Goal: Task Accomplishment & Management: Complete application form

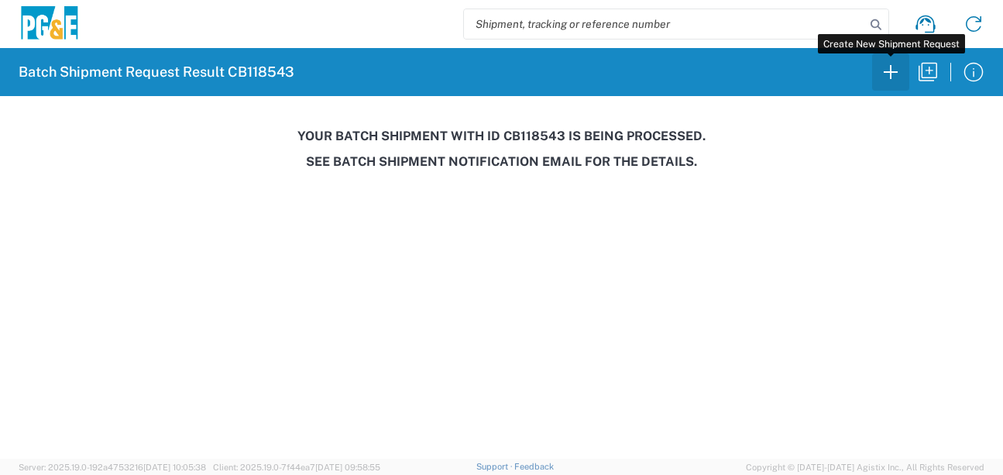
click at [888, 76] on icon "button" at bounding box center [890, 72] width 25 height 25
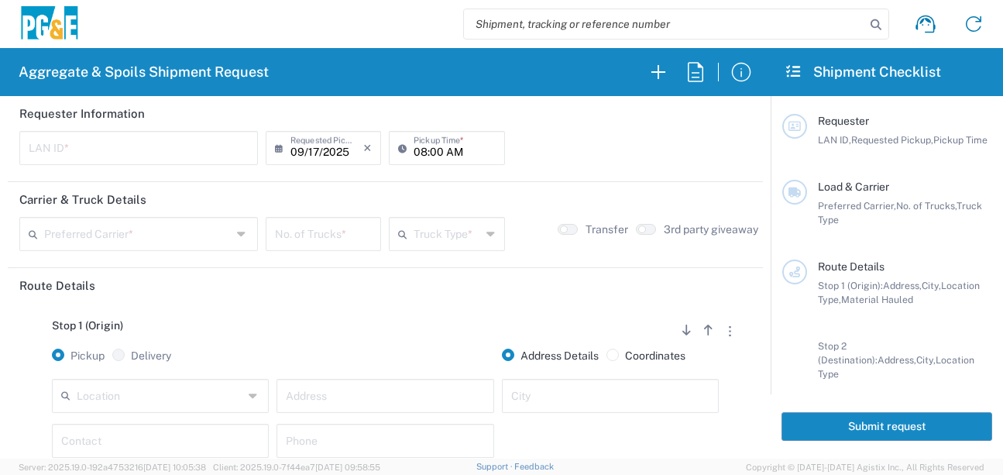
click at [82, 150] on input "text" at bounding box center [139, 146] width 220 height 27
type input "MJON"
click at [416, 149] on input "08:00 AM" at bounding box center [454, 146] width 81 height 27
click at [427, 151] on input "06:00 AM" at bounding box center [454, 146] width 81 height 27
type input "06:30 AM"
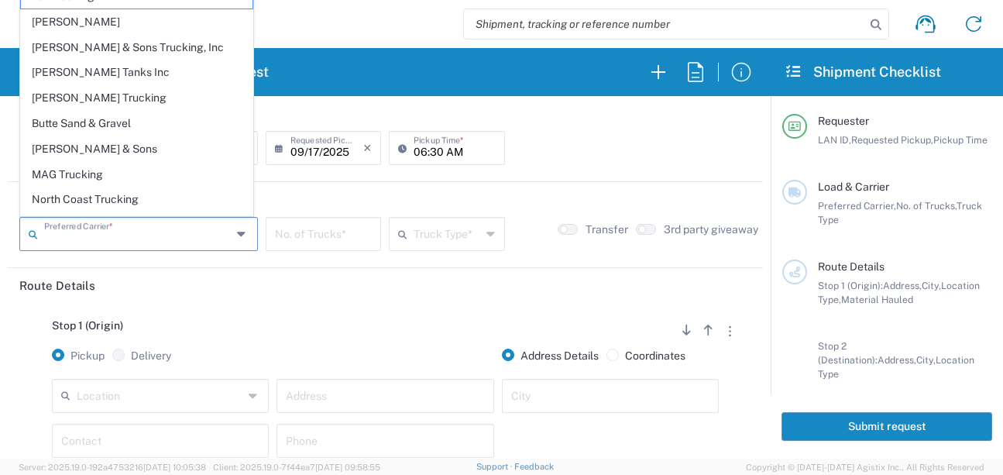
click at [111, 242] on input "text" at bounding box center [137, 232] width 187 height 27
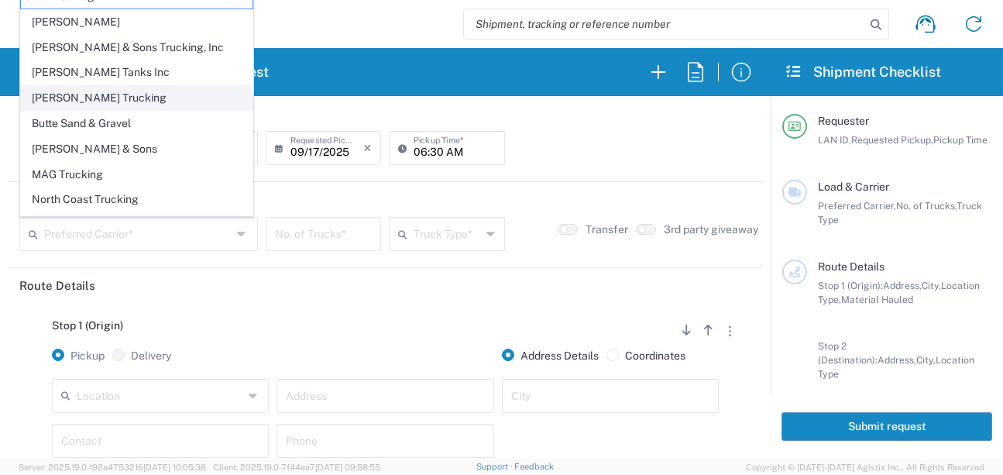
click at [84, 98] on span "[PERSON_NAME] Trucking" at bounding box center [137, 98] width 232 height 24
type input "[PERSON_NAME] Trucking"
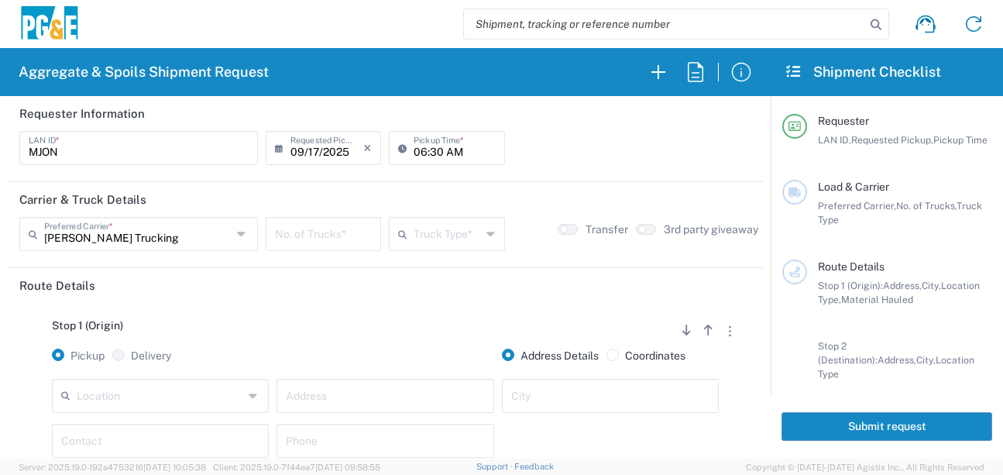
click at [314, 234] on input "number" at bounding box center [323, 232] width 97 height 27
type input "1"
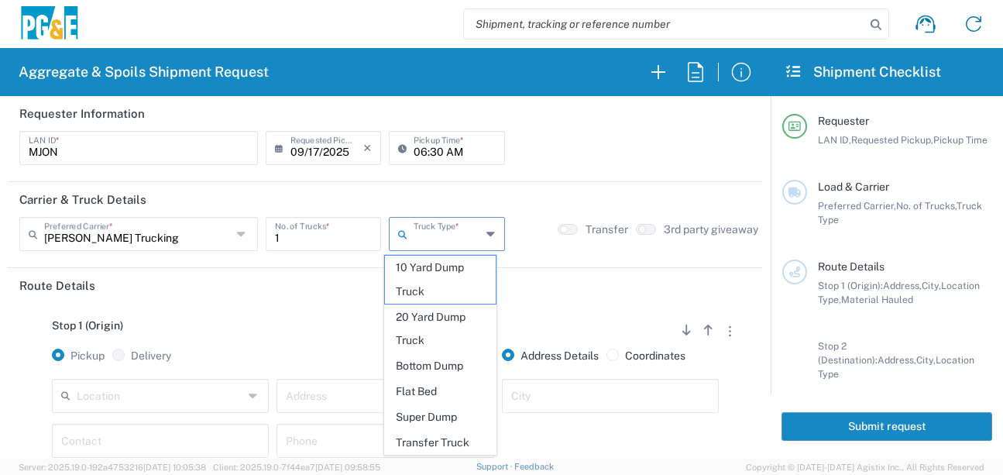
click at [414, 235] on input "text" at bounding box center [447, 232] width 67 height 27
click at [428, 343] on span "20 Yard Dump Truck" at bounding box center [440, 329] width 111 height 48
type input "20 Yard Dump Truck"
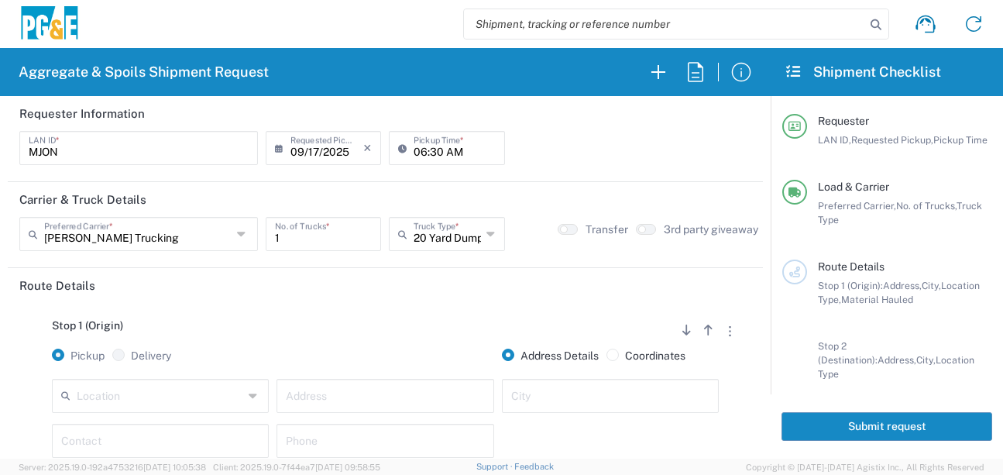
click at [386, 305] on div "Stop 1 (Origin) Add Stop Above Add Stop Below Remove Stop Pickup Delivery Addre…" at bounding box center [385, 424] width 732 height 243
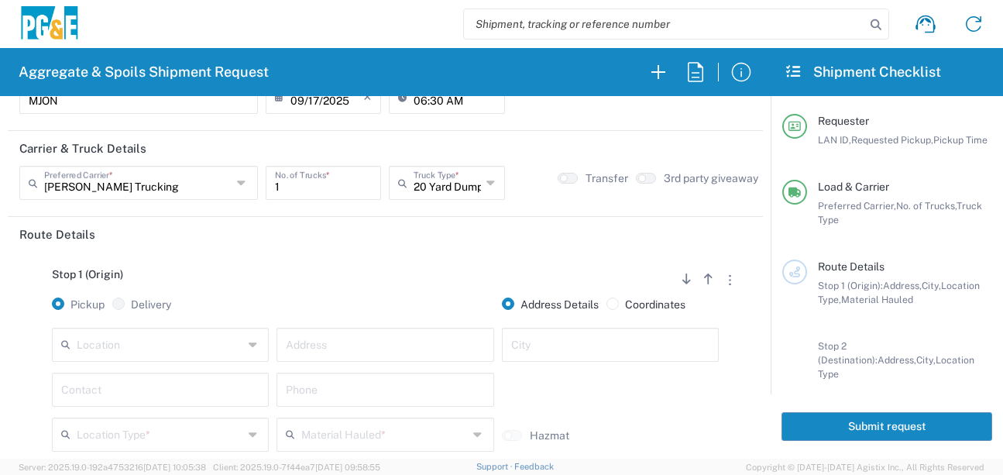
scroll to position [77, 0]
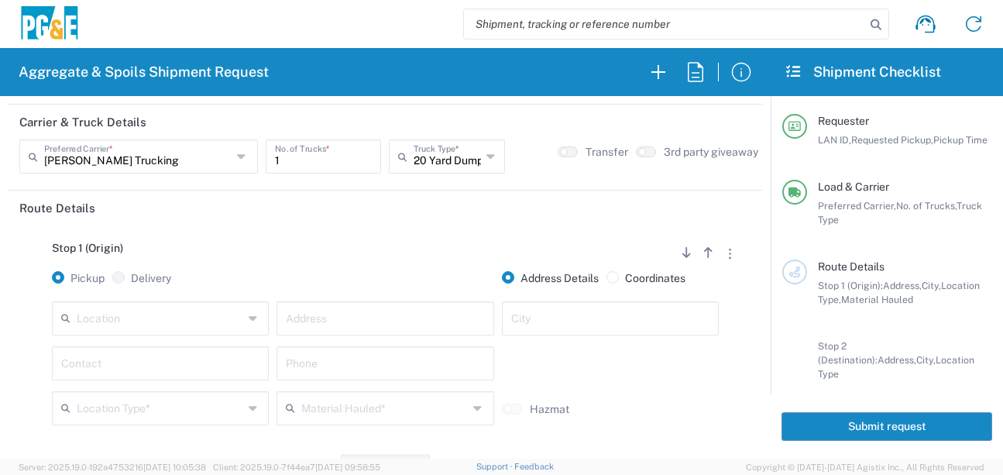
click at [163, 316] on input "text" at bounding box center [160, 317] width 167 height 27
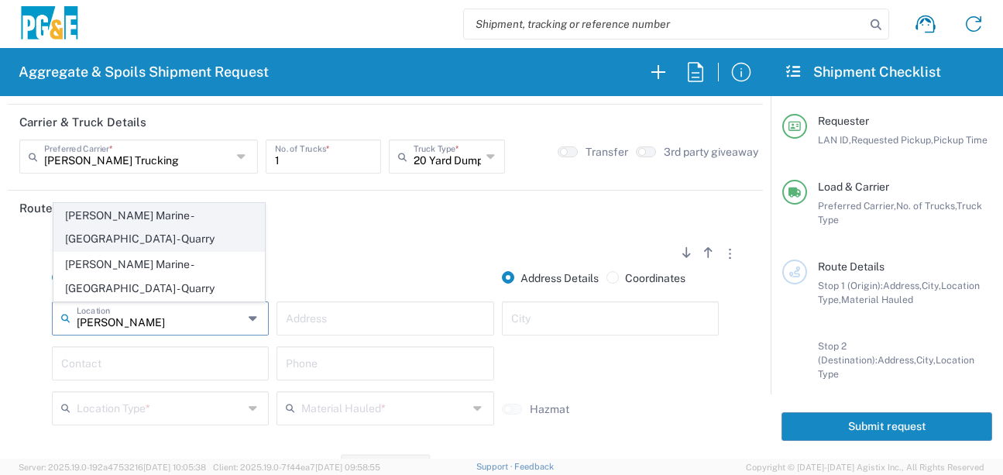
click at [182, 252] on span "[PERSON_NAME] Marine - [GEOGRAPHIC_DATA] - Quarry" at bounding box center [159, 228] width 210 height 48
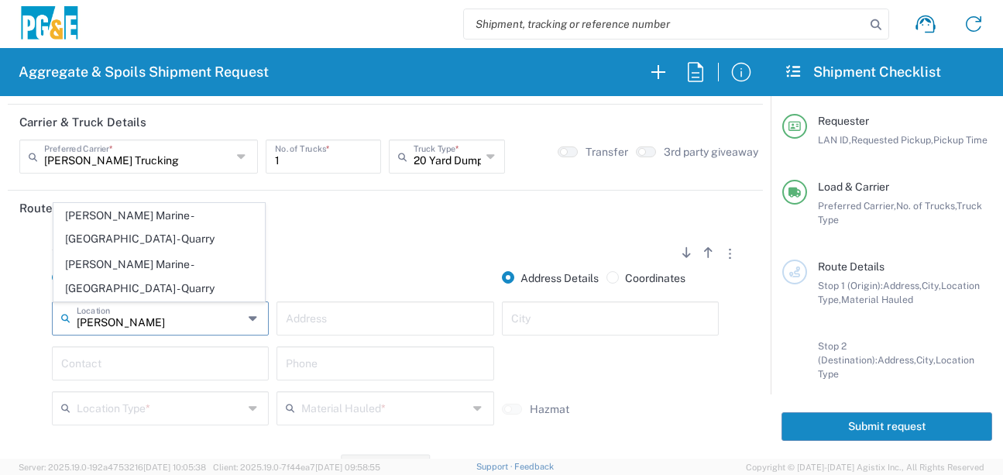
type input "[PERSON_NAME] Marine - [GEOGRAPHIC_DATA] - Quarry"
type input "[STREET_ADDRESS]"
type input "Petaluma"
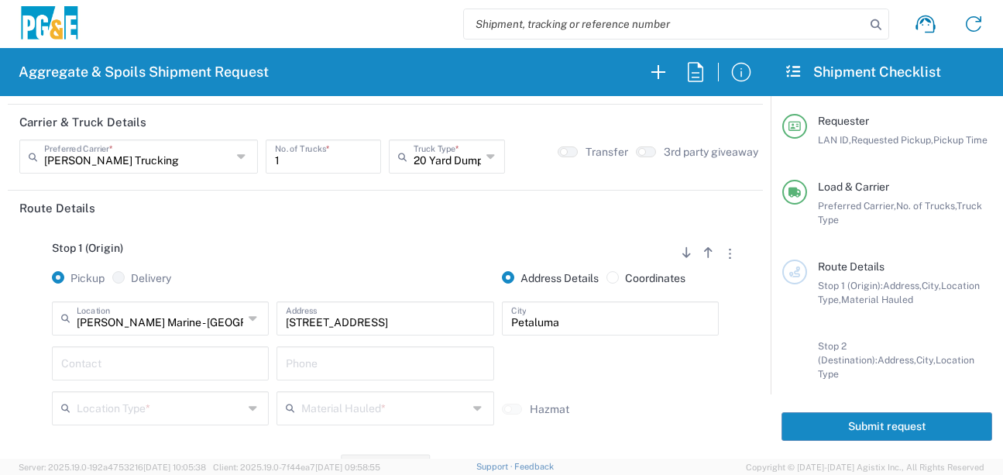
click at [153, 357] on input "text" at bounding box center [160, 362] width 198 height 27
type input "[PERSON_NAME]"
click at [643, 180] on div "3rd party giveaway" at bounding box center [693, 161] width 123 height 45
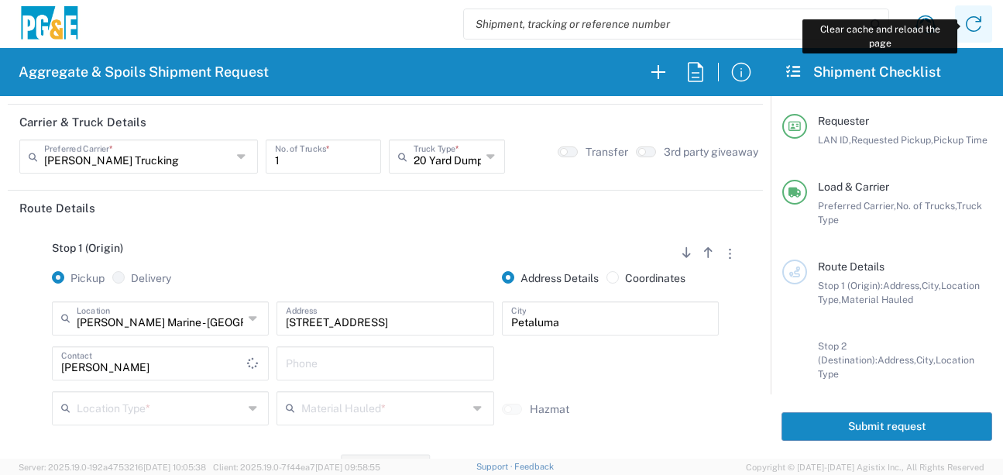
click at [985, 24] on icon at bounding box center [973, 24] width 25 height 25
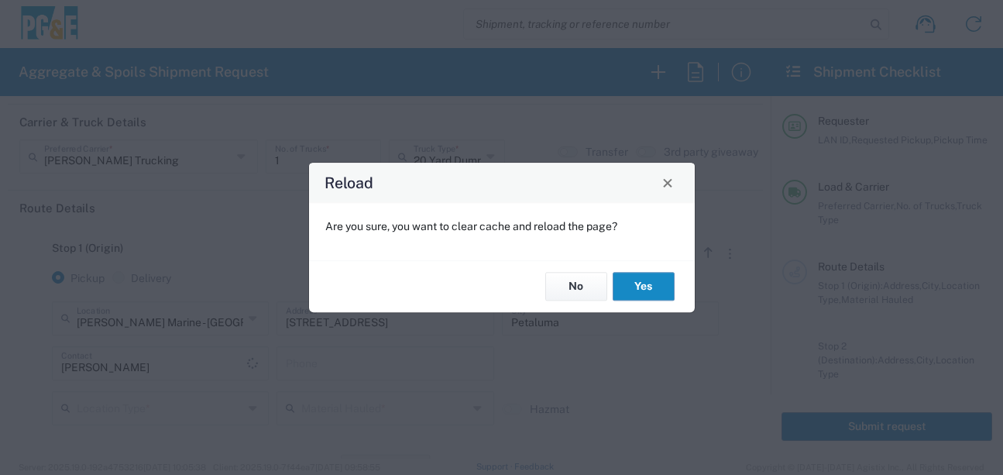
click at [645, 281] on button "Yes" at bounding box center [644, 287] width 62 height 29
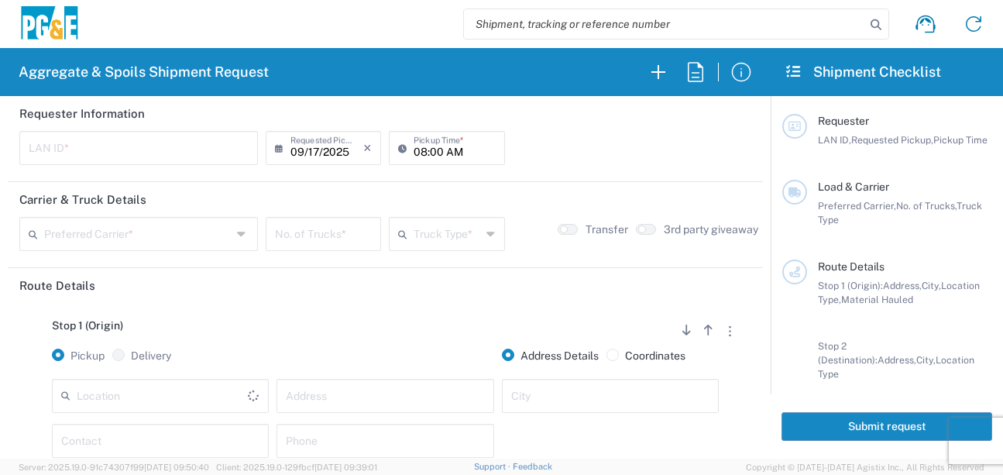
click at [103, 143] on input "text" at bounding box center [139, 146] width 220 height 27
type input "MJON"
click at [417, 155] on input "08:00 AM" at bounding box center [454, 146] width 81 height 27
click at [435, 153] on input "06:00 AM" at bounding box center [454, 146] width 81 height 27
type input "06:30 AM"
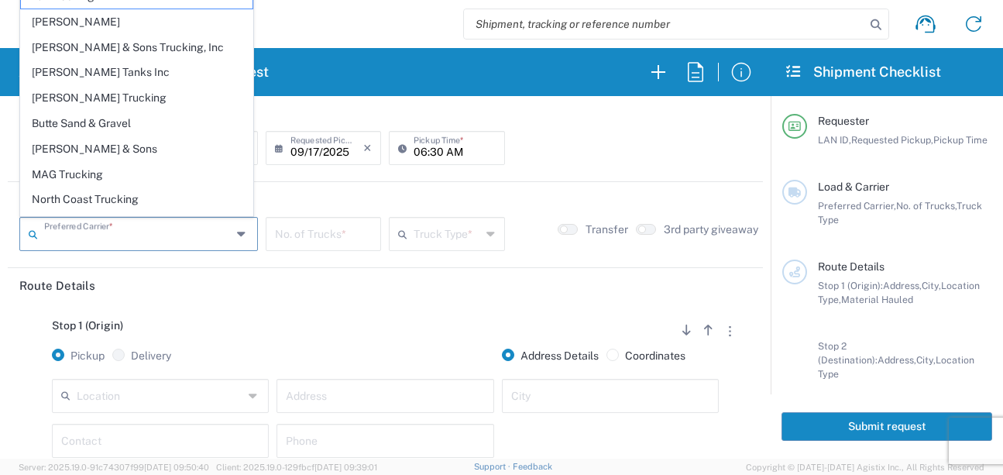
click at [94, 231] on input "text" at bounding box center [137, 232] width 187 height 27
click at [94, 94] on span "[PERSON_NAME] Trucking" at bounding box center [137, 98] width 232 height 24
type input "[PERSON_NAME] Trucking"
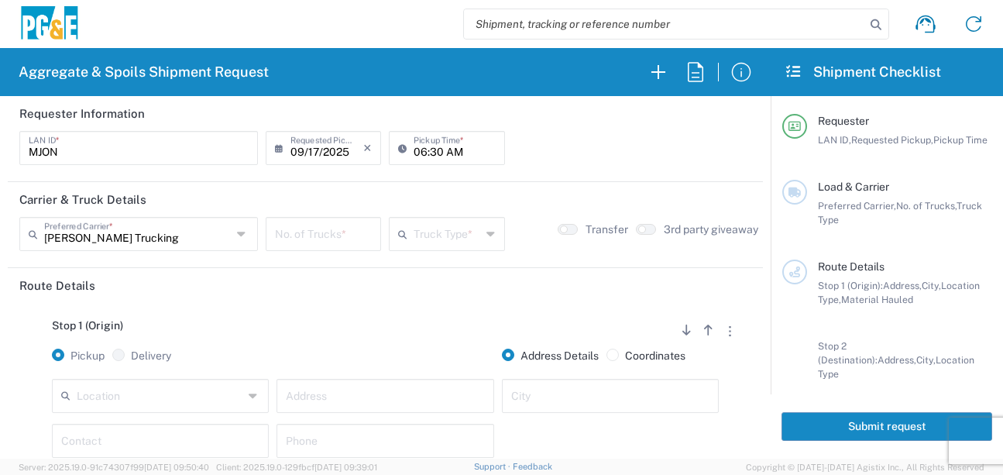
click at [335, 232] on input "number" at bounding box center [323, 232] width 97 height 27
type input "1"
click at [398, 235] on icon at bounding box center [405, 234] width 15 height 25
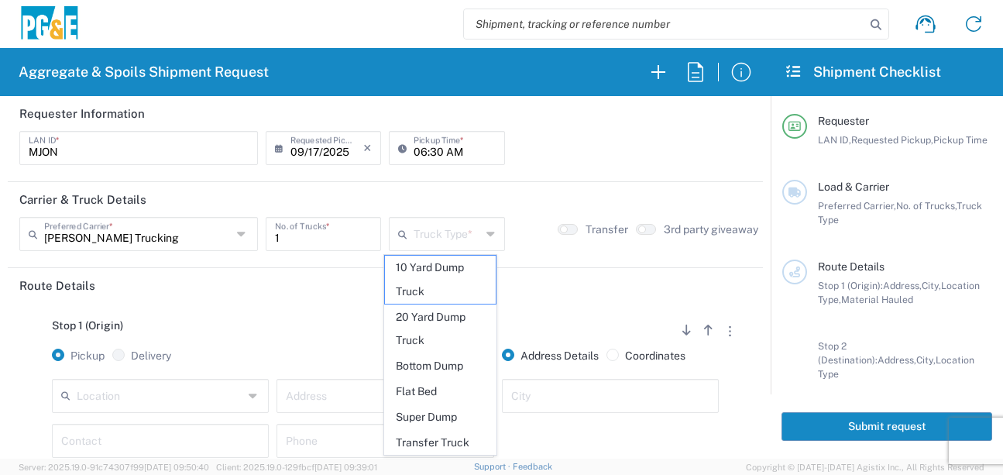
click at [436, 317] on span "20 Yard Dump Truck" at bounding box center [440, 329] width 111 height 48
type input "20 Yard Dump Truck"
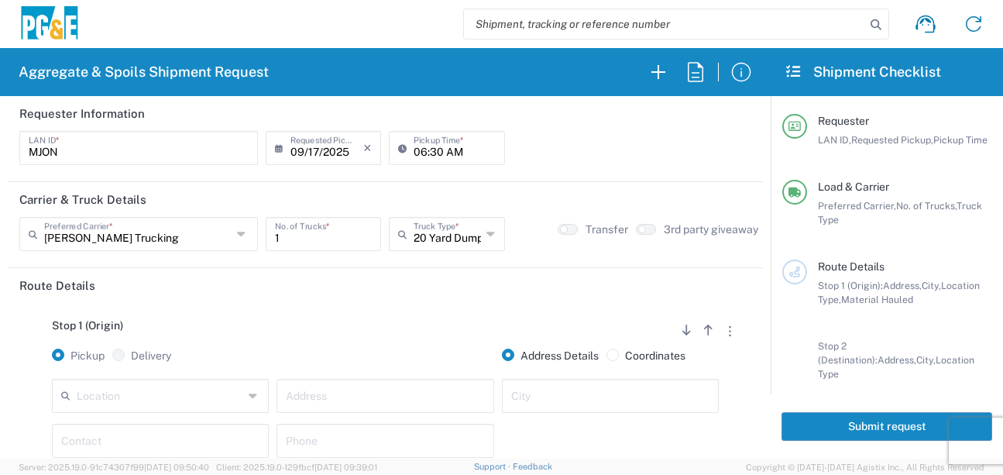
click at [389, 338] on div "Stop 1 (Origin) Add Stop Above Add Stop Below Remove Stop" at bounding box center [385, 333] width 732 height 29
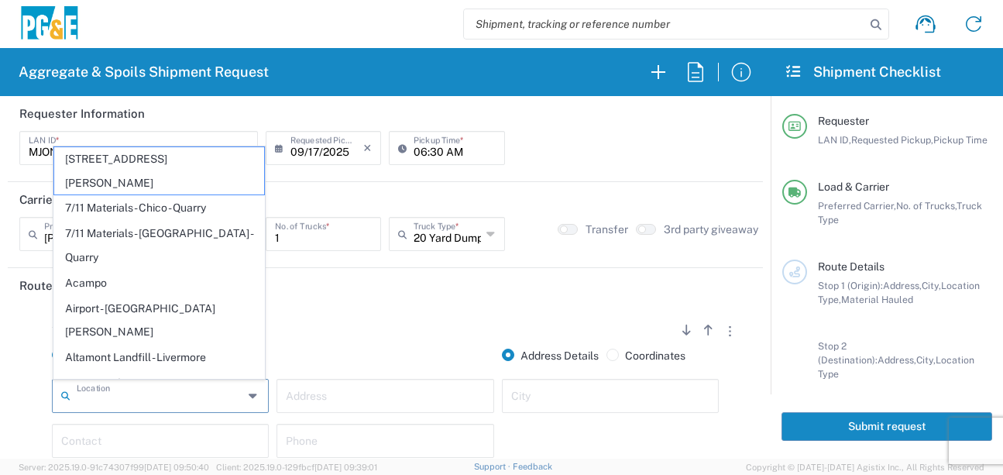
click at [94, 390] on input "text" at bounding box center [160, 394] width 167 height 27
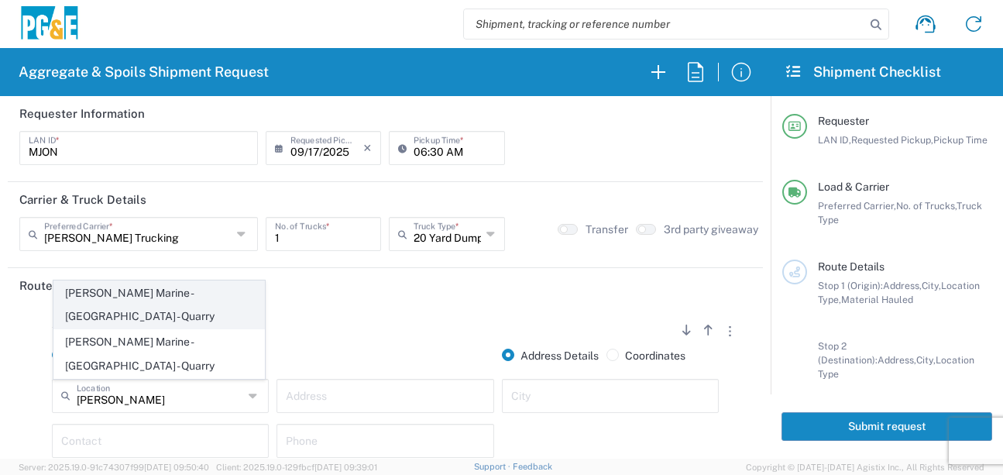
click at [113, 329] on span "[PERSON_NAME] Marine - [GEOGRAPHIC_DATA] - Quarry" at bounding box center [159, 305] width 210 height 48
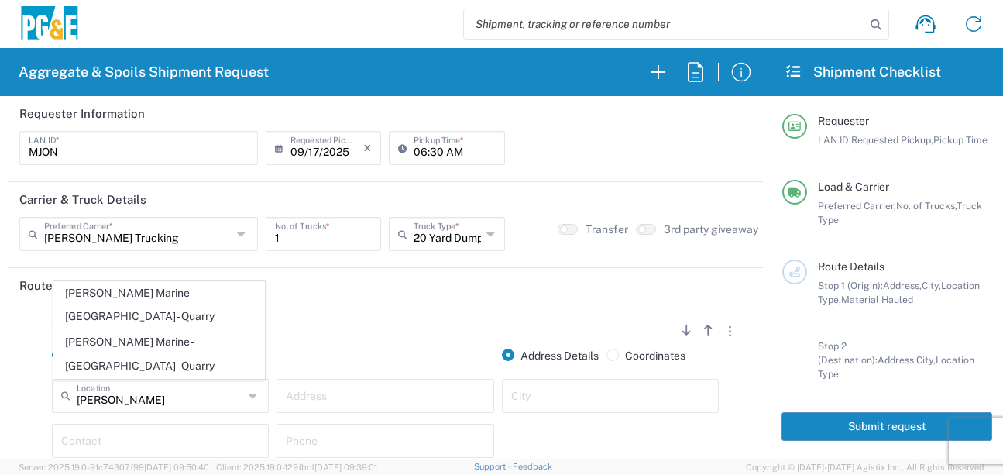
type input "[PERSON_NAME] Marine - [GEOGRAPHIC_DATA] - Quarry"
type input "[STREET_ADDRESS]"
type input "Petaluma"
type input "Quarry"
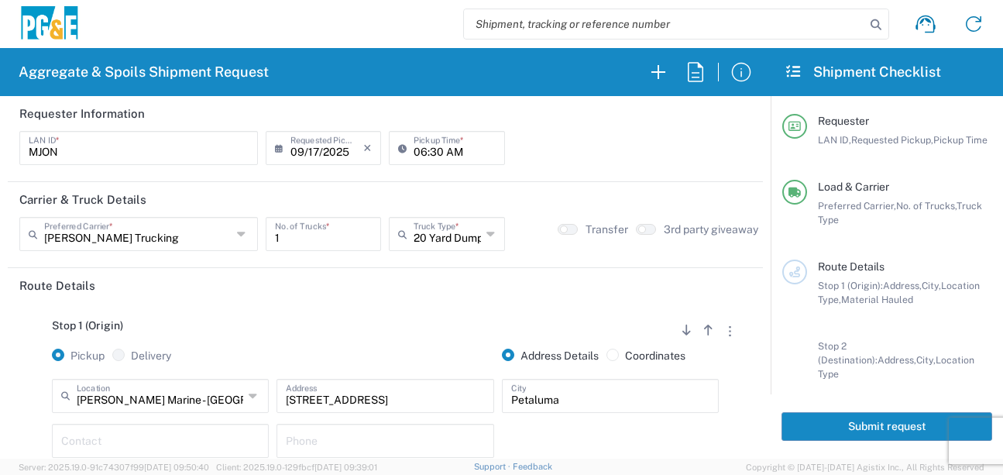
click at [125, 438] on input "text" at bounding box center [160, 439] width 198 height 27
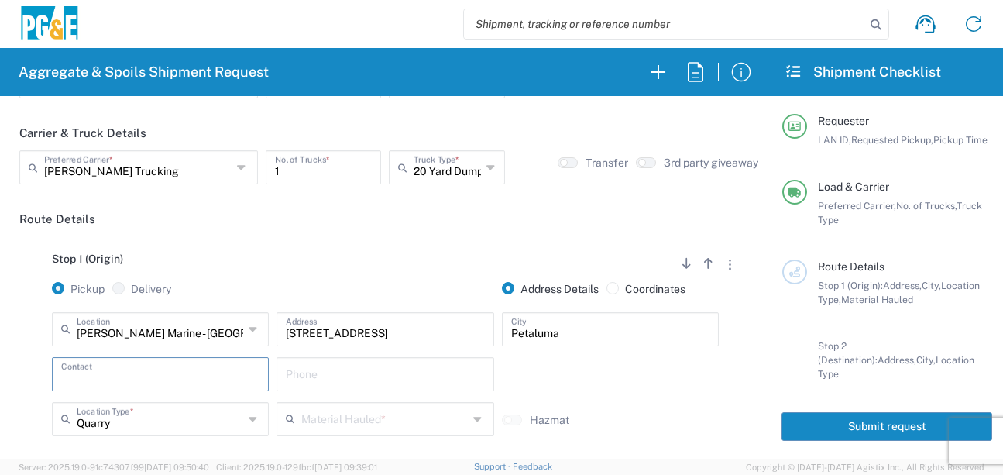
scroll to position [155, 0]
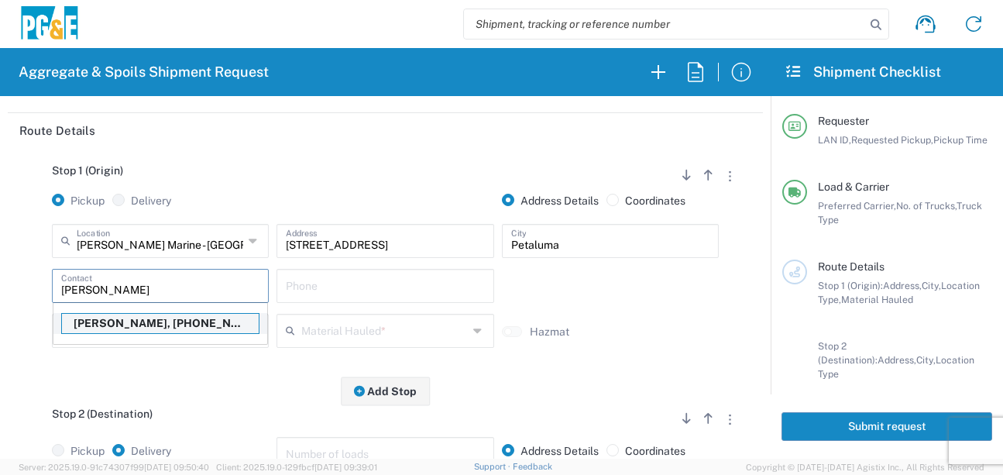
click at [141, 330] on p "[PERSON_NAME], [PHONE_NUMBER]" at bounding box center [160, 323] width 197 height 19
type input "[PERSON_NAME]"
type input "[PHONE_NUMBER]"
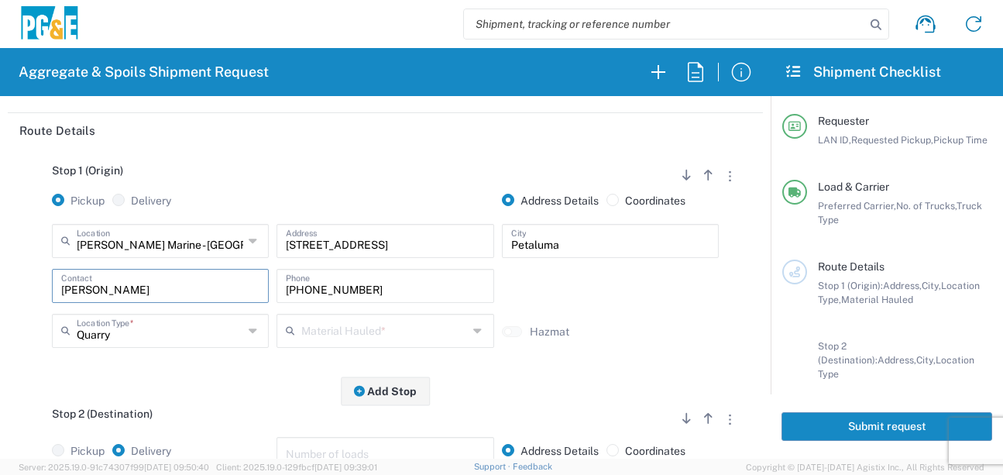
click at [307, 330] on input "text" at bounding box center [384, 329] width 167 height 27
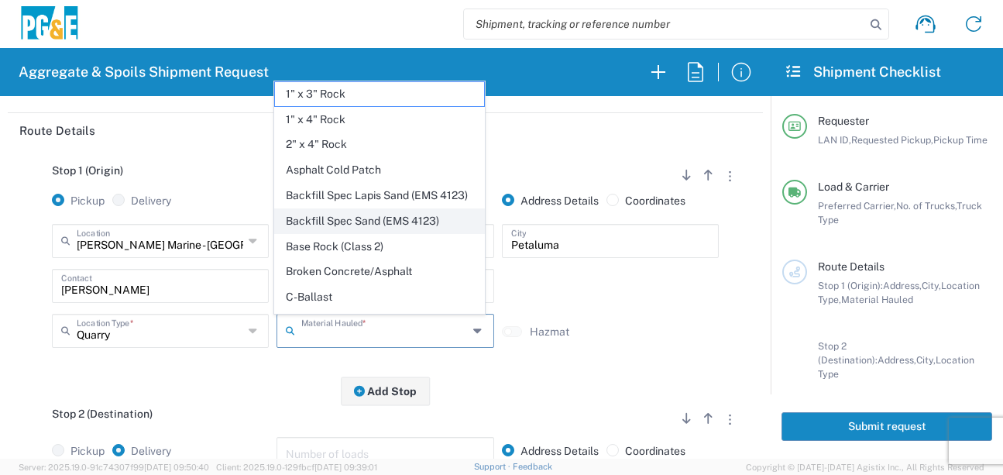
click at [390, 233] on span "Backfill Spec Sand (EMS 4123)" at bounding box center [380, 221] width 210 height 24
type input "Backfill Spec Sand (EMS 4123)"
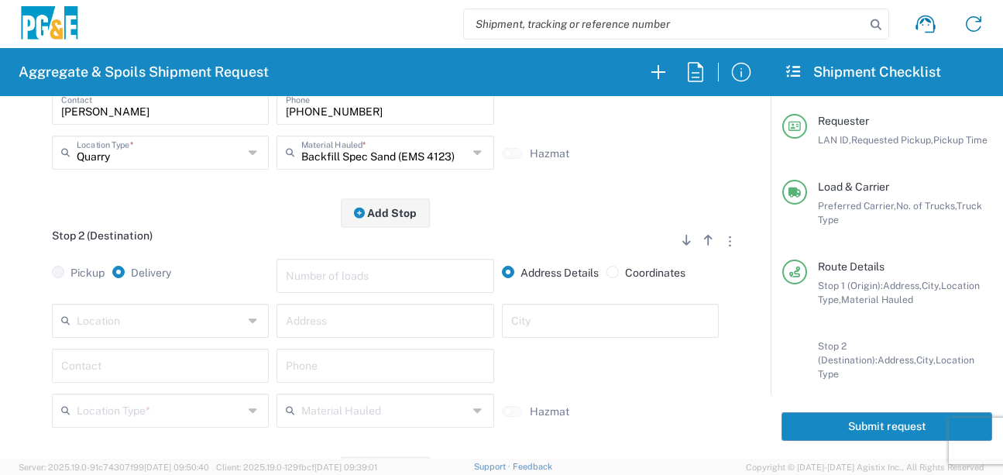
scroll to position [387, 0]
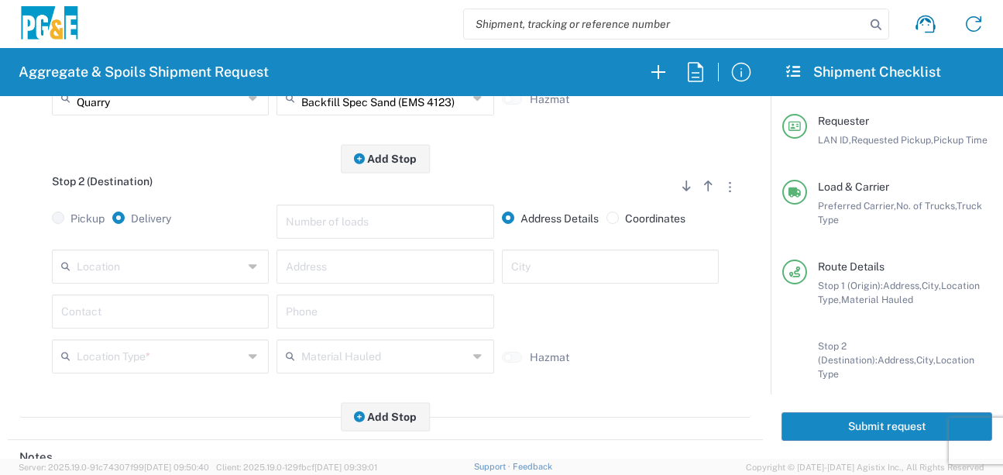
drag, startPoint x: 170, startPoint y: 266, endPoint x: 171, endPoint y: 276, distance: 11.0
click at [170, 265] on input "text" at bounding box center [160, 265] width 167 height 27
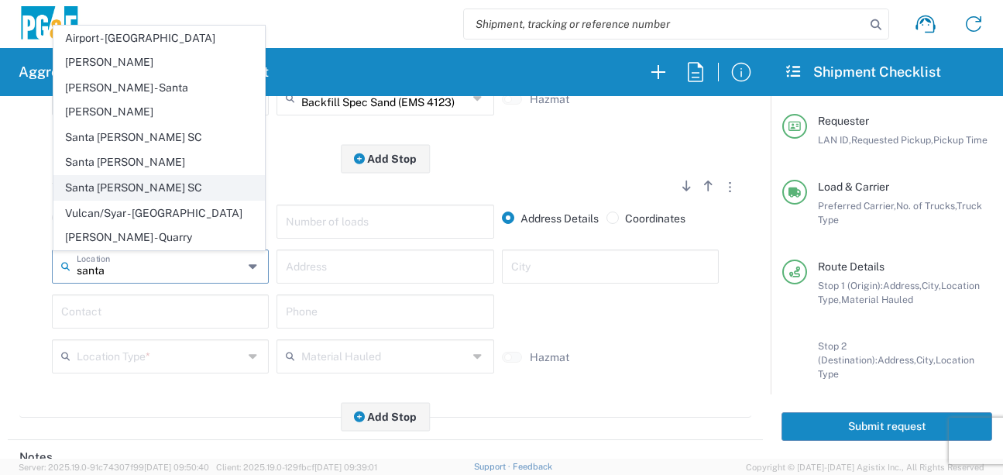
click at [135, 200] on span "Santa [PERSON_NAME] SC" at bounding box center [159, 188] width 210 height 24
type input "Santa [PERSON_NAME] SC"
type input "[STREET_ADDRESS]"
type input "Santa [PERSON_NAME]"
type input "Business No Loading Dock"
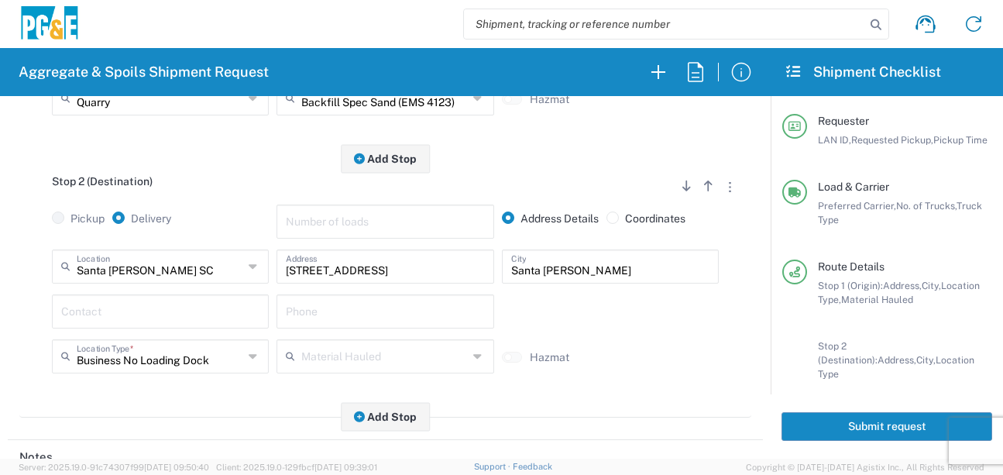
click at [158, 321] on input "text" at bounding box center [160, 310] width 198 height 27
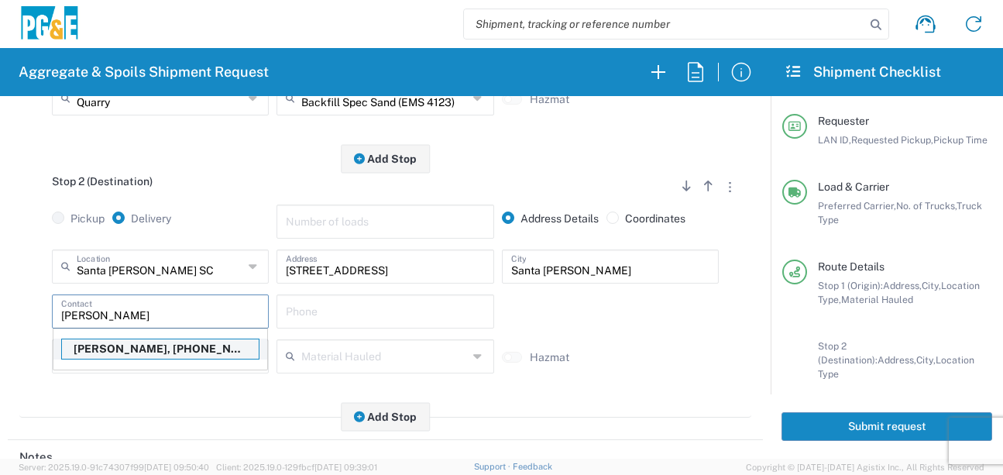
click at [164, 352] on p "[PERSON_NAME], [PHONE_NUMBER]" at bounding box center [160, 348] width 197 height 19
type input "[PERSON_NAME]"
type input "[PHONE_NUMBER]"
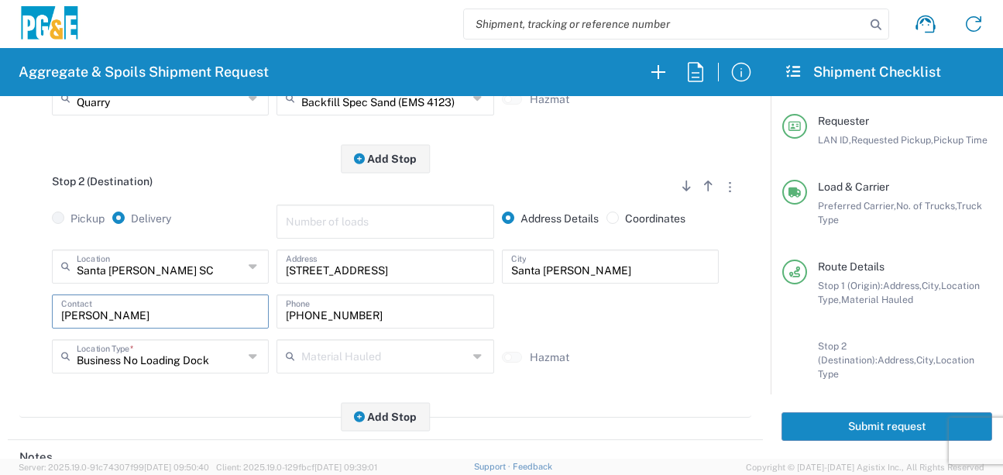
click at [166, 417] on div "Stop 2 (Destination) Add Stop Above Add Stop Below Remove Stop Pickup Delivery …" at bounding box center [385, 288] width 732 height 259
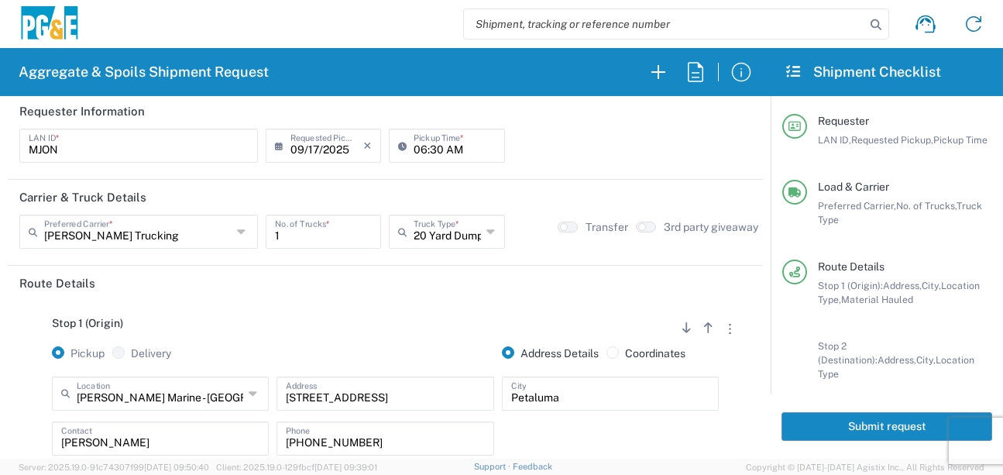
scroll to position [0, 0]
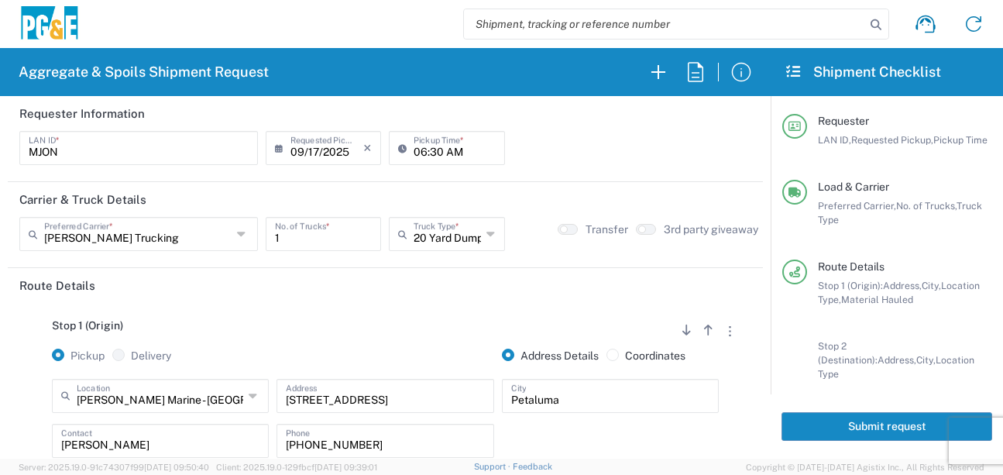
click at [850, 429] on button "Submit request" at bounding box center [886, 426] width 211 height 29
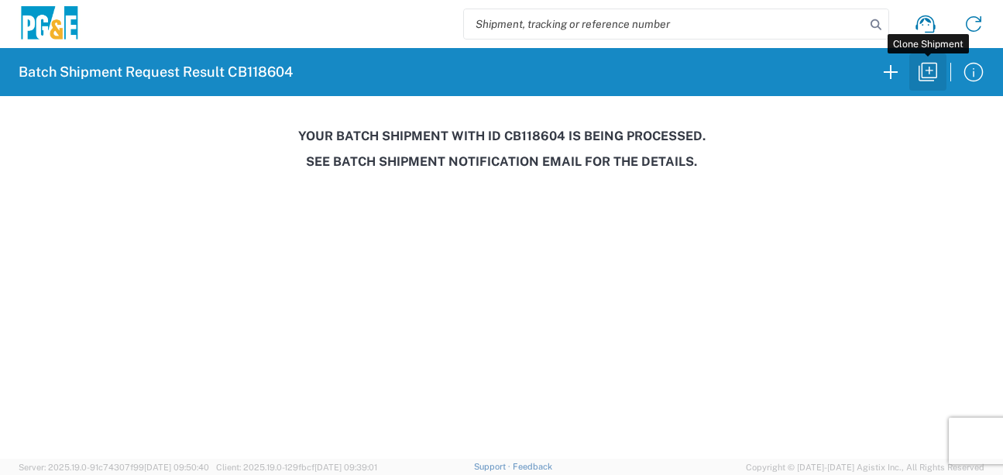
click at [939, 74] on icon "button" at bounding box center [927, 72] width 25 height 25
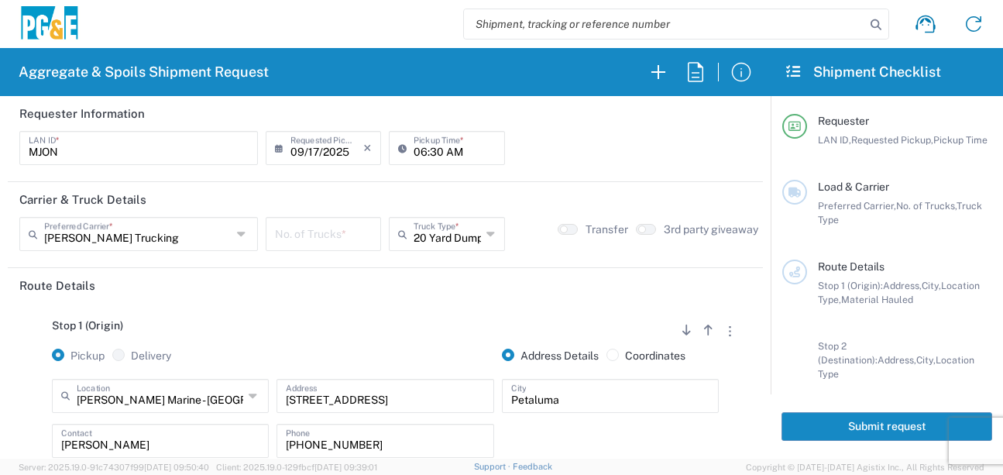
click at [314, 239] on input "number" at bounding box center [323, 232] width 97 height 27
type input "1"
click at [311, 283] on header "Route Details" at bounding box center [385, 285] width 755 height 35
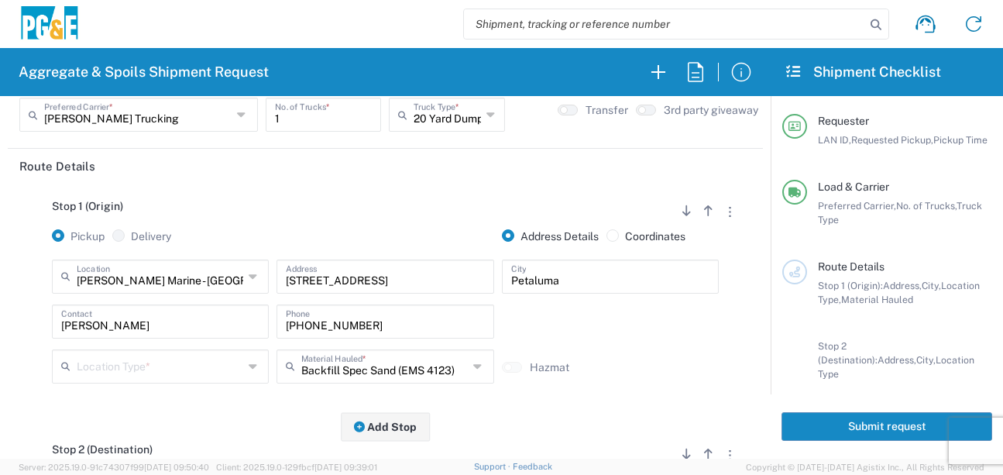
scroll to position [92, 0]
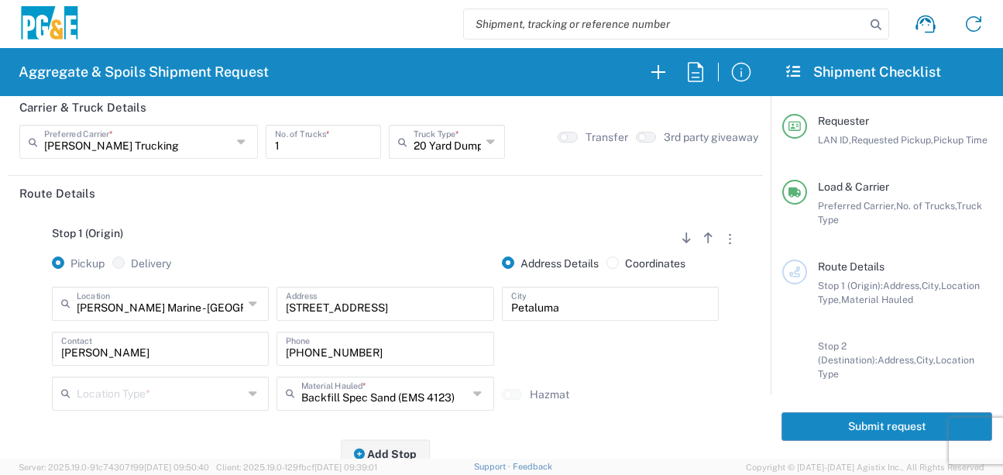
click at [172, 397] on input "text" at bounding box center [160, 392] width 167 height 27
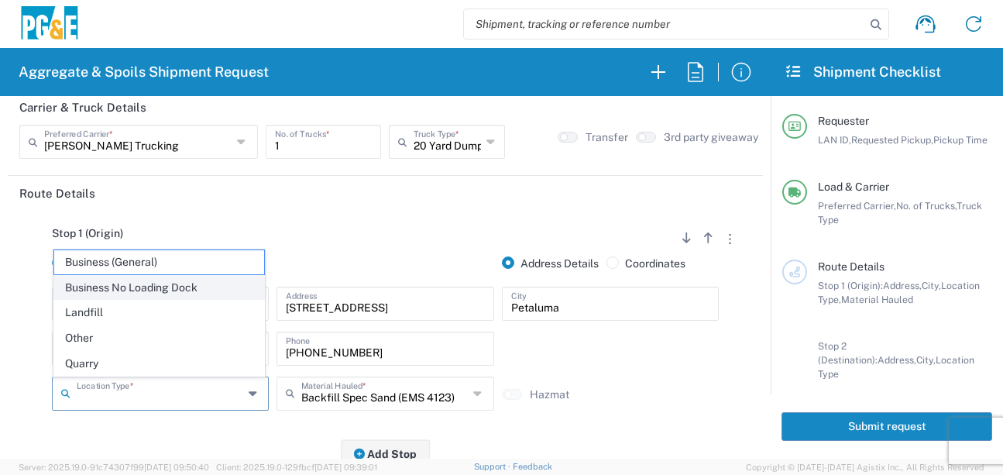
click at [167, 296] on span "Business No Loading Dock" at bounding box center [159, 288] width 210 height 24
type input "Business No Loading Dock"
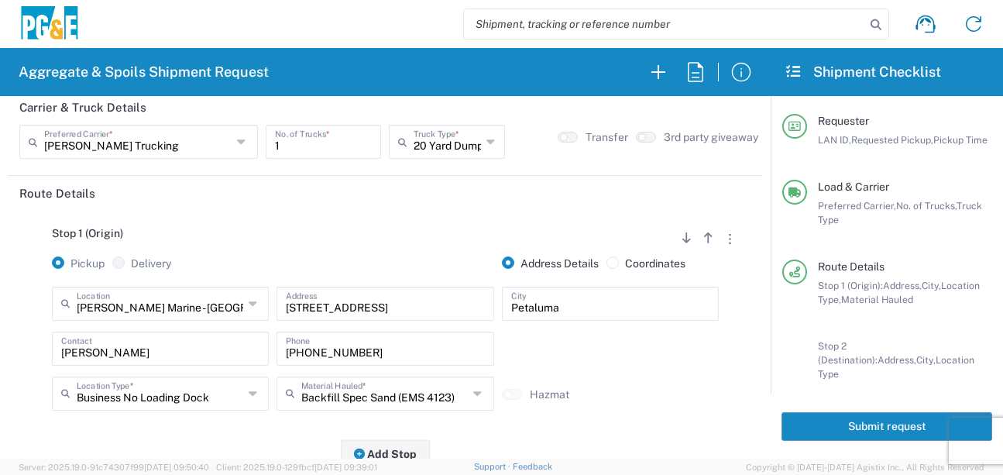
click at [299, 220] on div "Stop 1 (Origin) Add Stop Above Add Stop Below Remove Stop Pickup Delivery Addre…" at bounding box center [385, 332] width 732 height 243
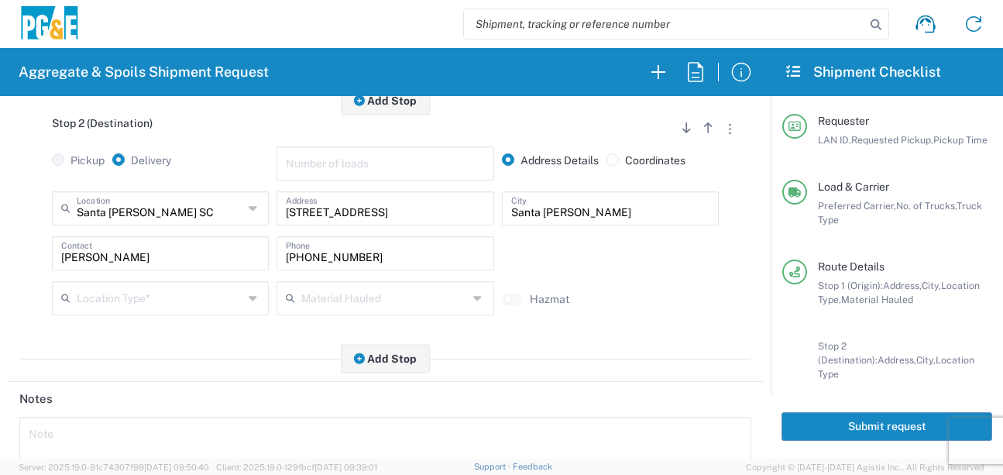
scroll to position [465, 0]
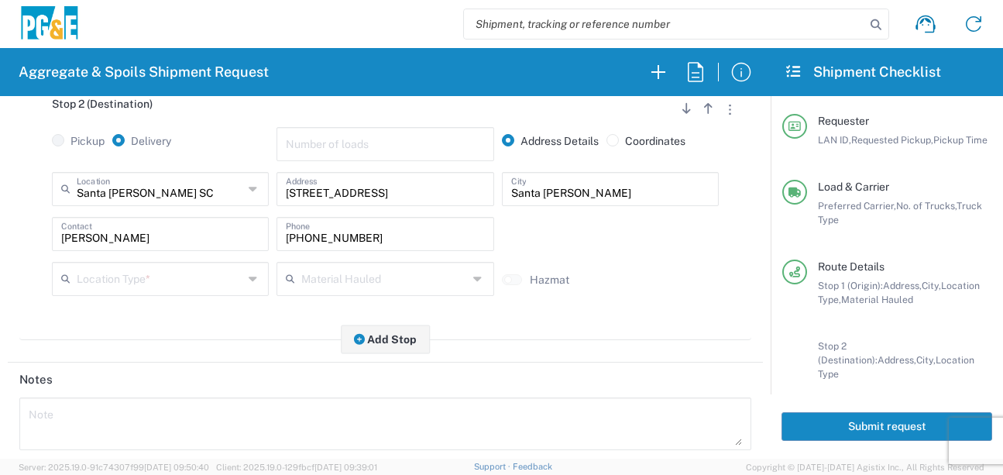
click at [221, 291] on input "text" at bounding box center [160, 277] width 167 height 27
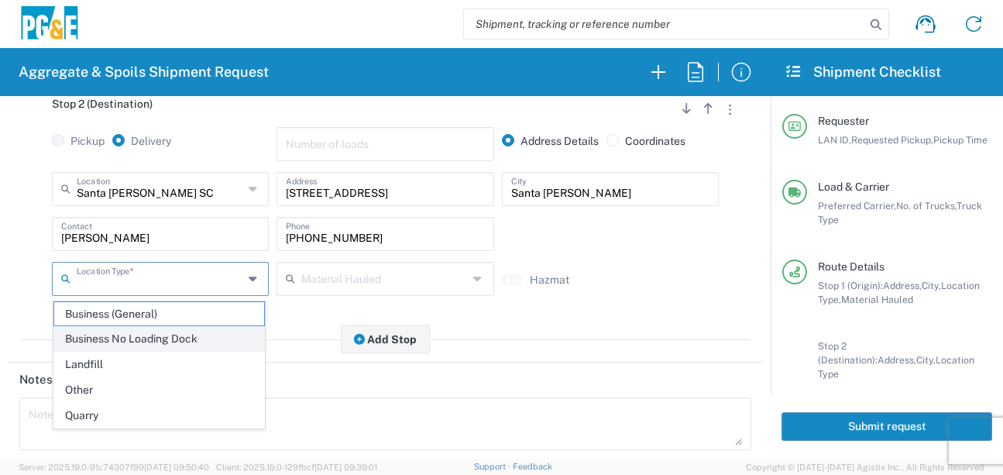
click at [155, 339] on span "Business No Loading Dock" at bounding box center [159, 339] width 210 height 24
type input "Business No Loading Dock"
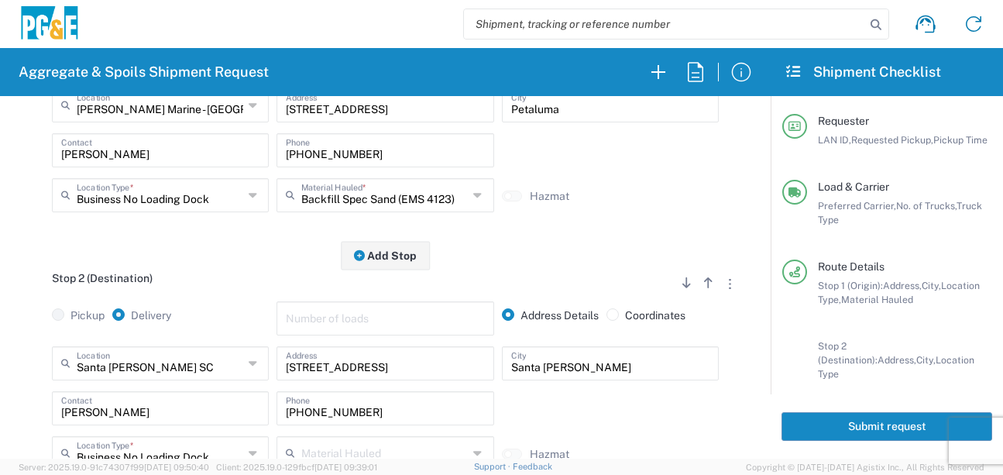
scroll to position [155, 0]
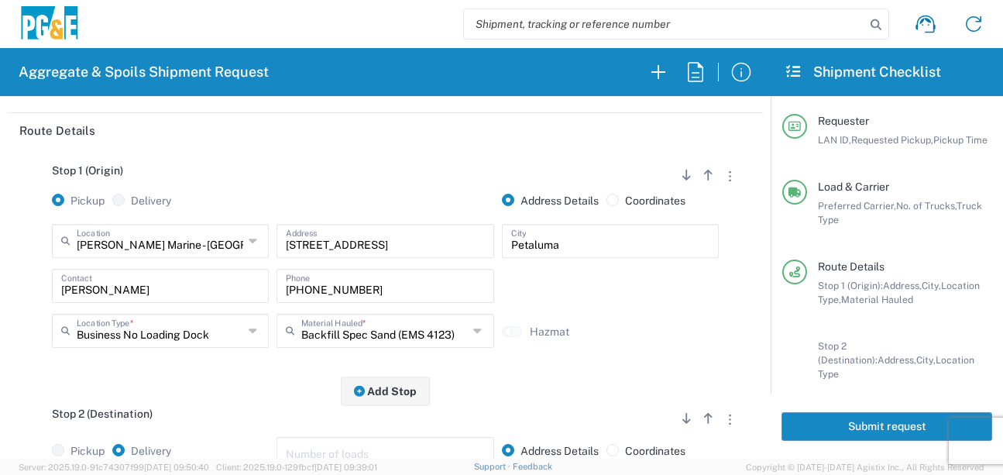
click at [153, 327] on input "Business No Loading Dock" at bounding box center [160, 329] width 167 height 27
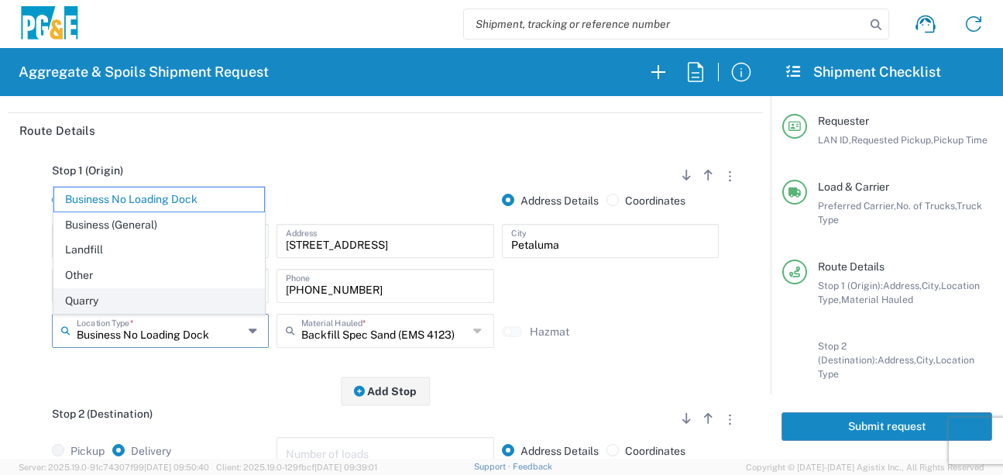
click at [126, 294] on span "Quarry" at bounding box center [159, 301] width 210 height 24
type input "Quarry"
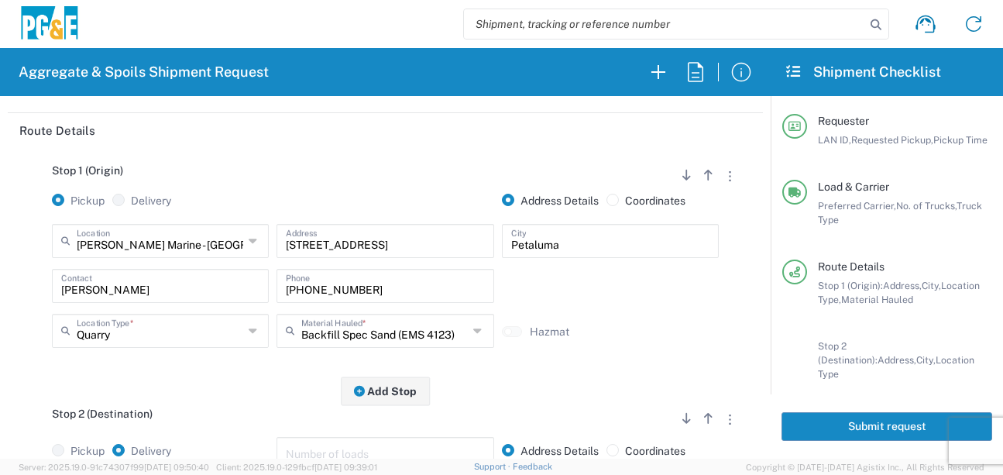
click at [189, 378] on div "Stop 1 (Origin) Add Stop Above Add Stop Below Remove Stop Pickup Delivery Addre…" at bounding box center [385, 269] width 732 height 243
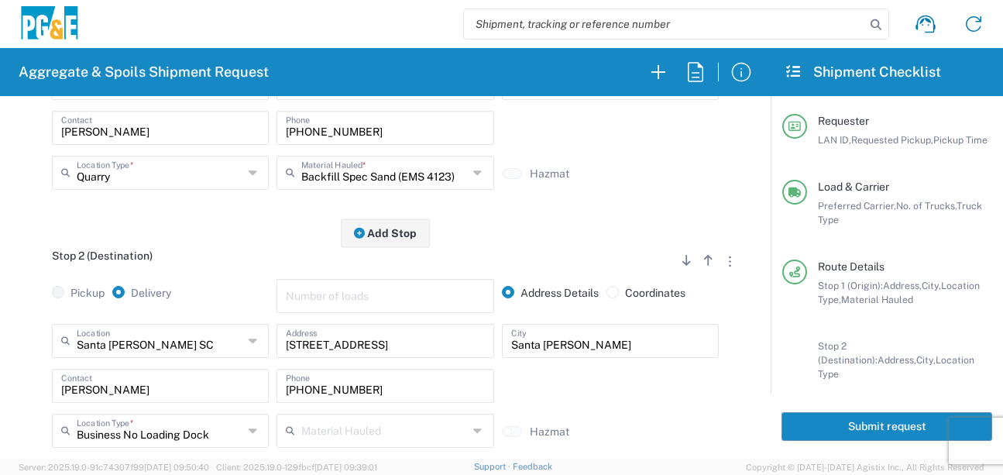
scroll to position [0, 0]
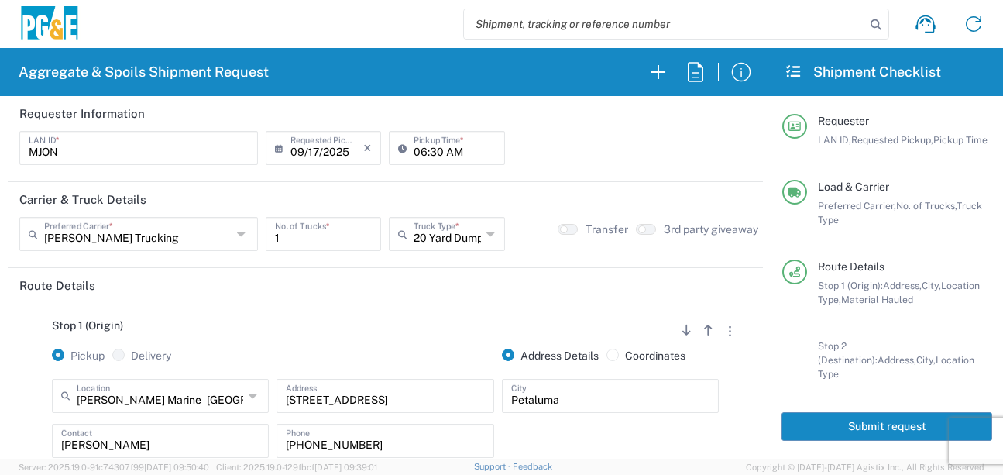
click at [816, 423] on button "Submit request" at bounding box center [886, 426] width 211 height 29
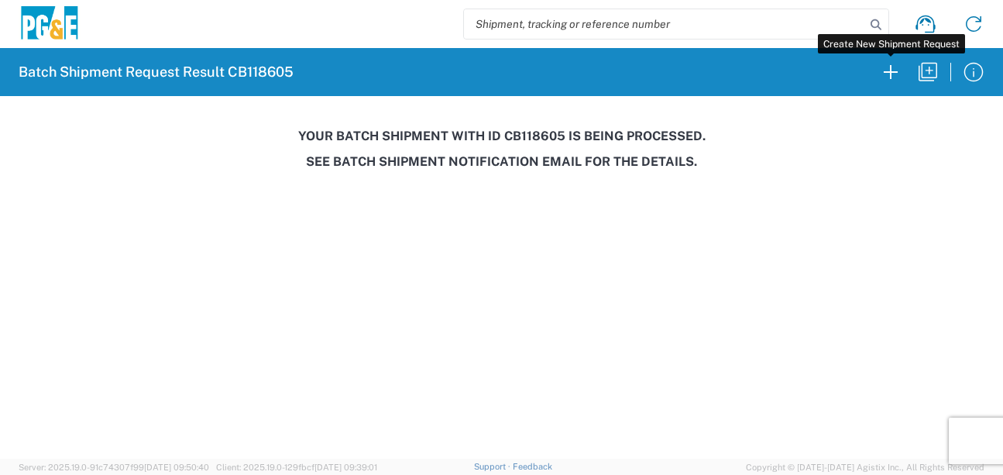
drag, startPoint x: 891, startPoint y: 81, endPoint x: 615, endPoint y: 92, distance: 276.7
click at [891, 81] on icon "button" at bounding box center [890, 72] width 25 height 25
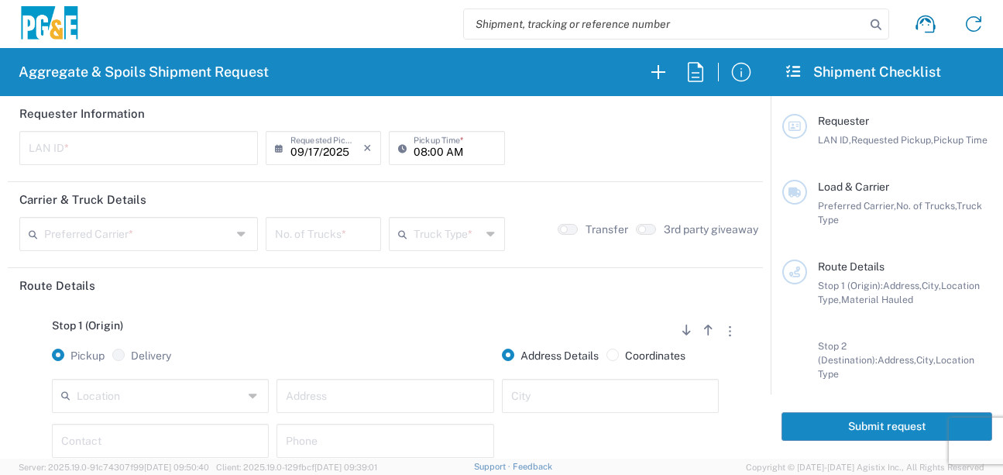
click at [125, 152] on input "text" at bounding box center [139, 146] width 220 height 27
type input "D4A6"
click at [417, 150] on input "08:00 AM" at bounding box center [454, 146] width 81 height 27
type input "06:00 AM"
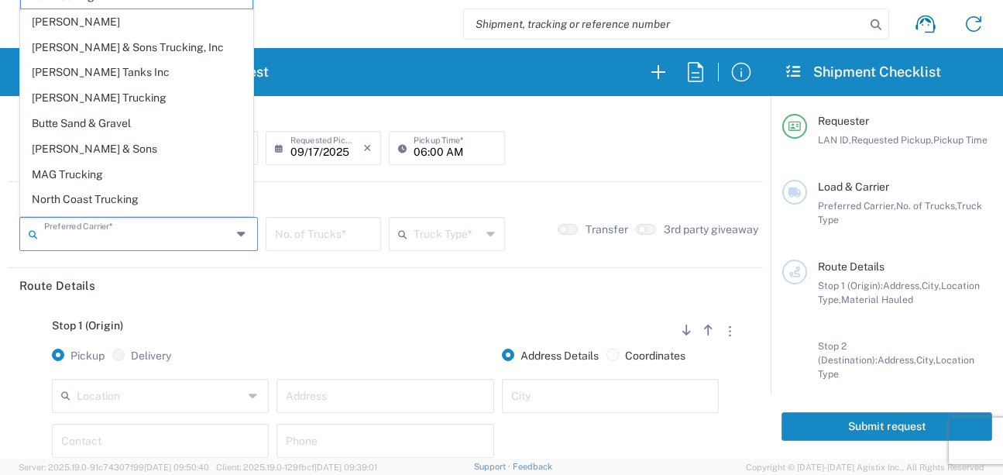
click at [173, 245] on input "text" at bounding box center [137, 232] width 187 height 27
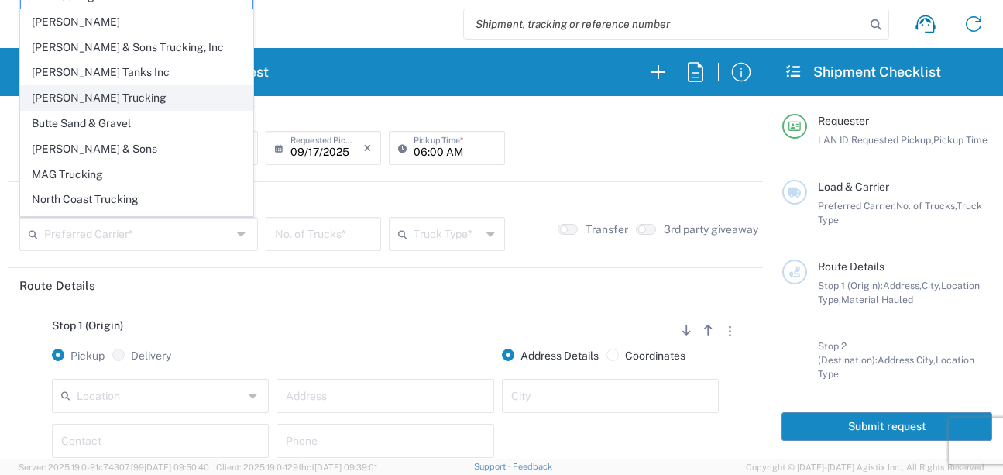
click at [115, 98] on span "[PERSON_NAME] Trucking" at bounding box center [137, 98] width 232 height 24
type input "[PERSON_NAME] Trucking"
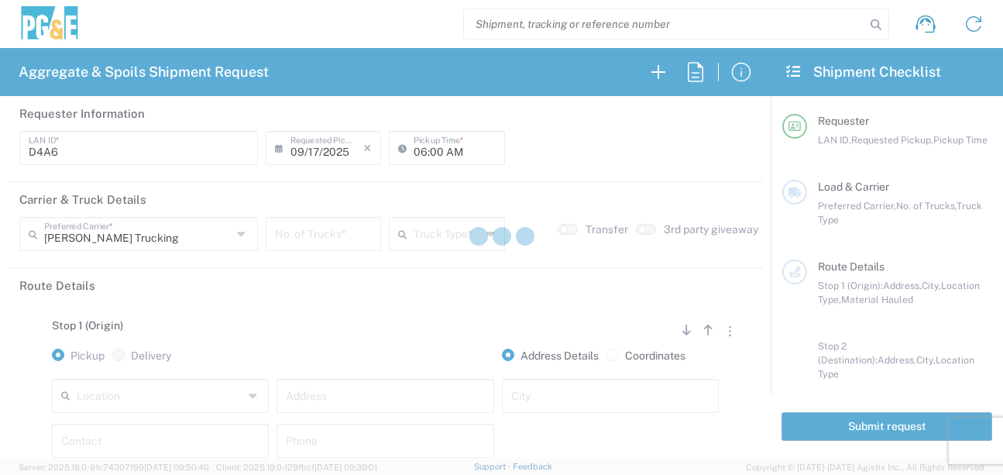
click at [324, 244] on div at bounding box center [501, 237] width 1003 height 475
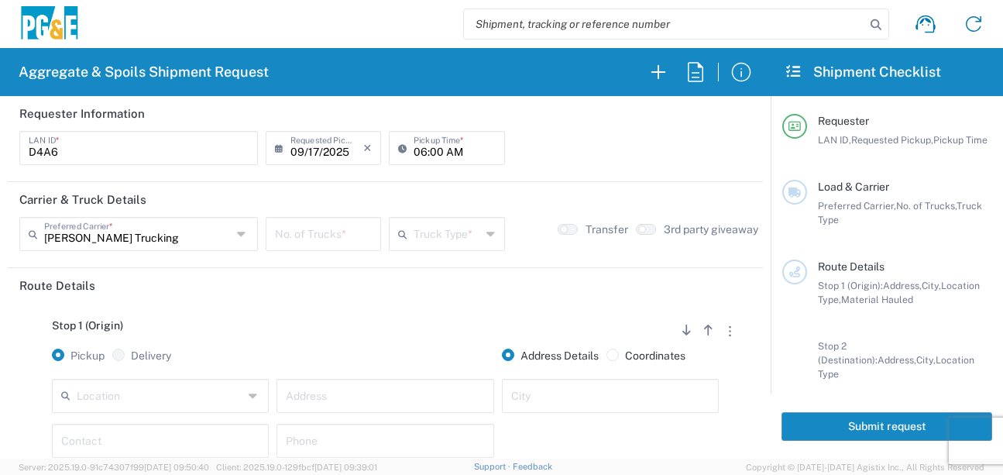
click at [324, 233] on input "number" at bounding box center [323, 232] width 97 height 27
type input "8"
click at [414, 238] on input "text" at bounding box center [447, 232] width 67 height 27
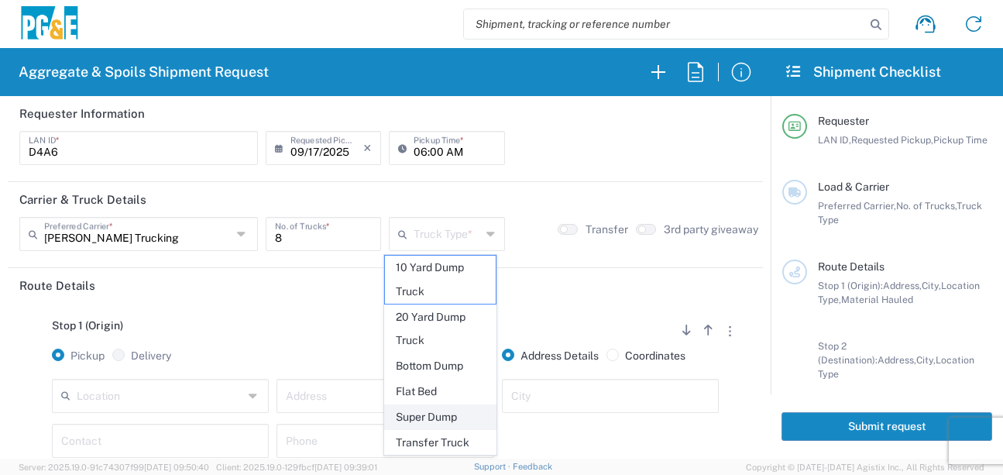
click at [436, 421] on span "Super Dump" at bounding box center [440, 417] width 111 height 24
type input "Super Dump"
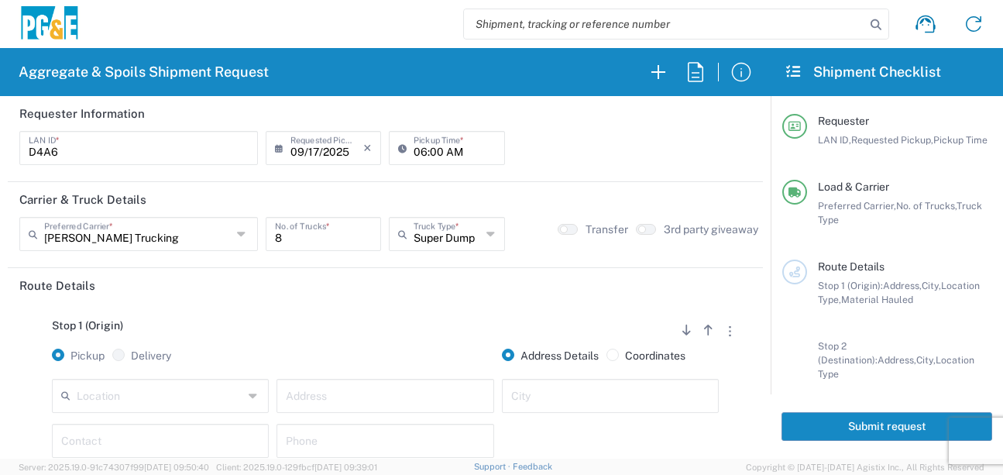
click at [414, 341] on div "Stop 1 (Origin) Add Stop Above Add Stop Below Remove Stop" at bounding box center [385, 333] width 732 height 29
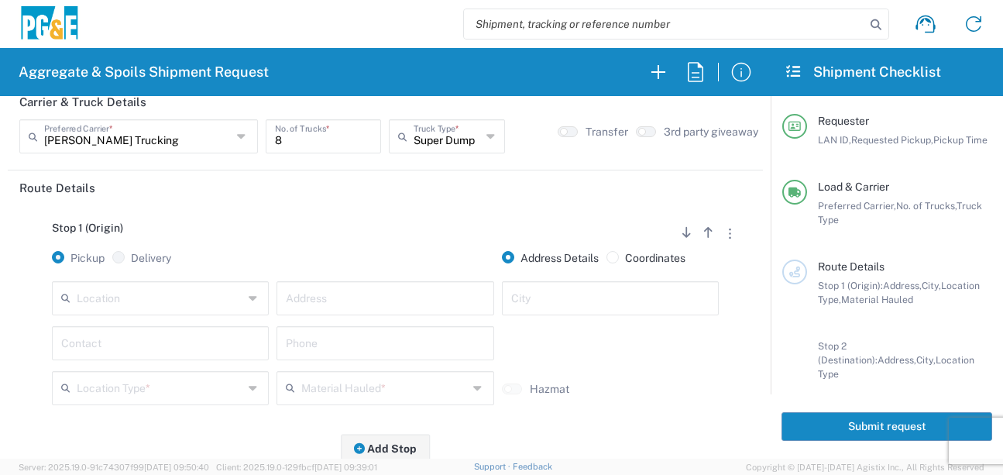
scroll to position [155, 0]
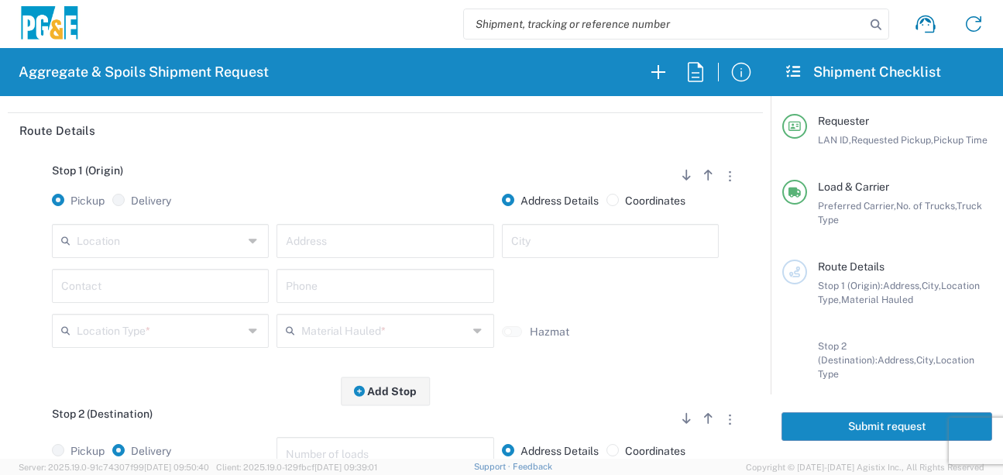
click at [167, 248] on input "text" at bounding box center [160, 239] width 167 height 27
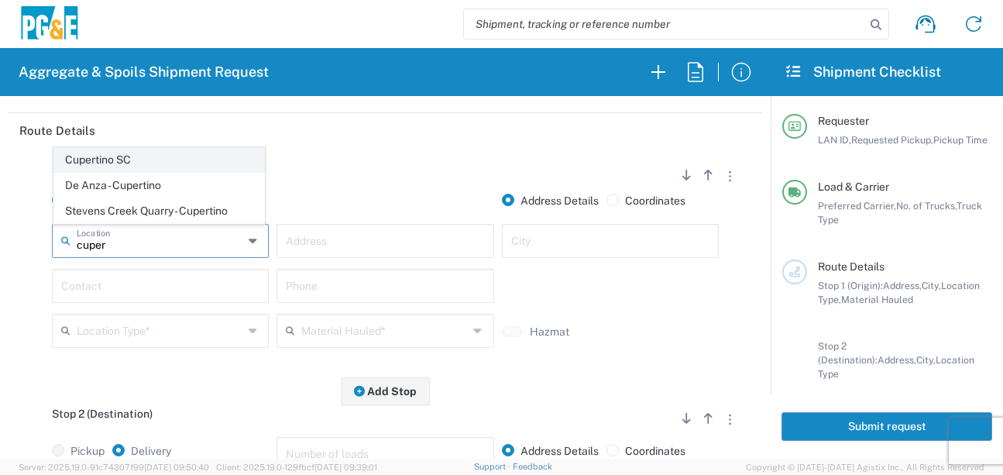
click at [156, 158] on span "Cupertino SC" at bounding box center [159, 160] width 210 height 24
type input "Cupertino SC"
type input "[STREET_ADDRESS][PERSON_NAME]"
type input "Cupertino"
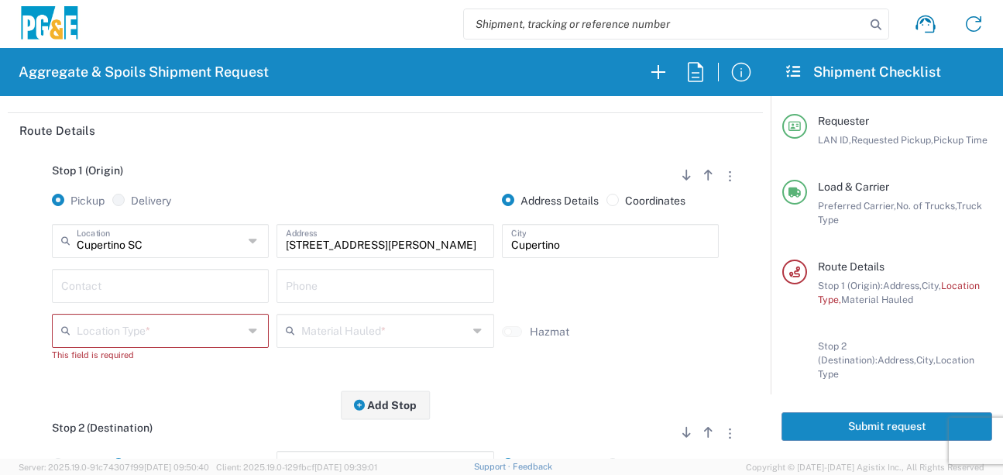
click at [129, 288] on input "text" at bounding box center [160, 284] width 198 height 27
type input "[PERSON_NAME]"
click at [365, 296] on input "text" at bounding box center [385, 284] width 198 height 27
type input "[PHONE_NUMBER]"
click at [141, 325] on input "text" at bounding box center [160, 329] width 167 height 27
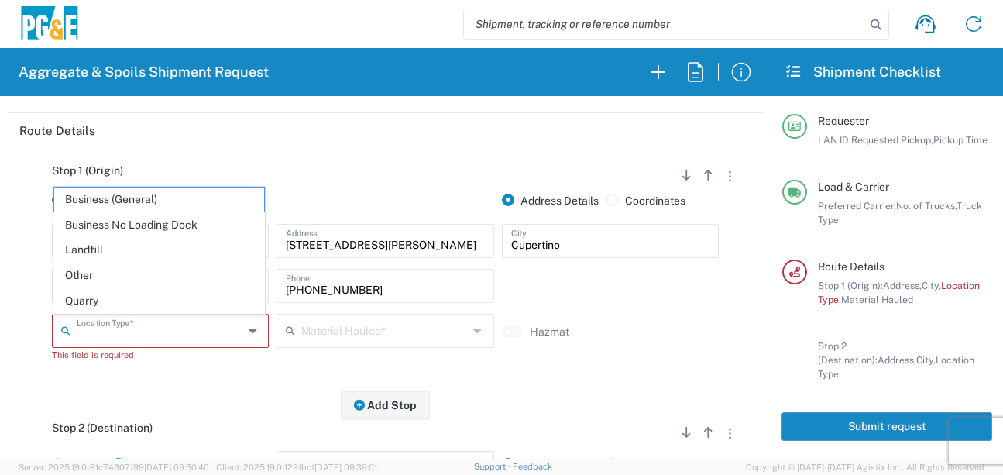
drag, startPoint x: 149, startPoint y: 224, endPoint x: 160, endPoint y: 232, distance: 13.2
click at [149, 224] on span "Business No Loading Dock" at bounding box center [159, 225] width 210 height 24
type input "Business No Loading Dock"
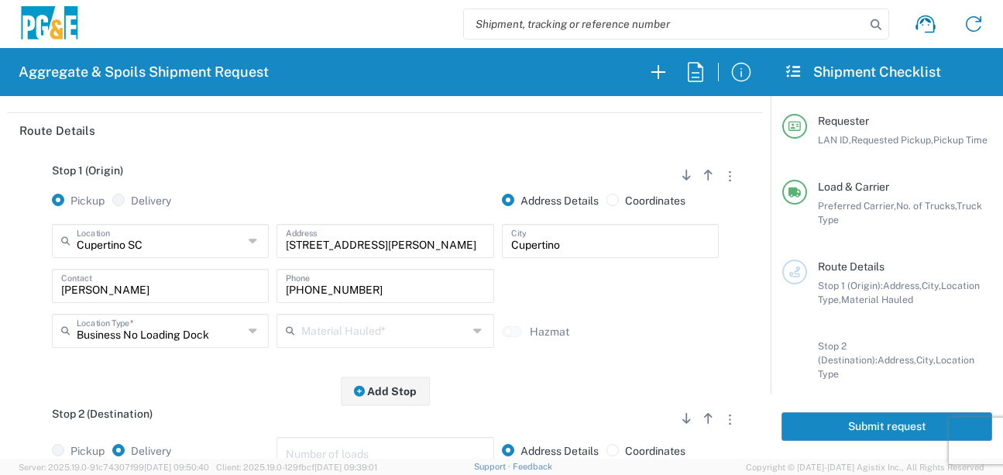
click at [341, 341] on input "text" at bounding box center [384, 329] width 167 height 27
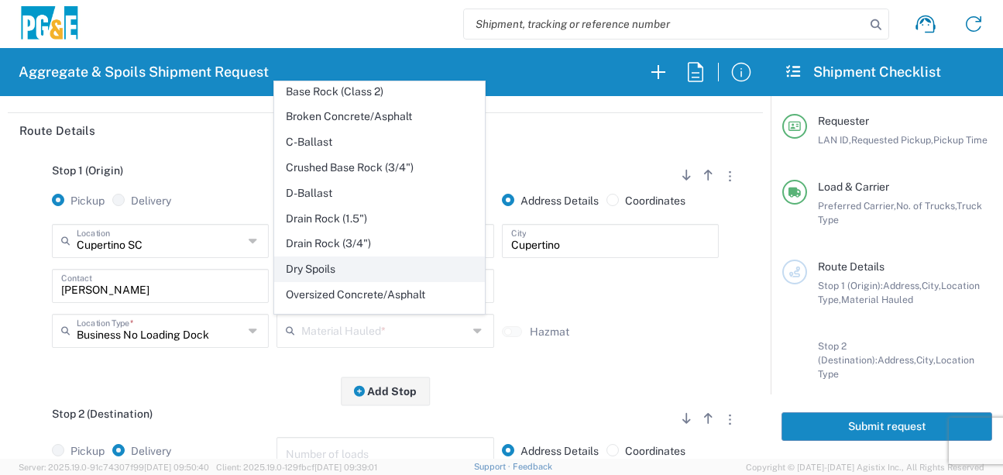
click at [326, 281] on span "Dry Spoils" at bounding box center [380, 269] width 210 height 24
type input "Dry Spoils"
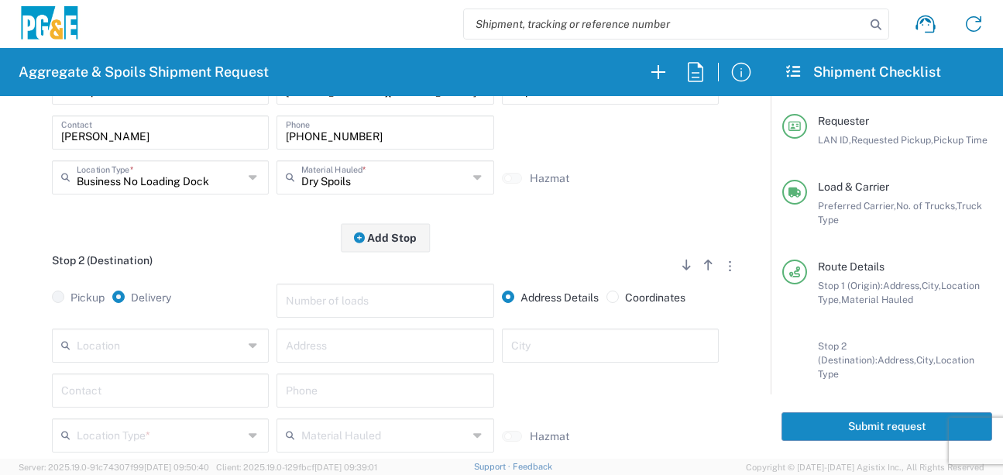
scroll to position [310, 0]
click at [168, 352] on input "text" at bounding box center [160, 342] width 167 height 27
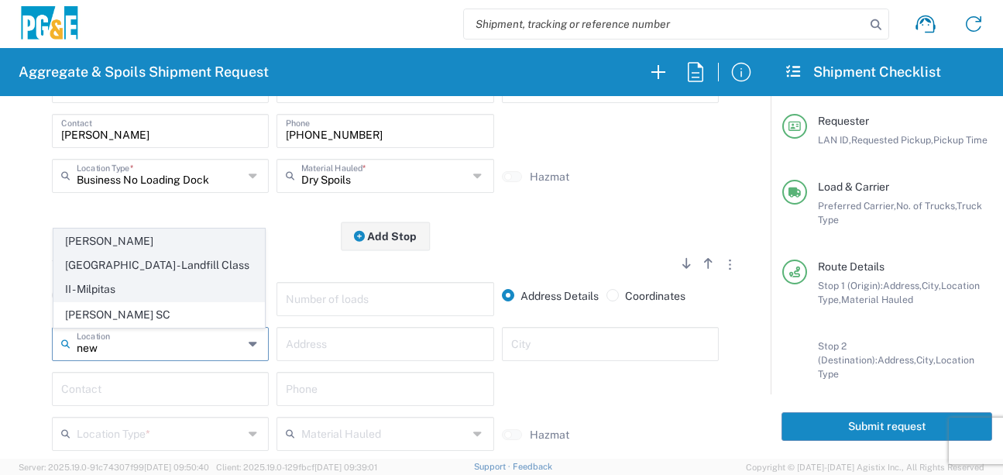
click at [171, 275] on span "[PERSON_NAME][GEOGRAPHIC_DATA] - Landfill Class II - Milpitas" at bounding box center [159, 264] width 210 height 71
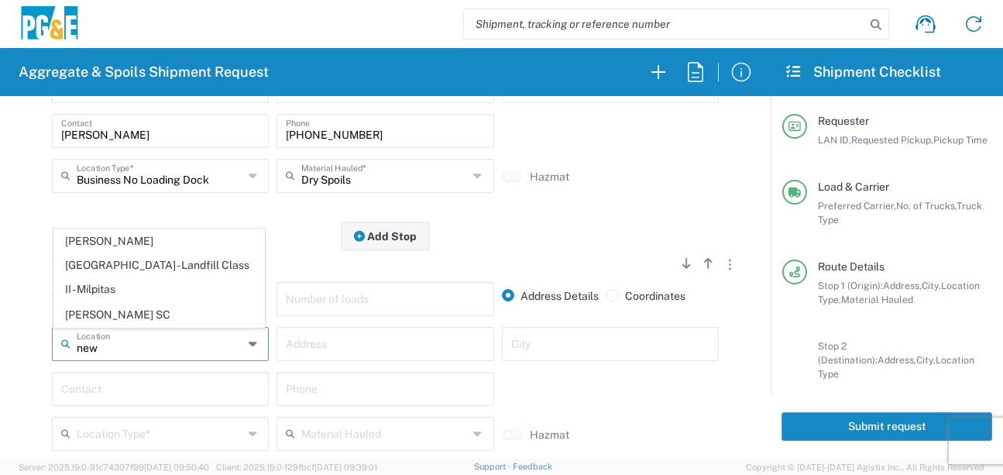
type input "[PERSON_NAME][GEOGRAPHIC_DATA] - Landfill Class II - Milpitas"
type input "[STREET_ADDRESS][PERSON_NAME]"
type input "Milpitas"
type input "Landfill"
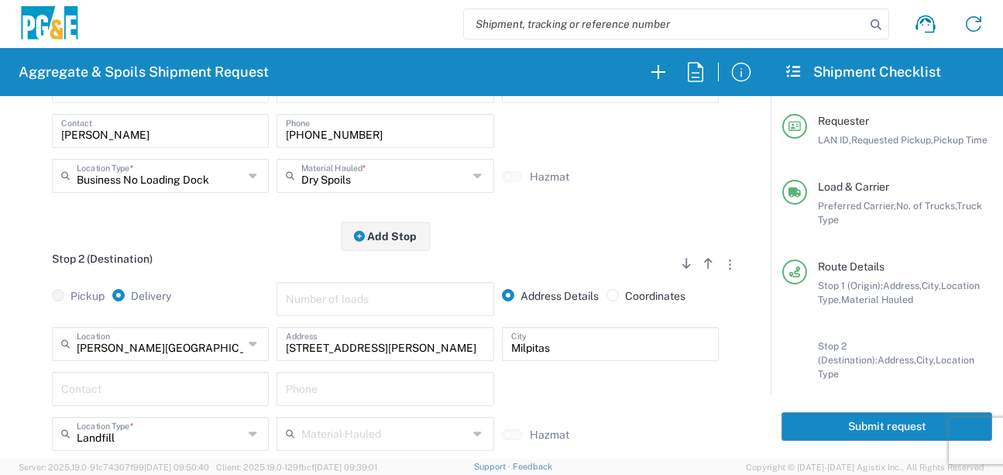
click at [156, 397] on input "text" at bounding box center [160, 387] width 198 height 27
type input "[PERSON_NAME]"
click at [309, 394] on input "text" at bounding box center [385, 387] width 198 height 27
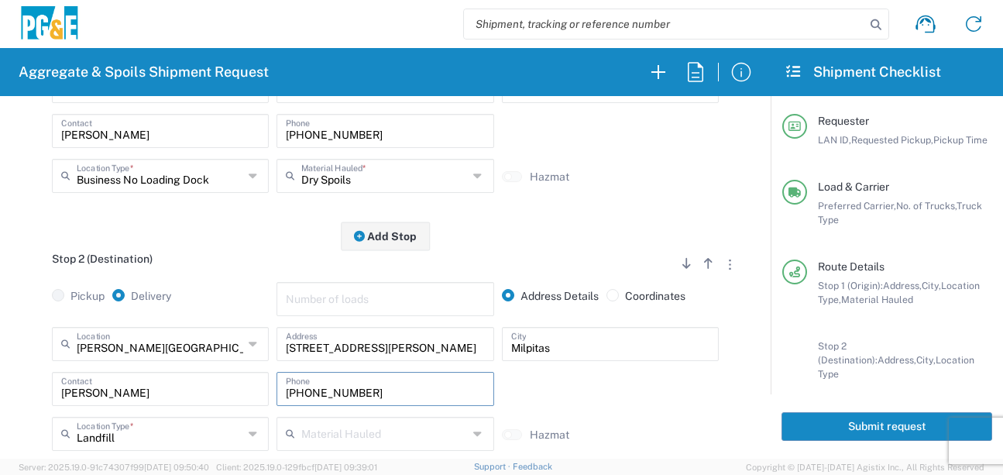
type input "[PHONE_NUMBER]"
click at [243, 271] on div "Stop 2 (Destination) Add Stop Above Add Stop Below Remove Stop" at bounding box center [385, 266] width 732 height 29
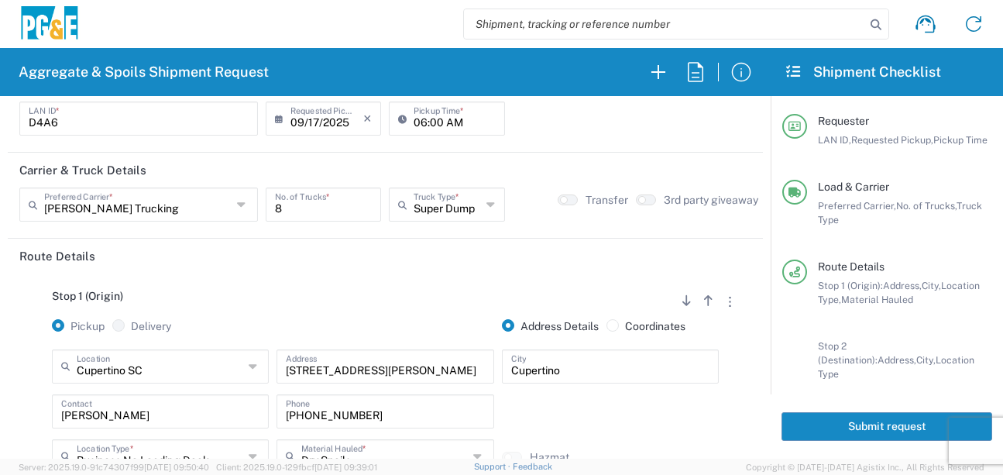
scroll to position [0, 0]
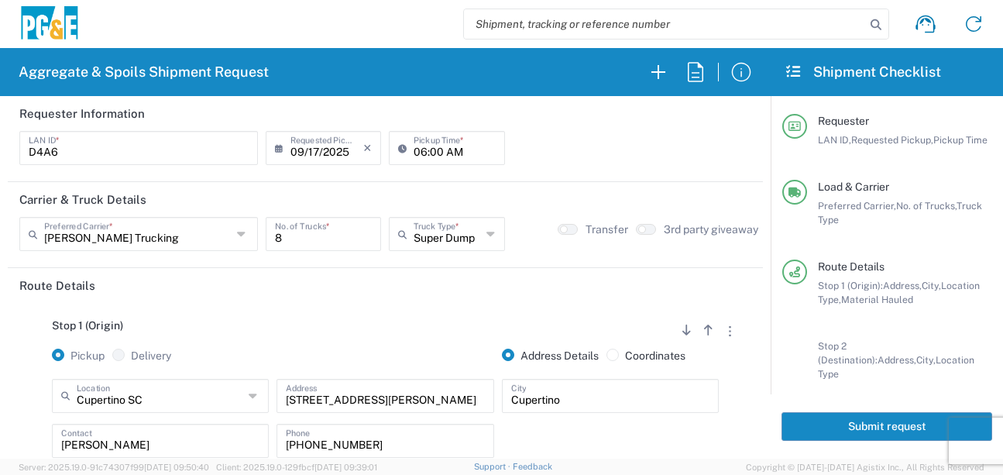
click at [850, 434] on button "Submit request" at bounding box center [886, 426] width 211 height 29
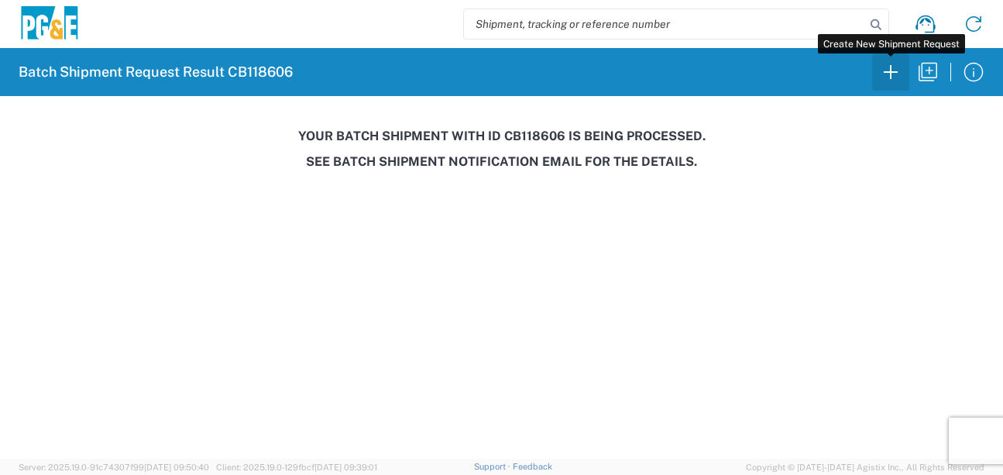
click at [883, 80] on icon "button" at bounding box center [890, 72] width 25 height 25
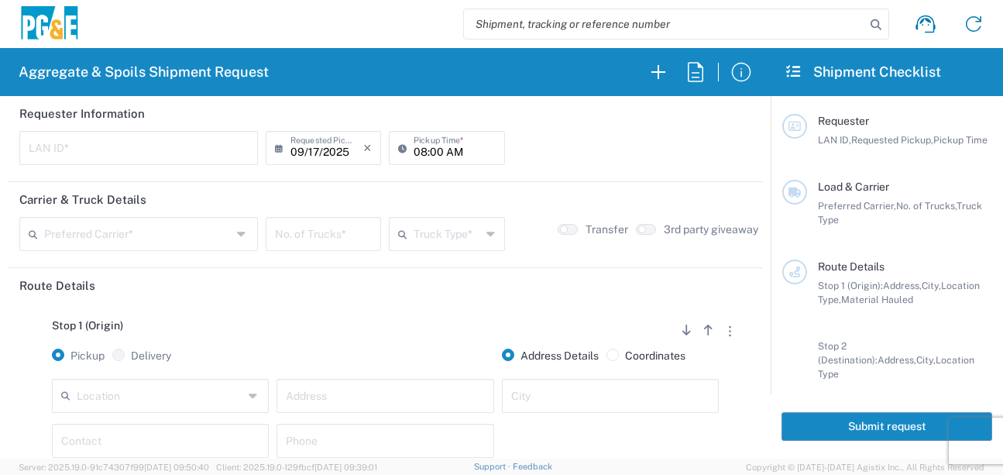
click at [33, 137] on input "text" at bounding box center [139, 146] width 220 height 27
type input "LXRJ"
click at [414, 150] on input "08:00 AM" at bounding box center [454, 146] width 81 height 27
type input "06:00 AM"
click at [160, 247] on div "Preferred Carrier *" at bounding box center [138, 234] width 239 height 34
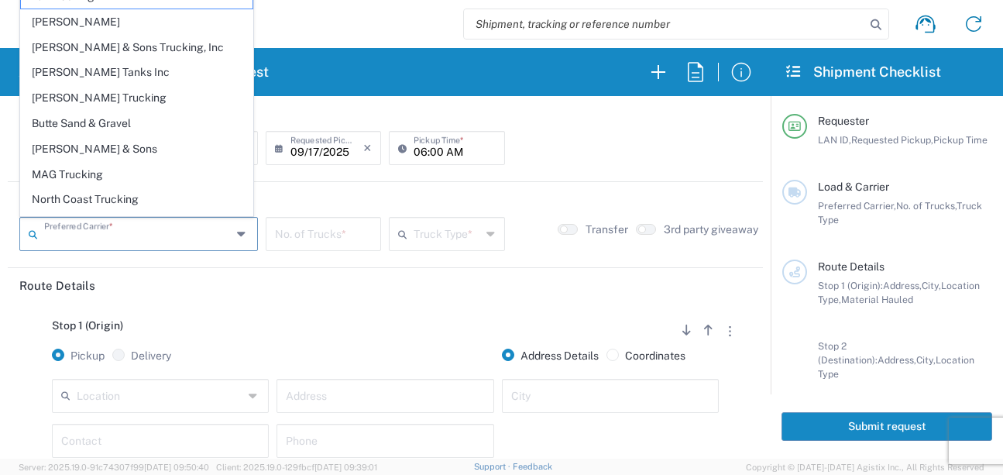
click at [97, 102] on span "[PERSON_NAME] Trucking" at bounding box center [137, 98] width 232 height 24
type input "[PERSON_NAME] Trucking"
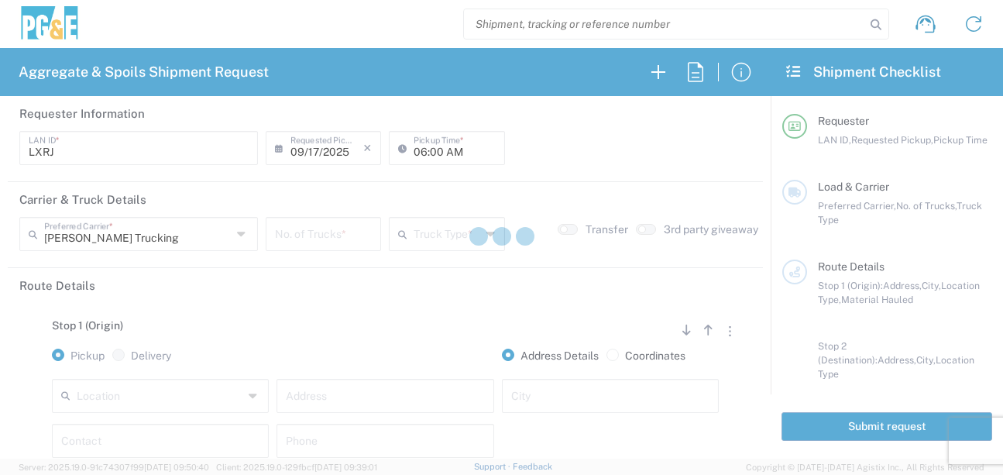
click at [344, 238] on div at bounding box center [501, 237] width 1003 height 475
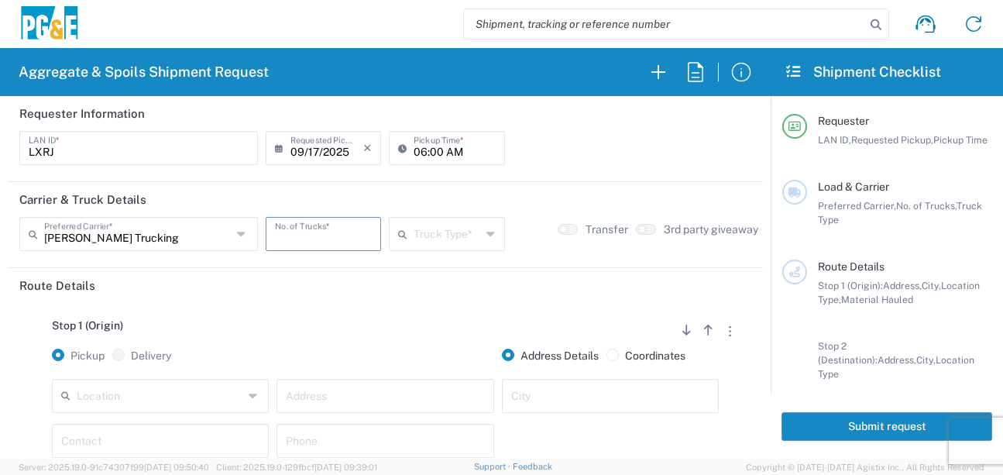
click at [344, 238] on input "number" at bounding box center [323, 232] width 97 height 27
type input "5"
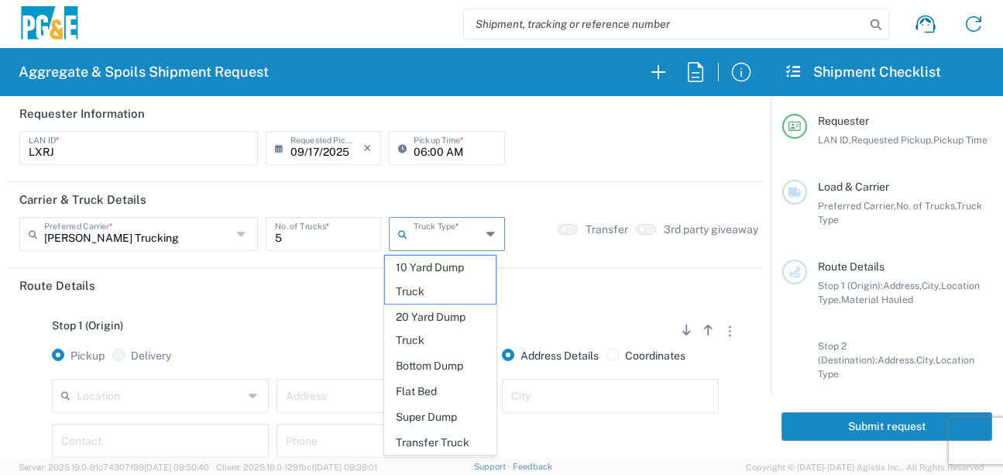
click at [414, 239] on input "text" at bounding box center [447, 232] width 67 height 27
click at [433, 334] on span "20 Yard Dump Truck" at bounding box center [440, 329] width 111 height 48
type input "20 Yard Dump Truck"
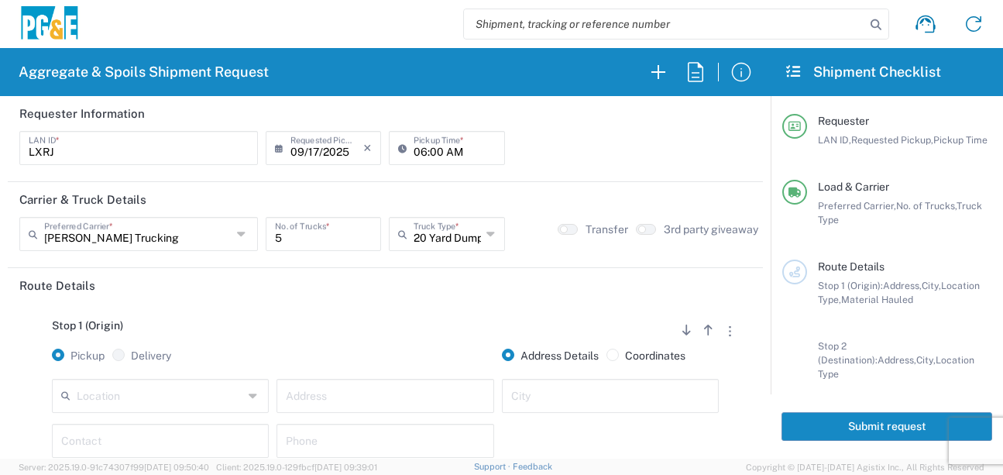
click at [373, 302] on header "Route Details" at bounding box center [385, 285] width 755 height 35
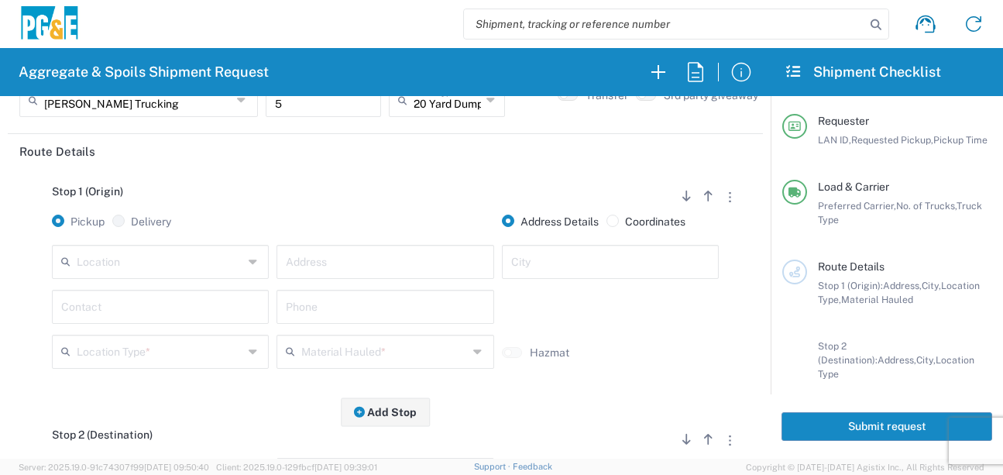
scroll to position [155, 0]
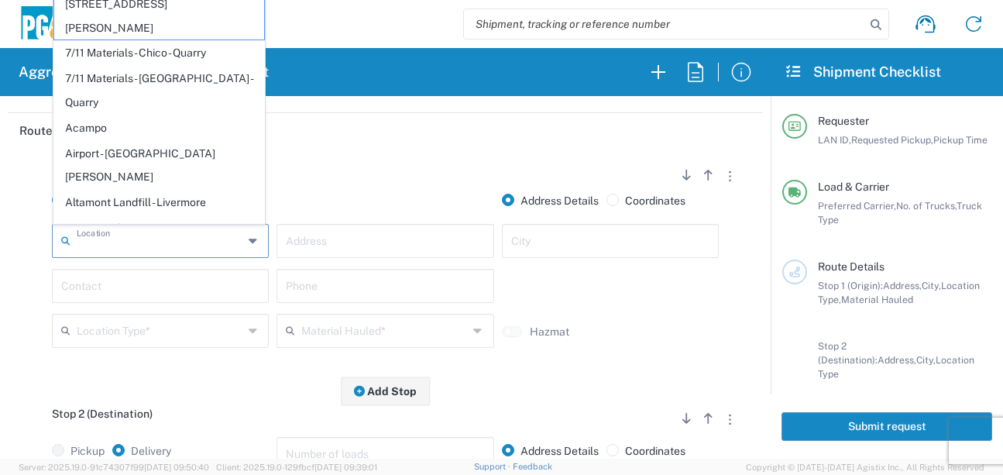
click at [176, 243] on input "text" at bounding box center [160, 239] width 167 height 27
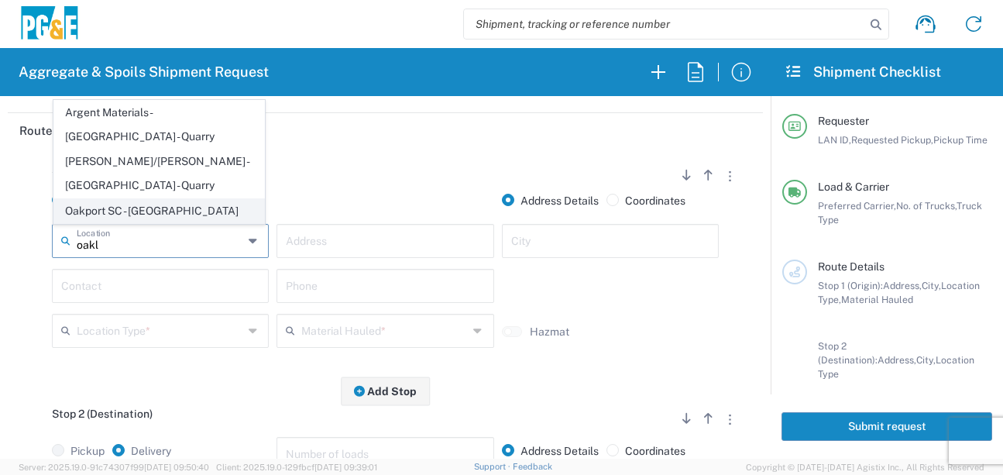
click at [164, 211] on span "Oakport SC - [GEOGRAPHIC_DATA]" at bounding box center [159, 211] width 210 height 24
type input "Oakport SC - [GEOGRAPHIC_DATA]"
type input "[STREET_ADDRESS]"
type input "[GEOGRAPHIC_DATA]"
type input "Business No Loading Dock"
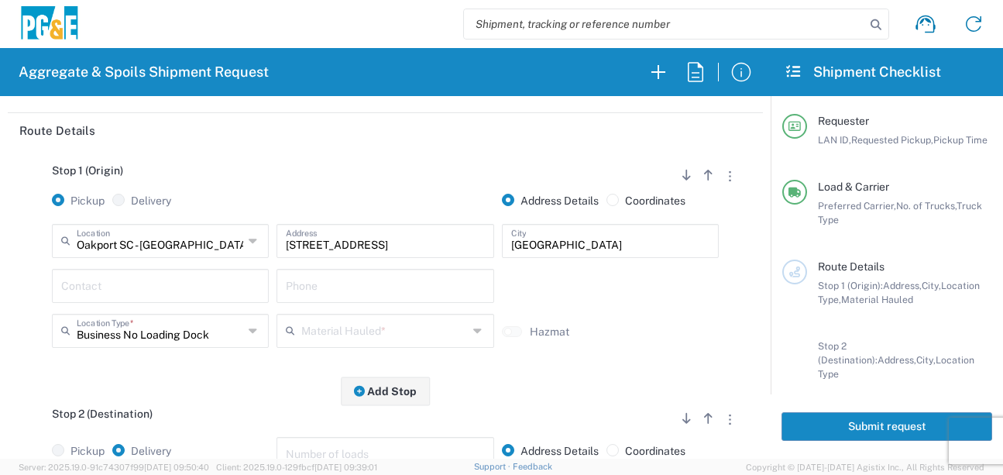
click at [132, 287] on input "text" at bounding box center [160, 284] width 198 height 27
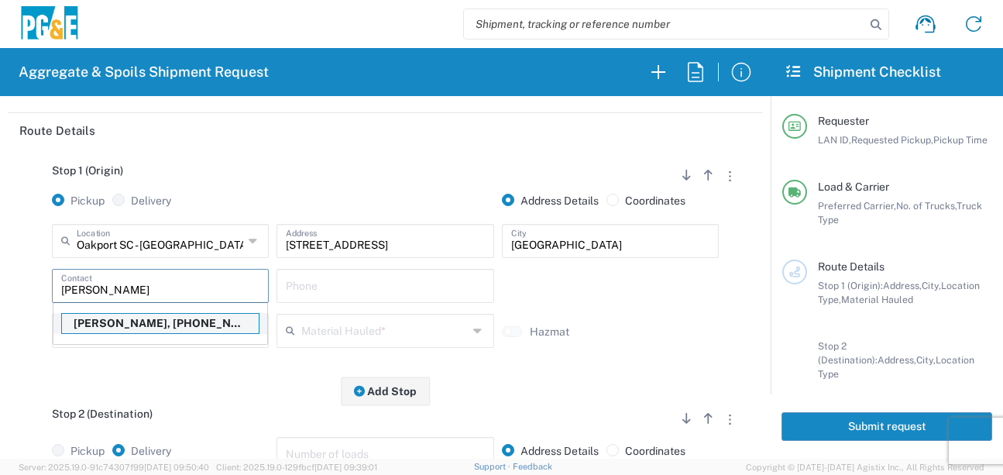
click at [147, 320] on p "[PERSON_NAME], [PHONE_NUMBER]" at bounding box center [160, 323] width 197 height 19
type input "[PERSON_NAME]"
type input "[PHONE_NUMBER]"
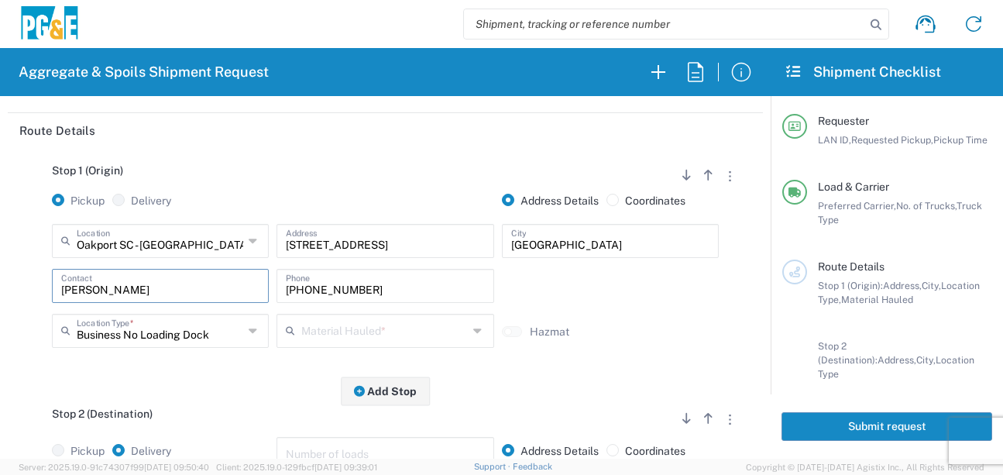
click at [307, 326] on input "text" at bounding box center [384, 329] width 167 height 27
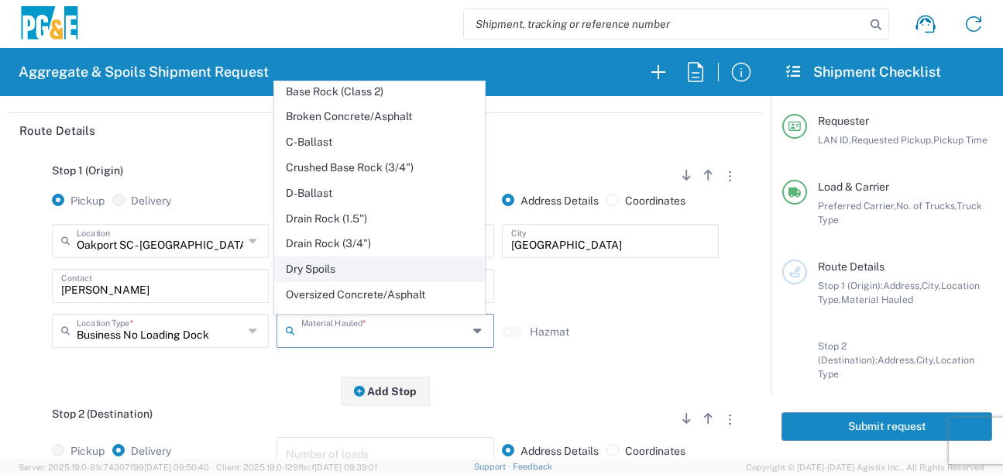
click at [327, 281] on span "Dry Spoils" at bounding box center [380, 269] width 210 height 24
type input "Dry Spoils"
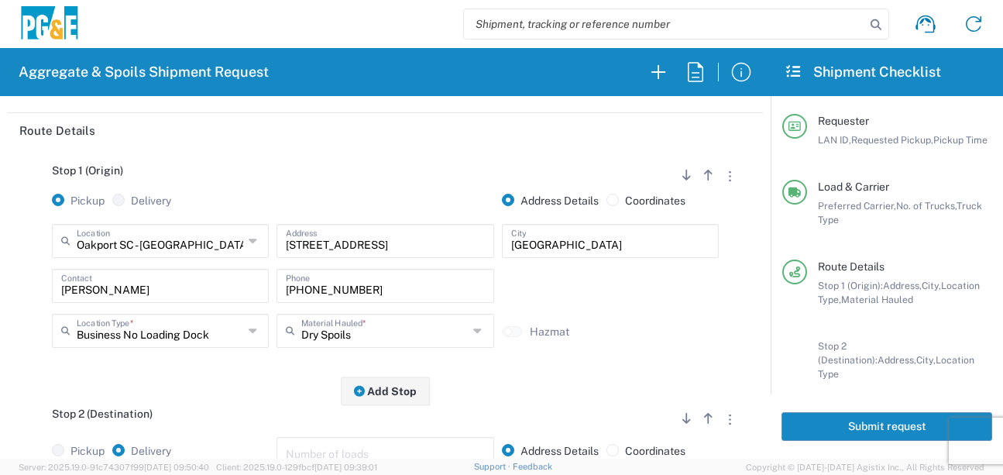
click at [228, 380] on div "Stop 1 (Origin) Add Stop Above Add Stop Below Remove Stop Pickup Delivery Addre…" at bounding box center [385, 269] width 732 height 243
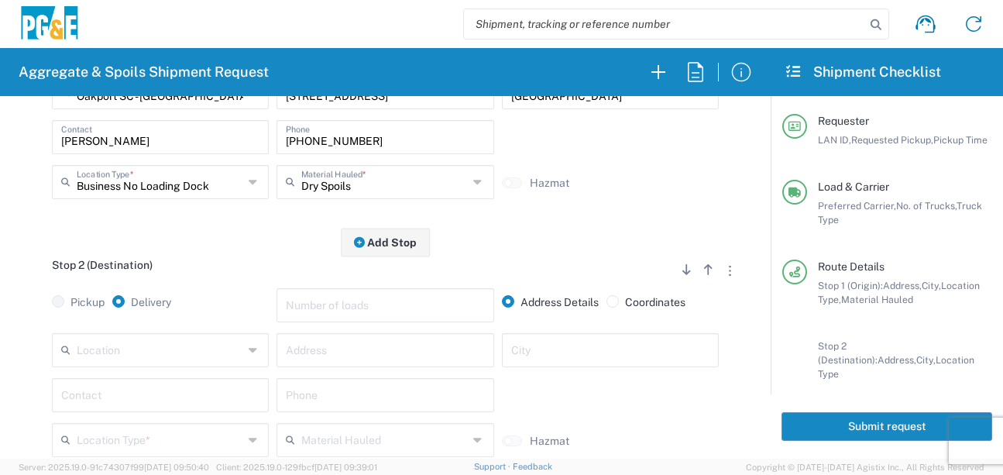
scroll to position [310, 0]
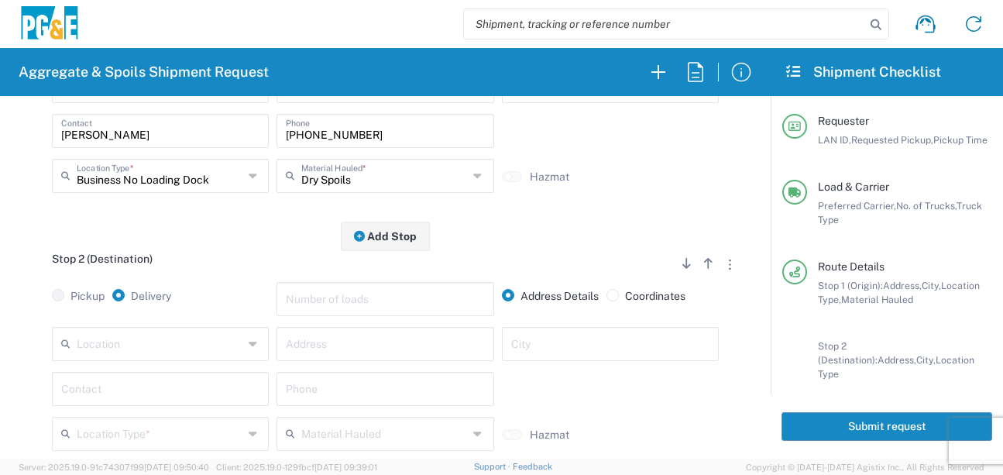
click at [194, 349] on input "text" at bounding box center [160, 342] width 167 height 27
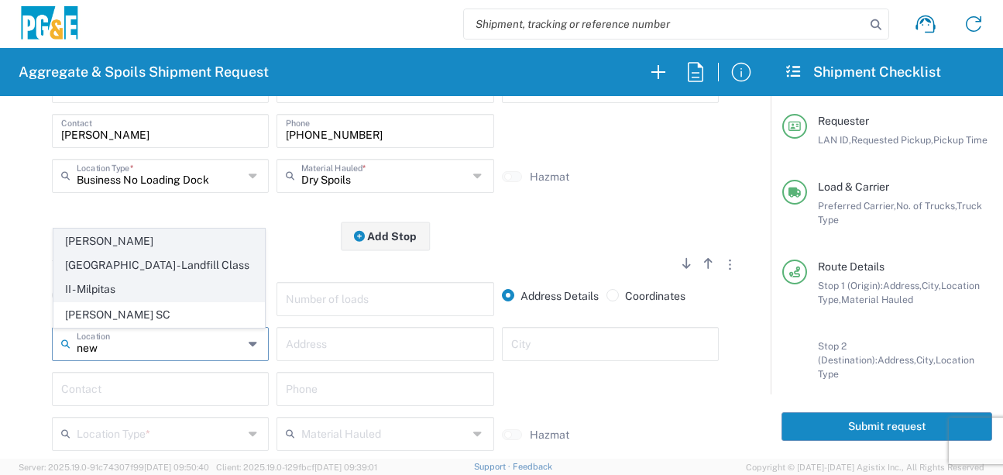
click at [201, 276] on span "[PERSON_NAME][GEOGRAPHIC_DATA] - Landfill Class II - Milpitas" at bounding box center [159, 264] width 210 height 71
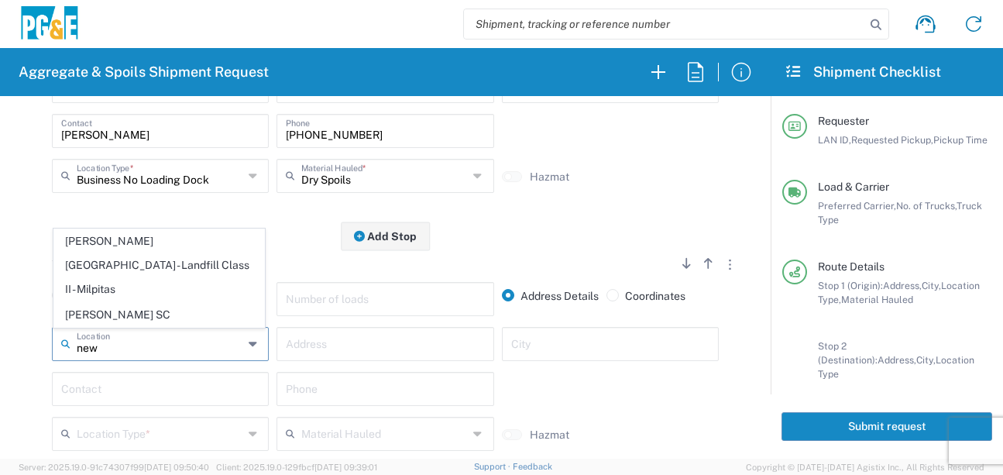
type input "[PERSON_NAME][GEOGRAPHIC_DATA] - Landfill Class II - Milpitas"
type input "[STREET_ADDRESS][PERSON_NAME]"
type input "Milpitas"
type input "Landfill"
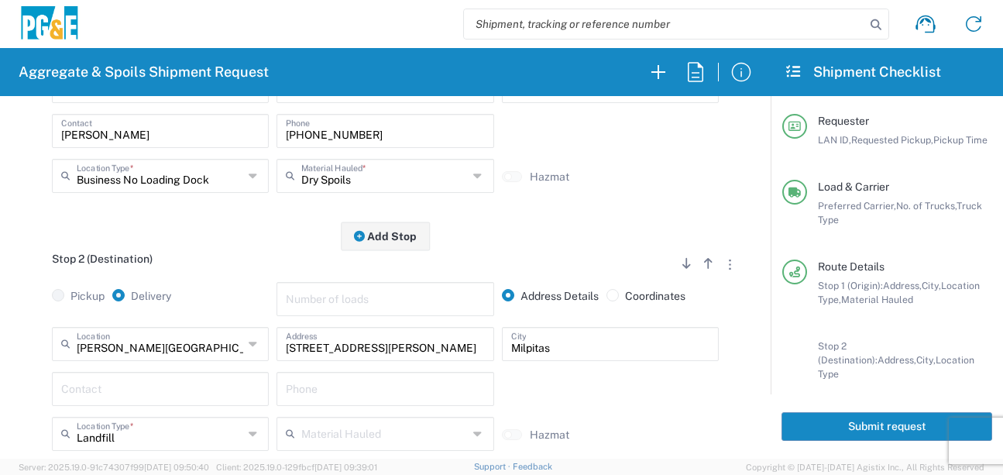
click at [189, 394] on input "text" at bounding box center [160, 387] width 198 height 27
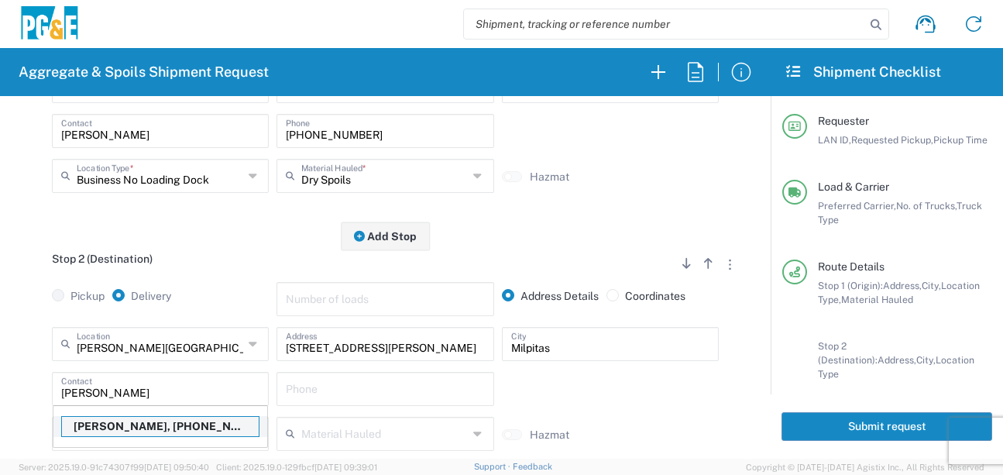
click at [178, 434] on p "[PERSON_NAME], [PHONE_NUMBER]" at bounding box center [160, 426] width 197 height 19
type input "[PERSON_NAME]"
type input "[PHONE_NUMBER]"
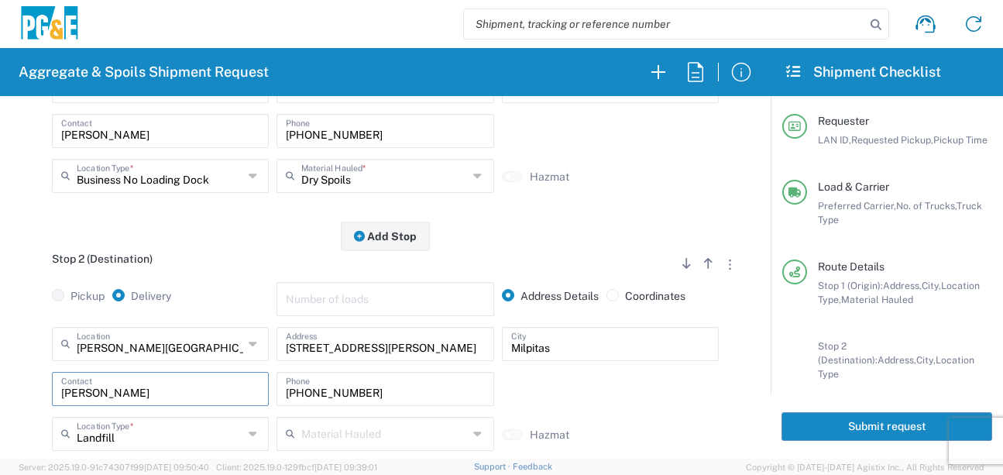
click at [18, 392] on main "Stop 1 (Origin) Add Stop Above Add Stop Below Remove Stop Pickup Delivery Addre…" at bounding box center [385, 252] width 755 height 518
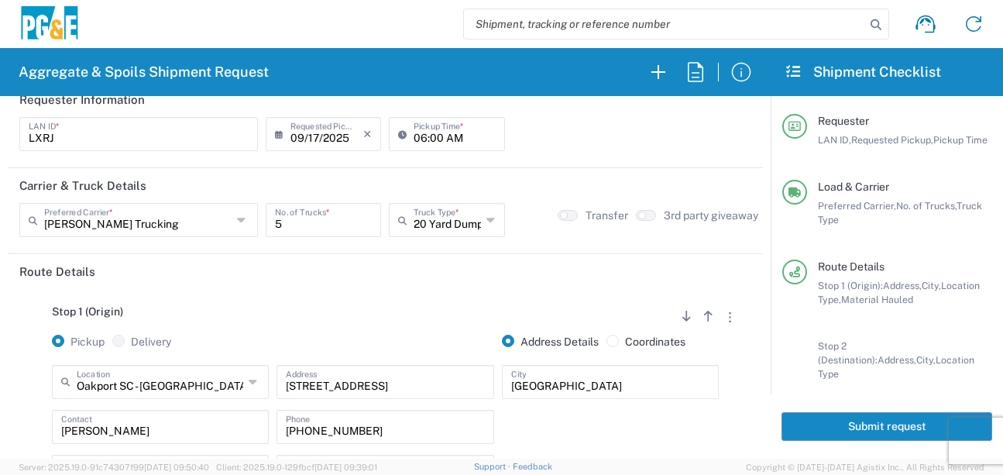
scroll to position [0, 0]
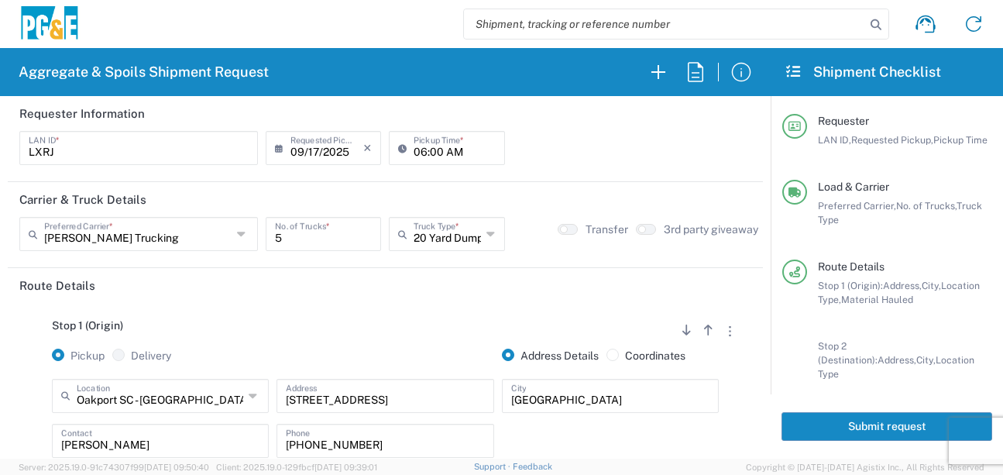
click at [834, 429] on button "Submit request" at bounding box center [886, 426] width 211 height 29
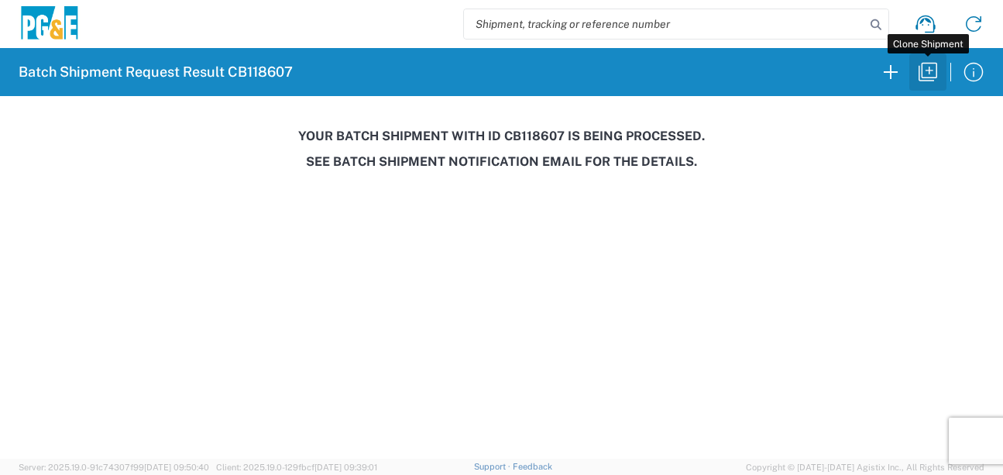
click at [929, 74] on icon "button" at bounding box center [927, 72] width 25 height 25
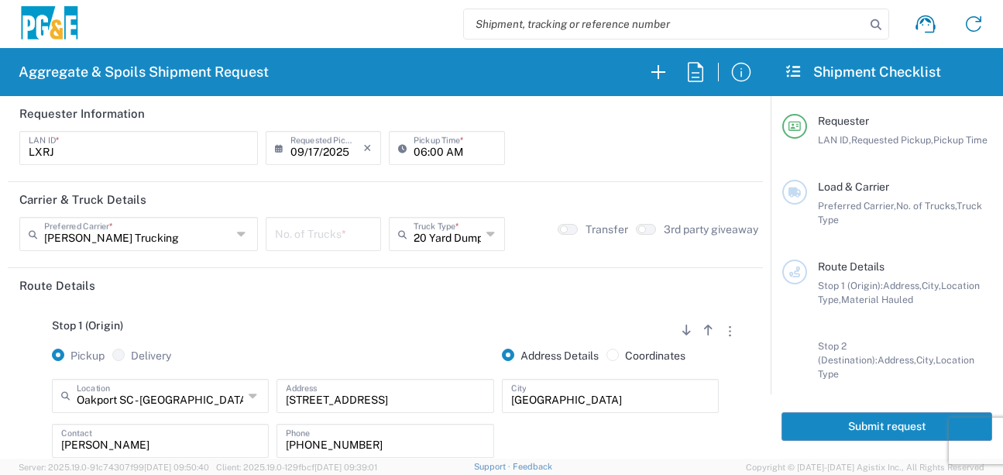
click at [319, 236] on input "number" at bounding box center [323, 232] width 97 height 27
type input "5"
click at [425, 150] on input "06:00 AM" at bounding box center [454, 146] width 81 height 27
click at [434, 147] on input "06:00 AM" at bounding box center [454, 146] width 81 height 27
type input "06:30 AM"
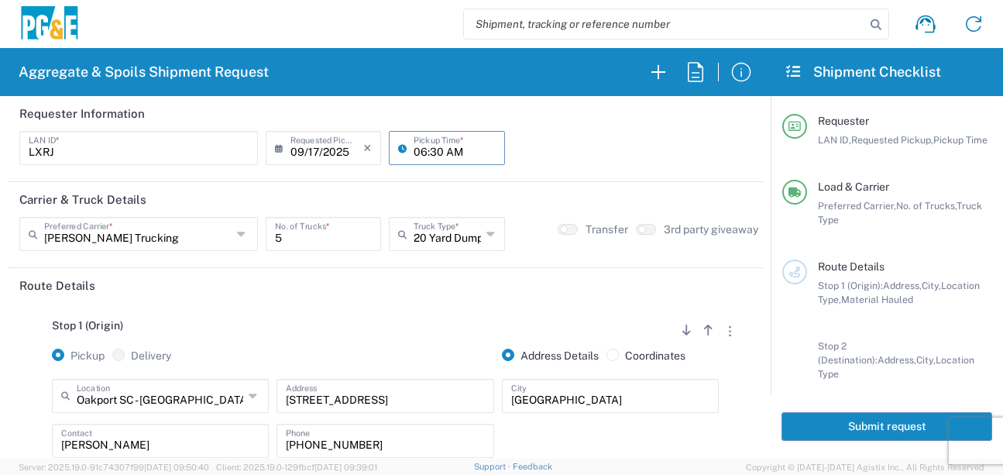
click at [434, 300] on header "Route Details" at bounding box center [385, 285] width 755 height 35
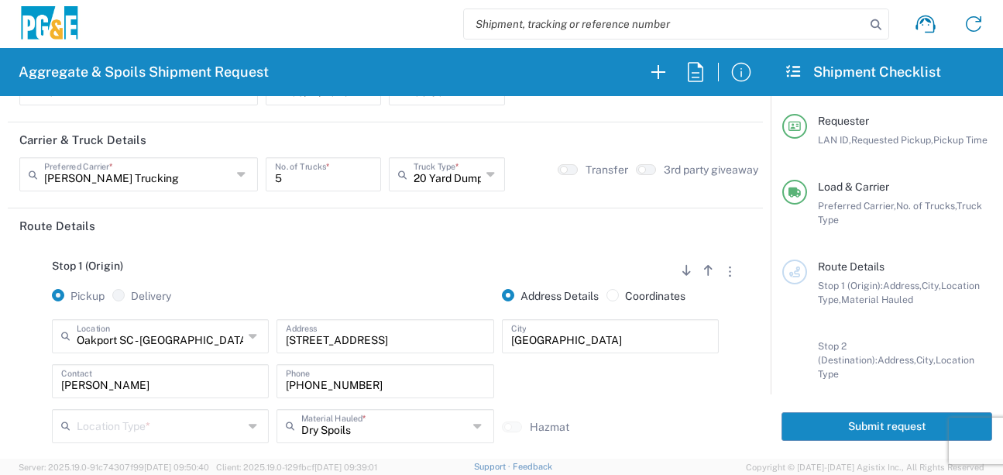
scroll to position [155, 0]
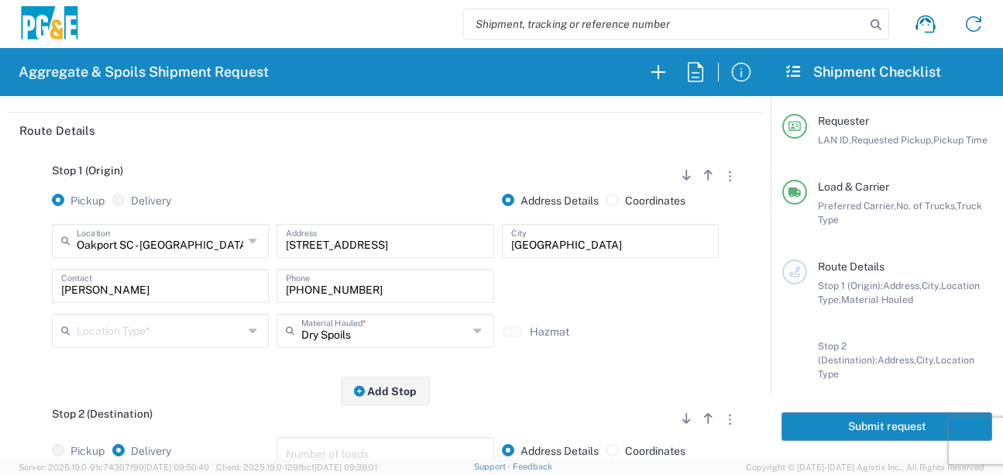
click at [89, 332] on input "text" at bounding box center [160, 329] width 167 height 27
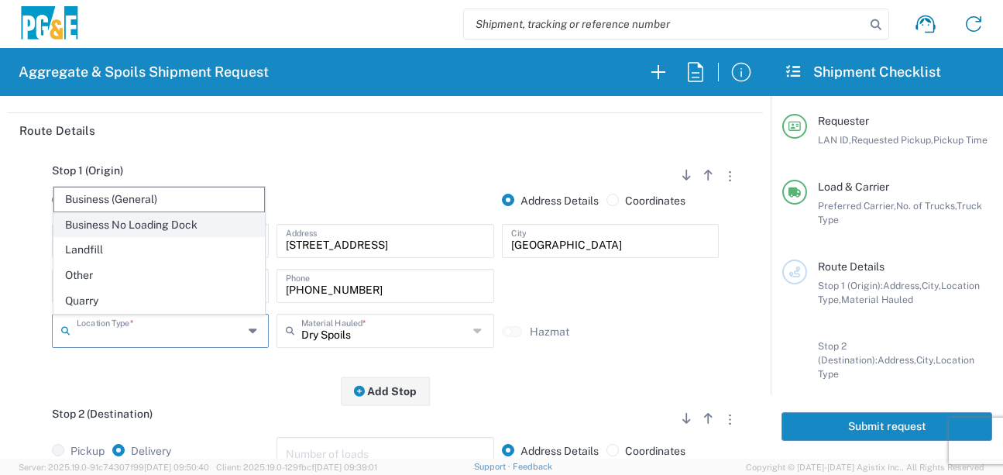
click at [125, 230] on span "Business No Loading Dock" at bounding box center [159, 225] width 210 height 24
type input "Business No Loading Dock"
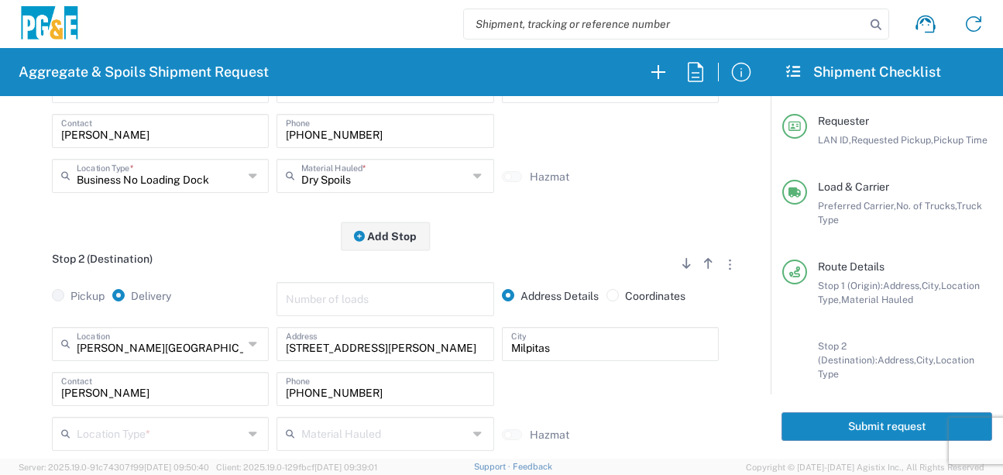
scroll to position [387, 0]
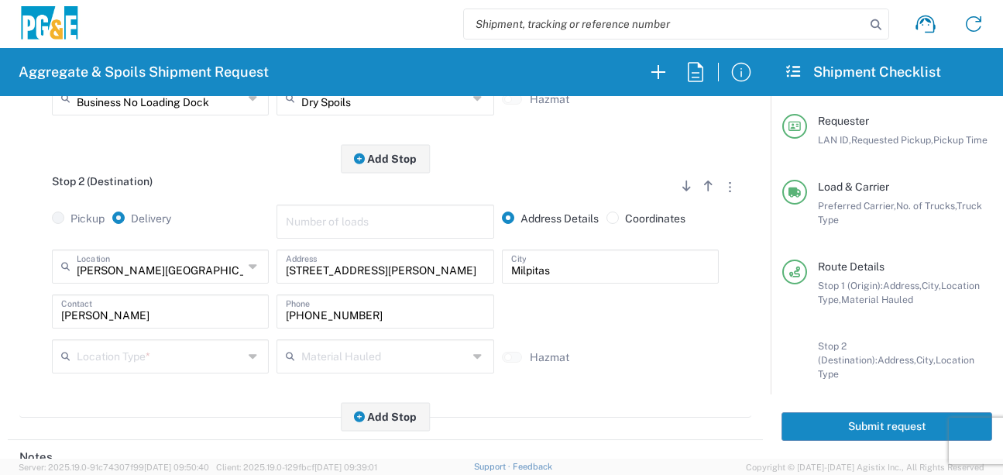
click at [136, 359] on input "text" at bounding box center [160, 355] width 167 height 27
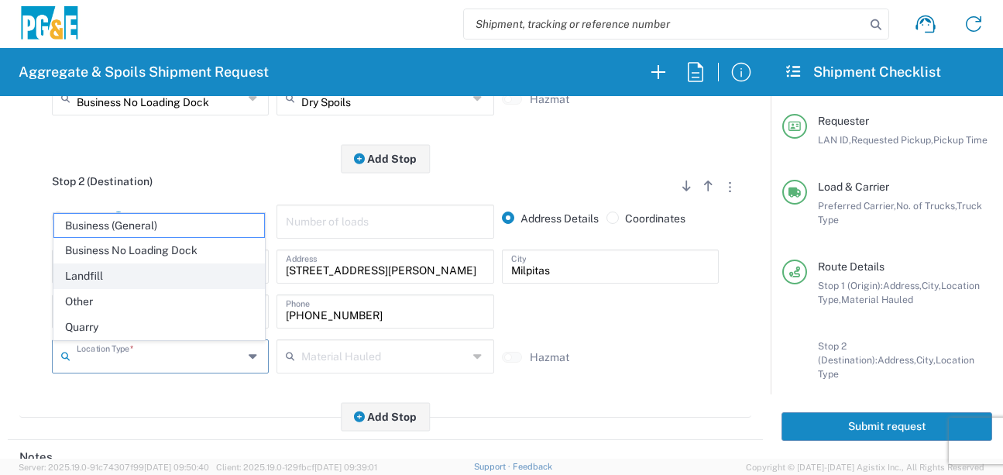
click at [96, 280] on span "Landfill" at bounding box center [159, 276] width 210 height 24
type input "Landfill"
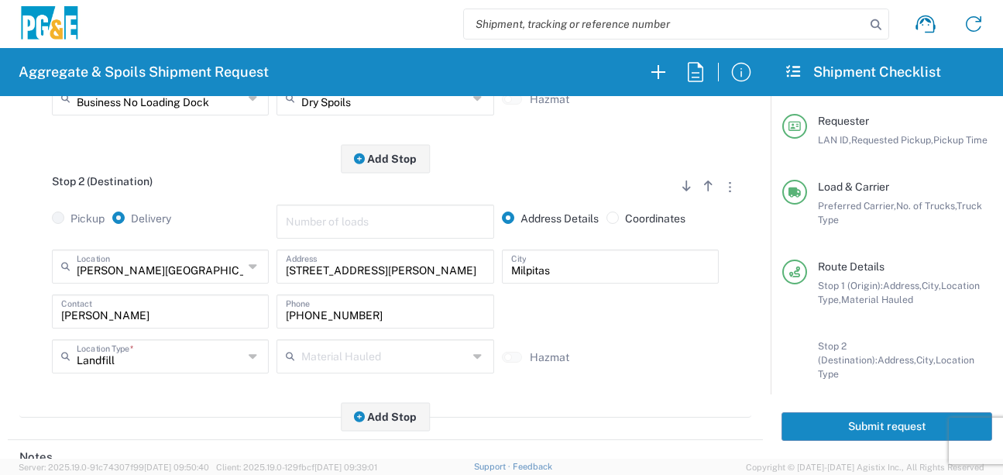
click at [134, 425] on main "Stop 1 (Origin) Add Stop Above Add Stop Below Remove Stop Pickup Delivery Addre…" at bounding box center [385, 175] width 755 height 518
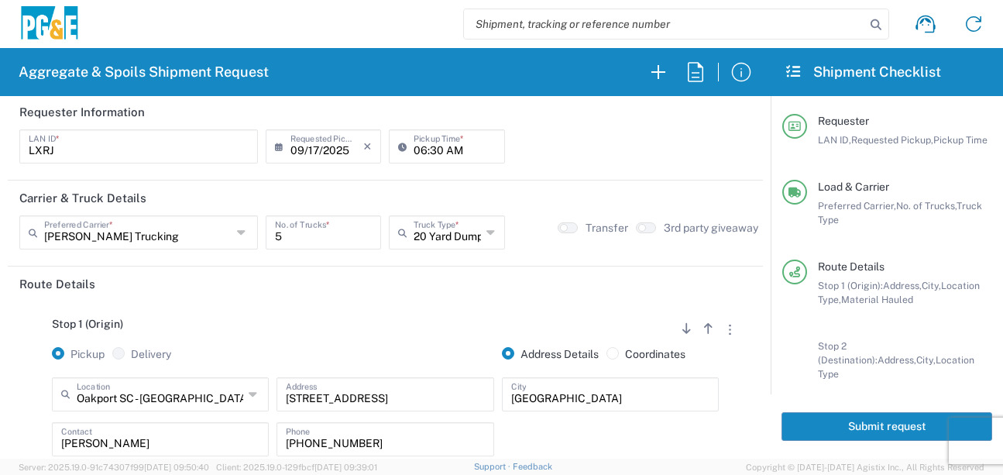
scroll to position [0, 0]
click at [850, 418] on button "Submit request" at bounding box center [886, 426] width 211 height 29
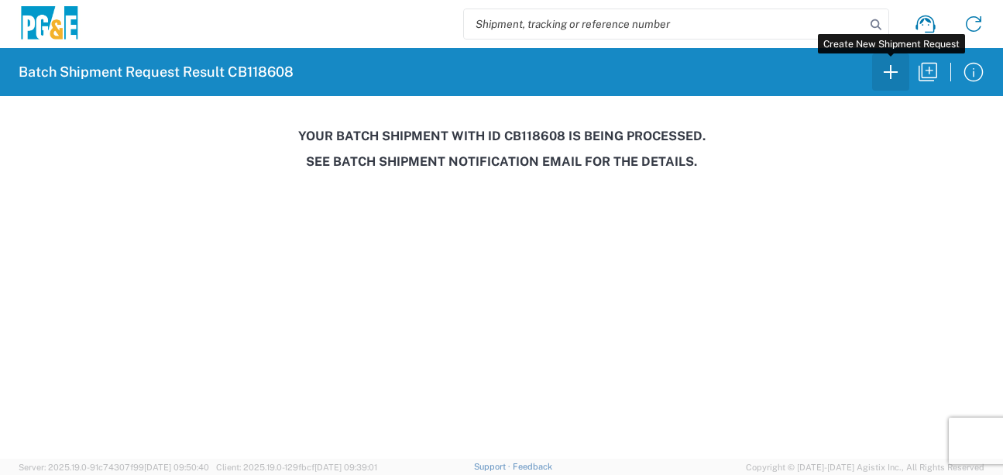
click at [881, 77] on icon "button" at bounding box center [890, 72] width 25 height 25
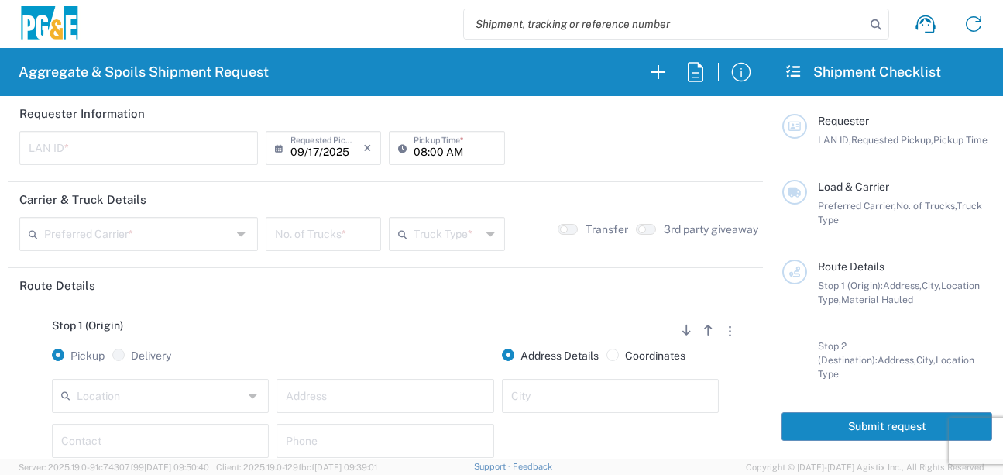
click at [69, 151] on input "text" at bounding box center [139, 146] width 220 height 27
type input "CMA5"
click at [415, 149] on input "08:00 AM" at bounding box center [454, 146] width 81 height 27
type input "06:00 AM"
click at [170, 249] on div "Preferred Carrier *" at bounding box center [138, 234] width 239 height 34
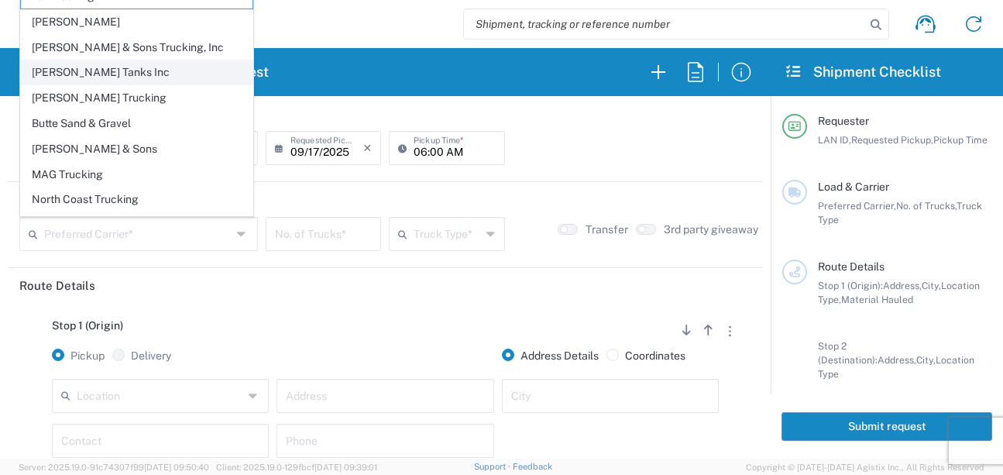
click at [88, 80] on span "[PERSON_NAME] Tanks Inc" at bounding box center [137, 72] width 232 height 24
type input "[PERSON_NAME] Tanks Inc"
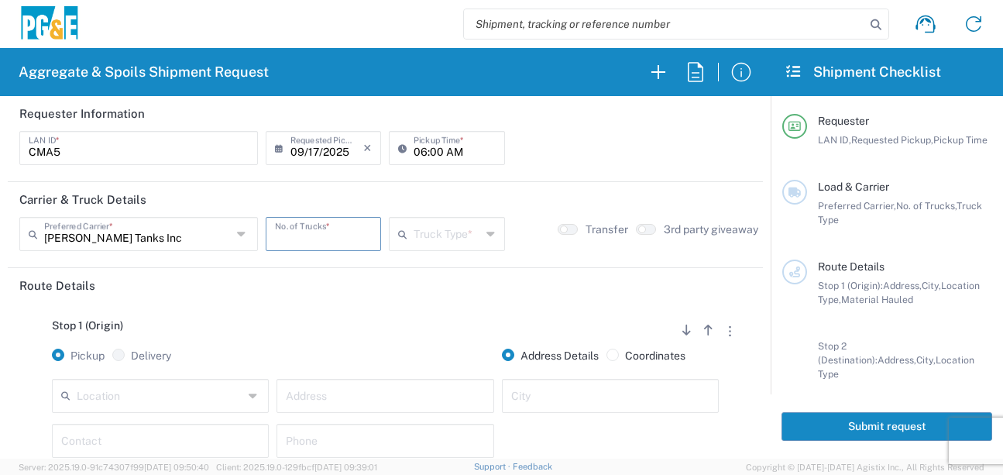
click at [298, 239] on input "number" at bounding box center [323, 232] width 97 height 27
type input "1"
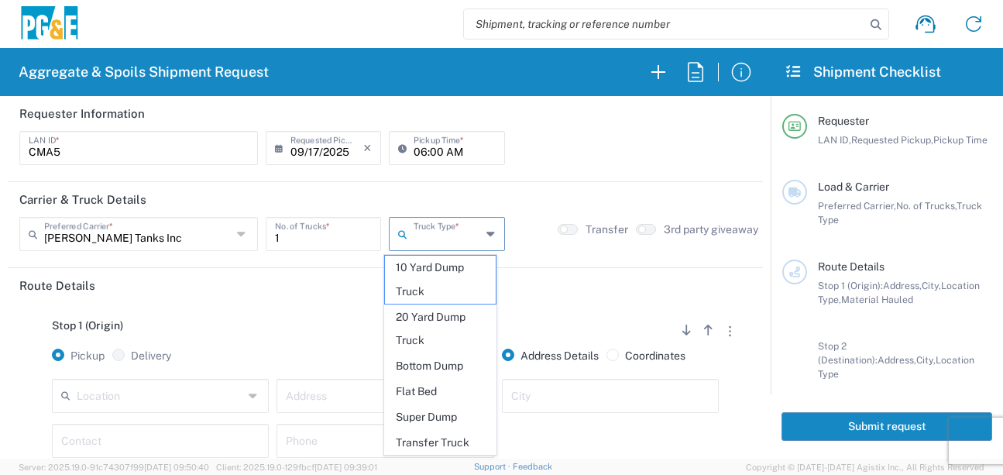
click at [417, 230] on input "text" at bounding box center [447, 232] width 67 height 27
click at [431, 318] on span "20 Yard Dump Truck" at bounding box center [440, 329] width 111 height 48
type input "20 Yard Dump Truck"
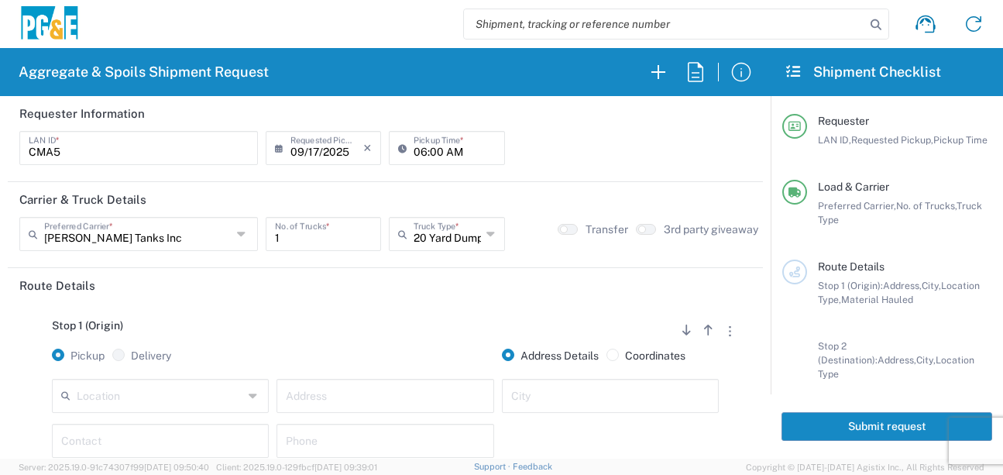
click at [378, 314] on div "Stop 1 (Origin) Add Stop Above Add Stop Below Remove Stop Pickup Delivery Addre…" at bounding box center [385, 424] width 732 height 243
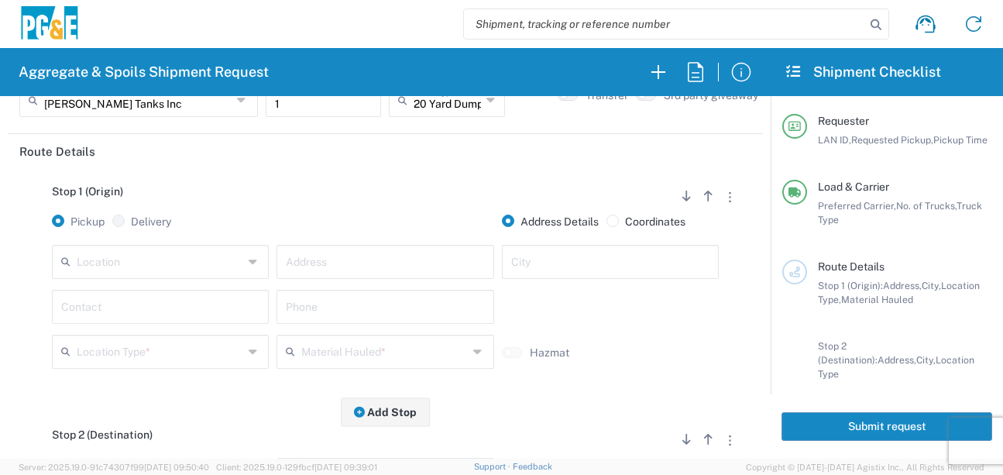
scroll to position [155, 0]
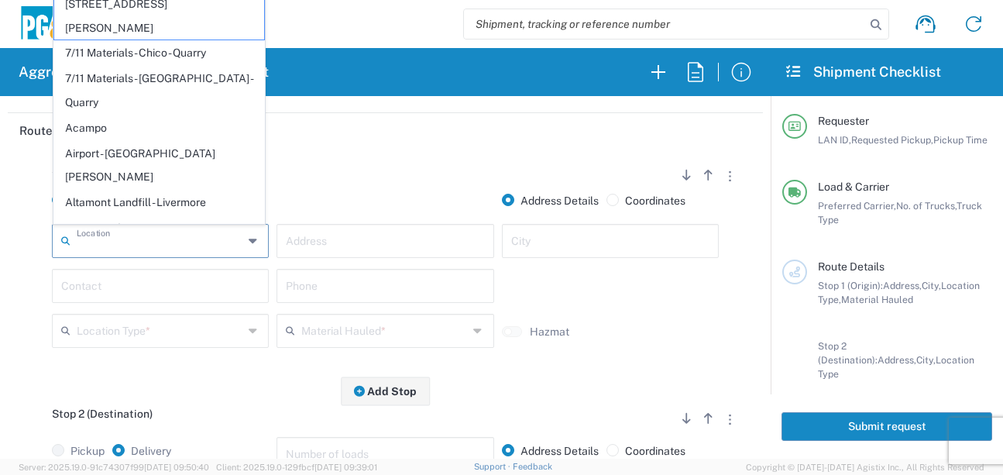
click at [188, 246] on input "text" at bounding box center [160, 239] width 167 height 27
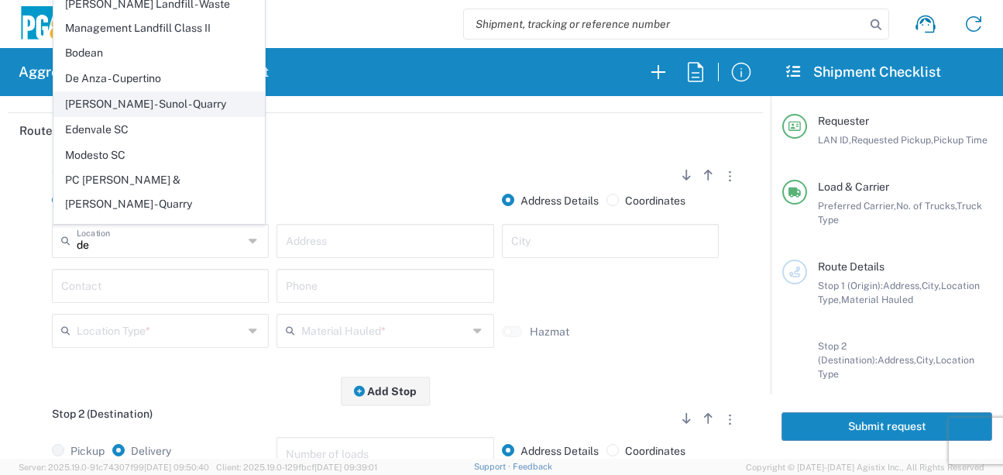
click at [158, 104] on span "[PERSON_NAME] - Sunol - Quarry" at bounding box center [159, 104] width 210 height 24
type input "[PERSON_NAME] - Sunol - Quarry"
type input "[STREET_ADDRESS]"
type input "Sunol"
type input "Quarry"
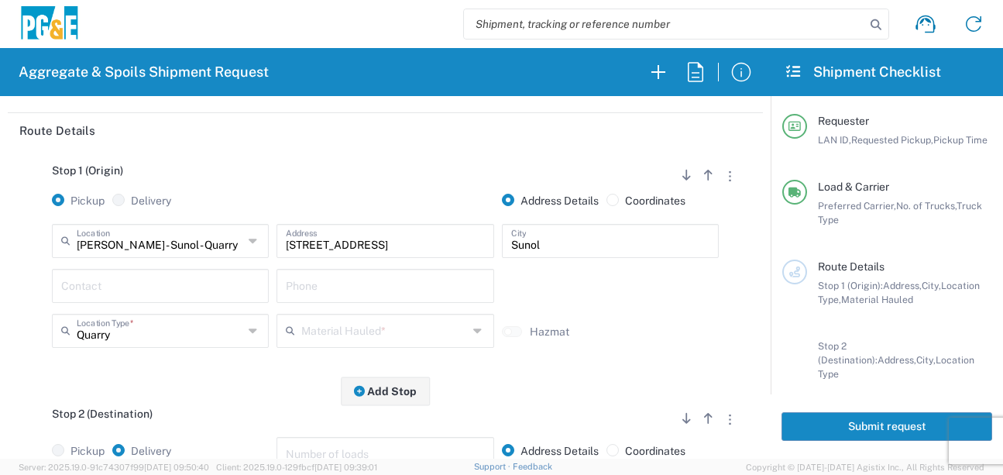
click at [143, 271] on div "Contact" at bounding box center [160, 286] width 217 height 34
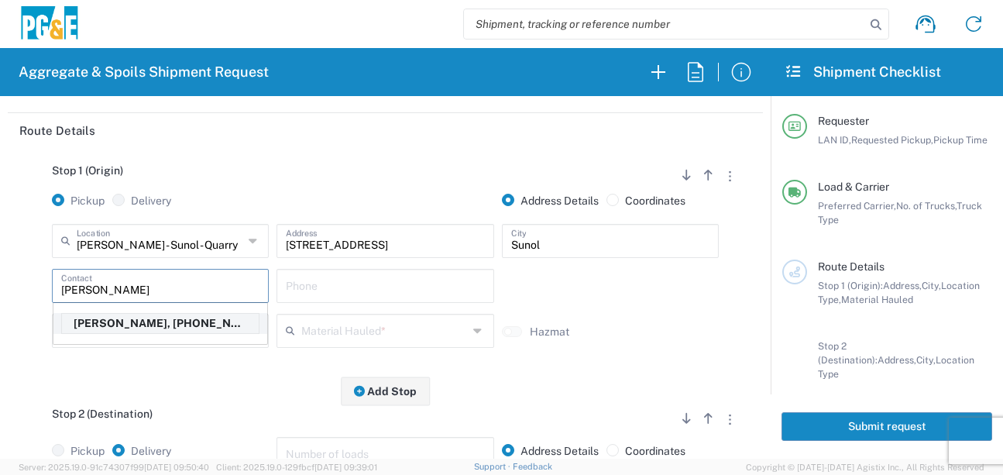
click at [154, 331] on p "[PERSON_NAME], [PHONE_NUMBER]" at bounding box center [160, 323] width 197 height 19
type input "[PERSON_NAME]"
type input "[PHONE_NUMBER]"
click at [320, 338] on input "text" at bounding box center [384, 329] width 167 height 27
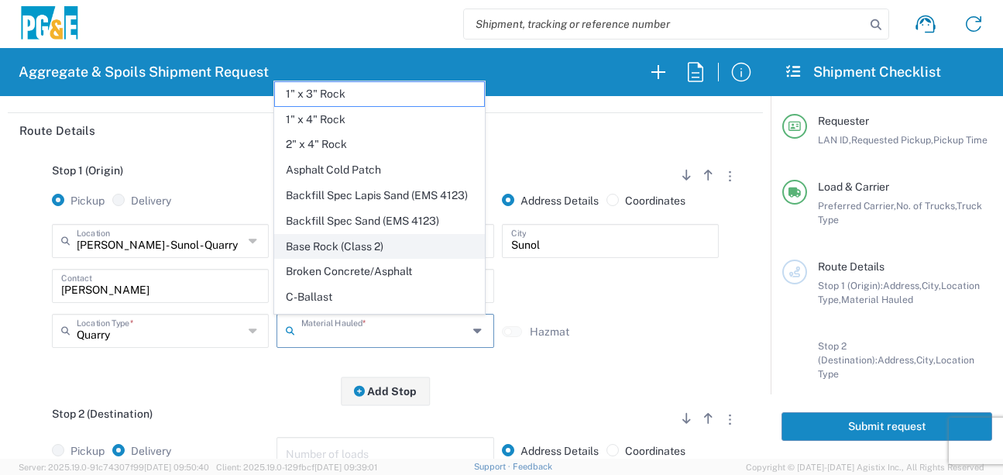
click at [364, 259] on span "Base Rock (Class 2)" at bounding box center [380, 247] width 210 height 24
type input "Base Rock (Class 2)"
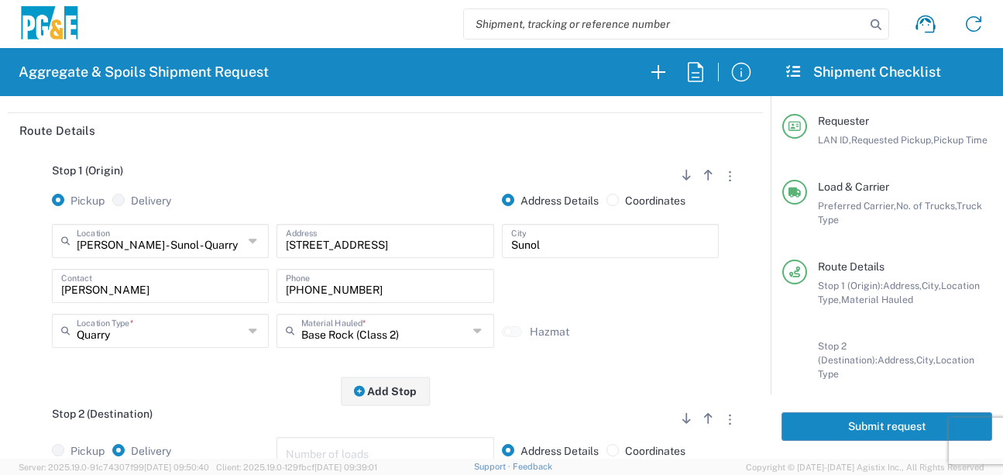
click at [204, 382] on div "Stop 1 (Origin) Add Stop Above Add Stop Below Remove Stop Pickup Delivery Addre…" at bounding box center [385, 269] width 732 height 243
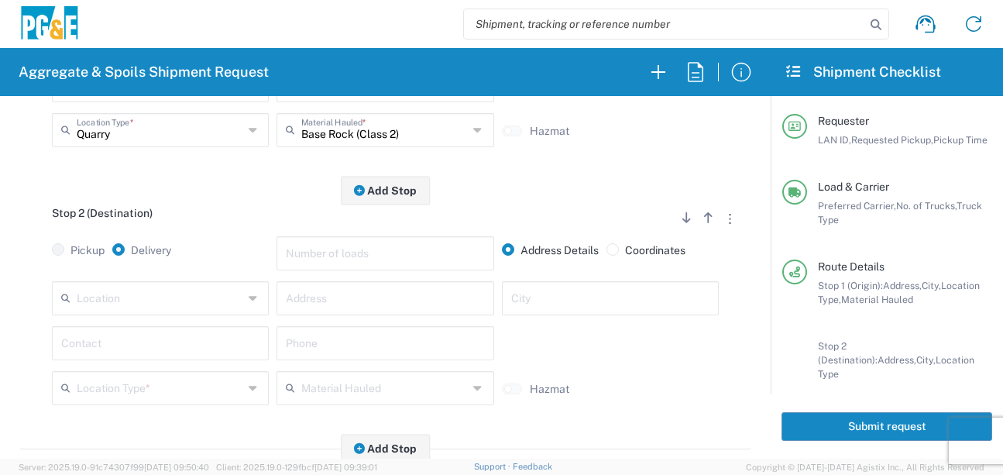
scroll to position [387, 0]
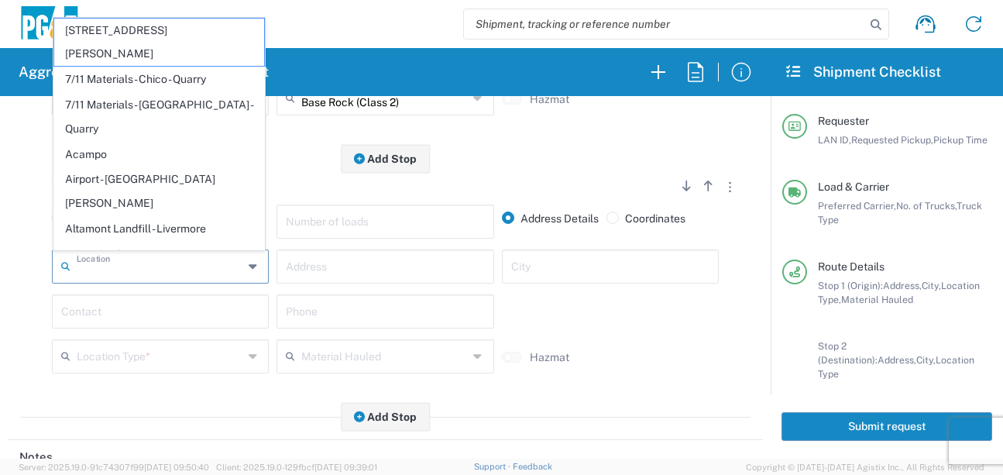
click at [167, 272] on input "text" at bounding box center [160, 265] width 167 height 27
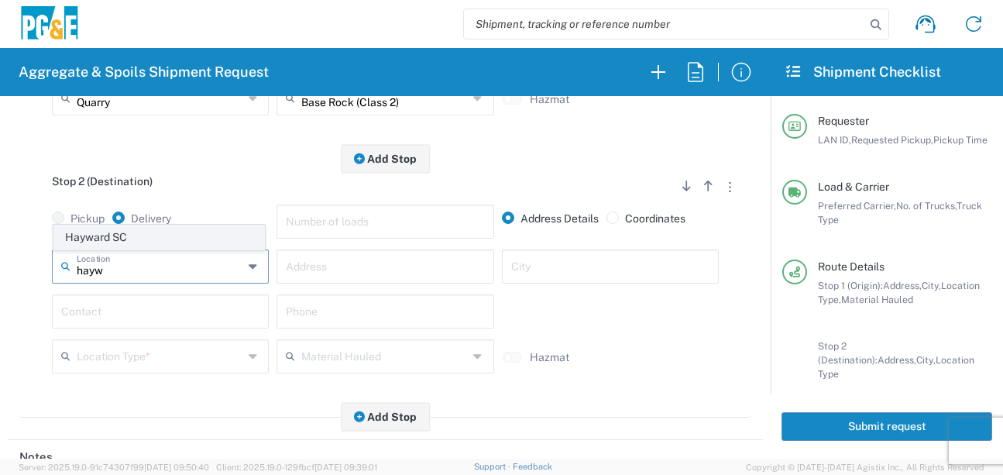
click at [105, 233] on span "Hayward SC" at bounding box center [159, 237] width 210 height 24
type input "Hayward SC"
type input "24300 Clawiter Rd"
type input "Hayward"
type input "Business No Loading Dock"
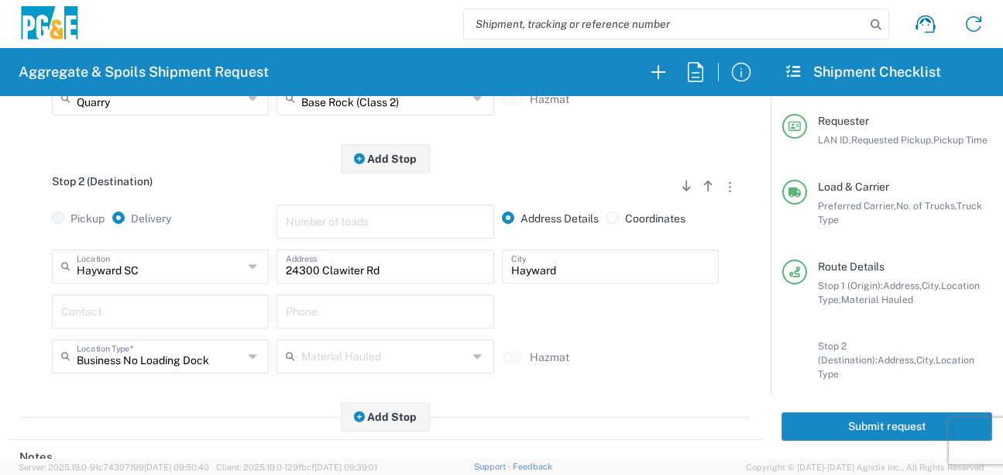
click at [107, 320] on input "text" at bounding box center [160, 310] width 198 height 27
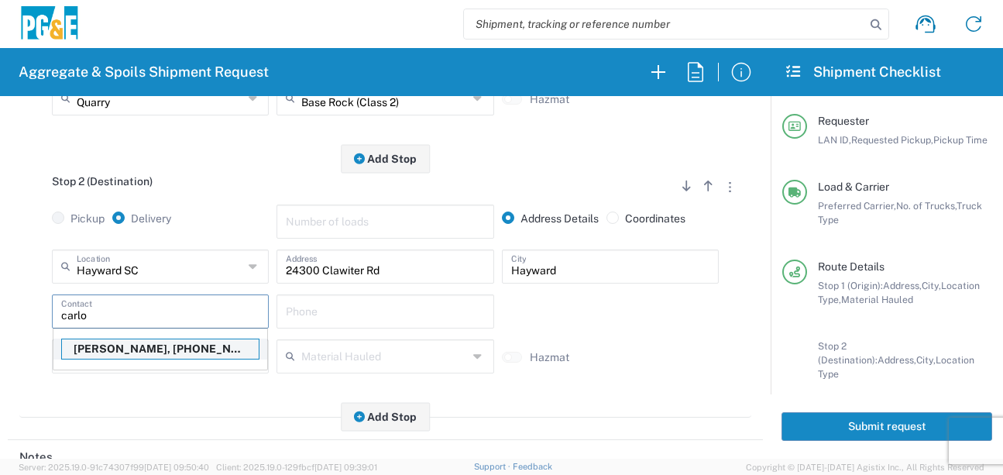
click at [137, 345] on p "[PERSON_NAME], [PHONE_NUMBER]" at bounding box center [160, 348] width 197 height 19
type input "[PERSON_NAME]"
type input "[PHONE_NUMBER]"
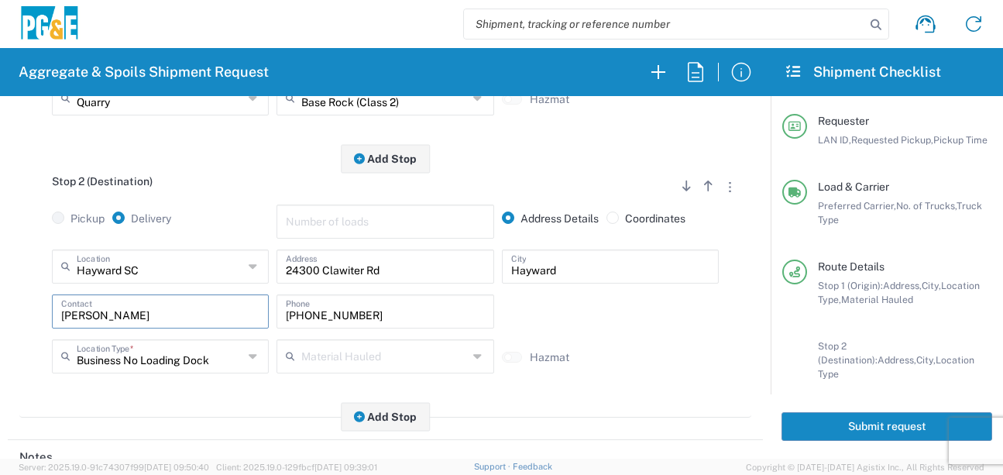
click at [146, 404] on div "Stop 2 (Destination) Add Stop Above Add Stop Below Remove Stop Pickup Delivery …" at bounding box center [385, 288] width 732 height 259
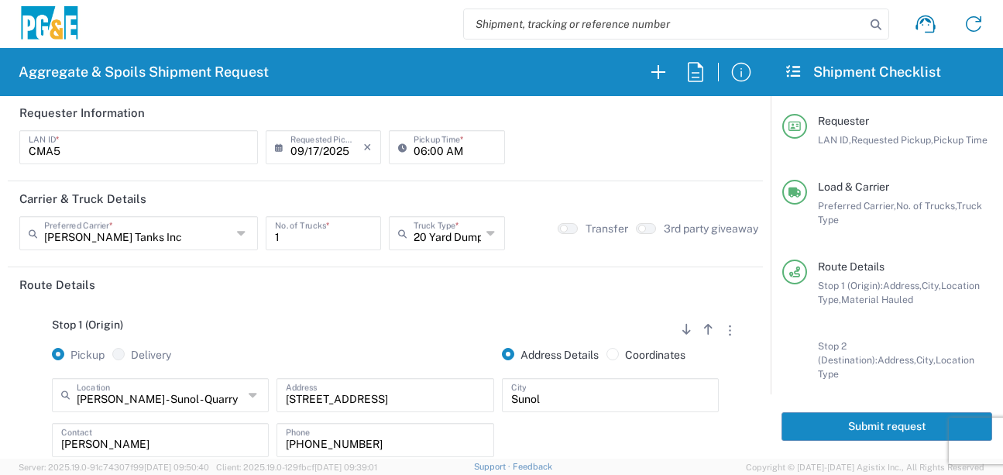
scroll to position [0, 0]
click at [836, 427] on button "Submit request" at bounding box center [886, 426] width 211 height 29
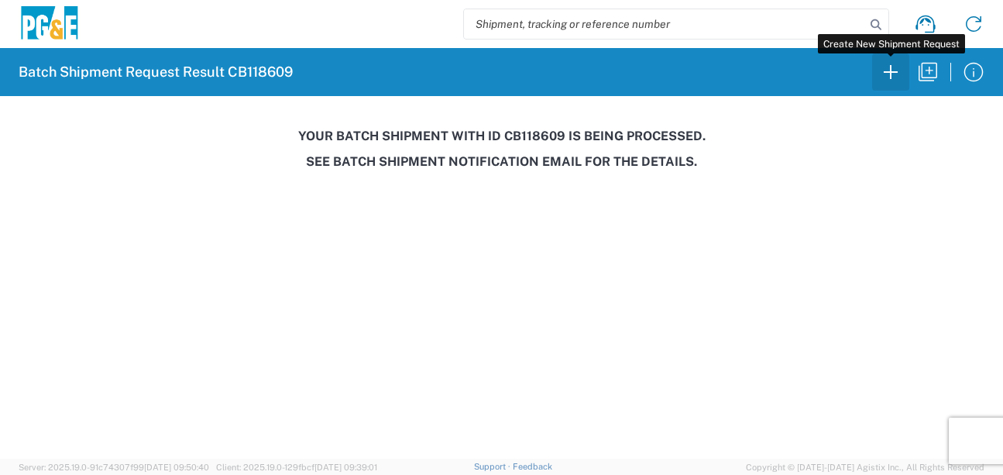
click at [888, 78] on icon "button" at bounding box center [890, 72] width 25 height 25
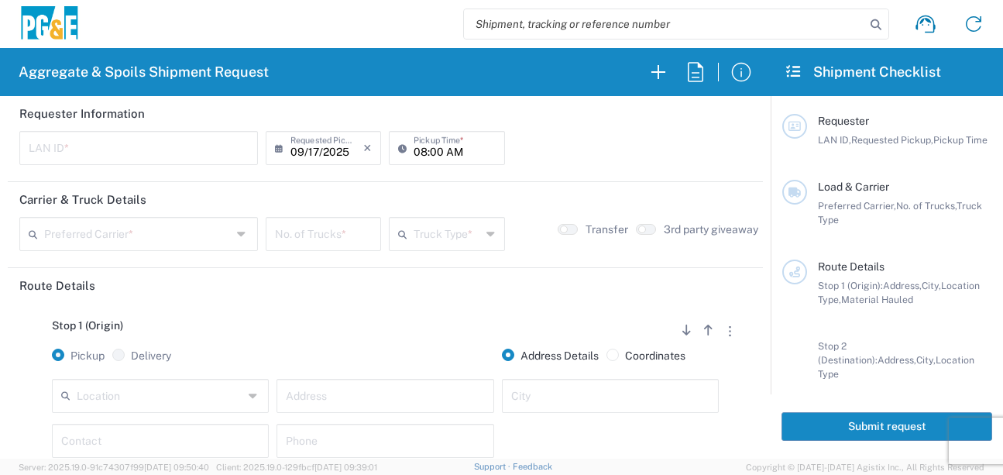
click at [108, 156] on input "text" at bounding box center [139, 146] width 220 height 27
type input "J4AB"
click at [415, 151] on input "08:00 AM" at bounding box center [454, 146] width 81 height 27
click at [433, 155] on input "05:00 AM" at bounding box center [454, 146] width 81 height 27
type input "05:30 AM"
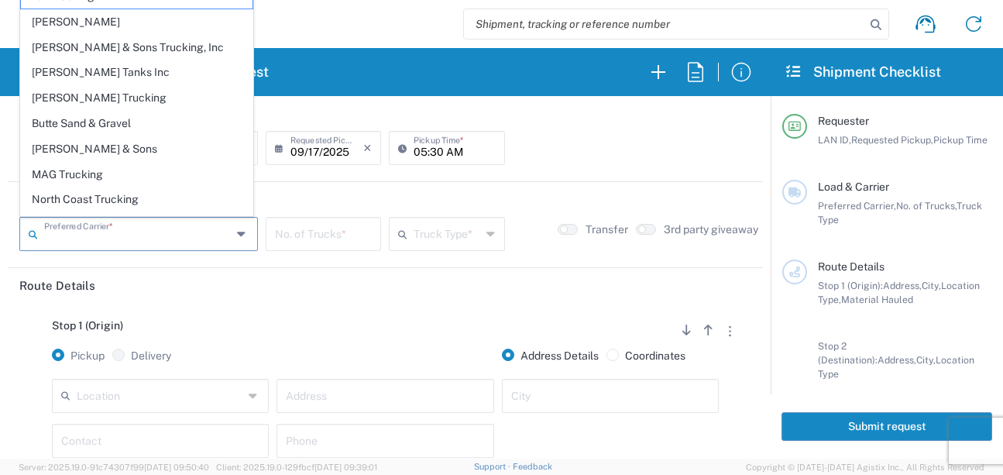
click at [180, 246] on input "text" at bounding box center [137, 232] width 187 height 27
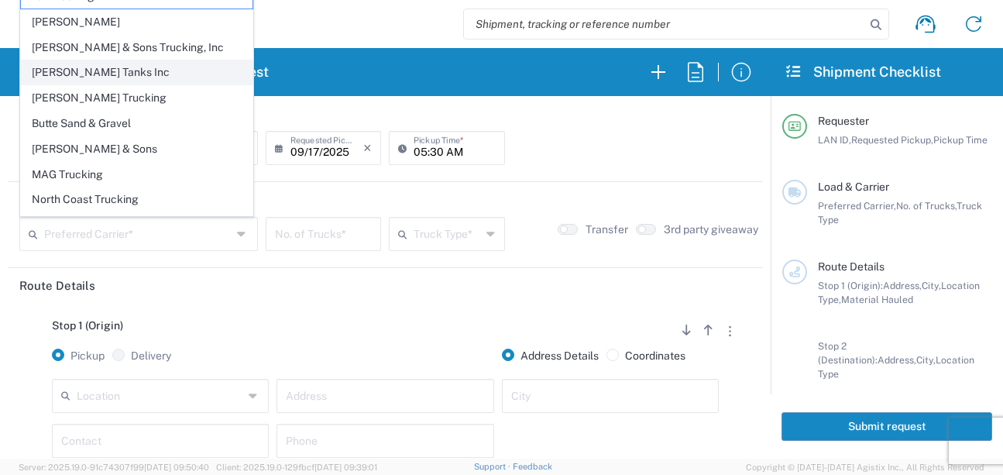
click at [68, 76] on span "[PERSON_NAME] Tanks Inc" at bounding box center [137, 72] width 232 height 24
type input "[PERSON_NAME] Tanks Inc"
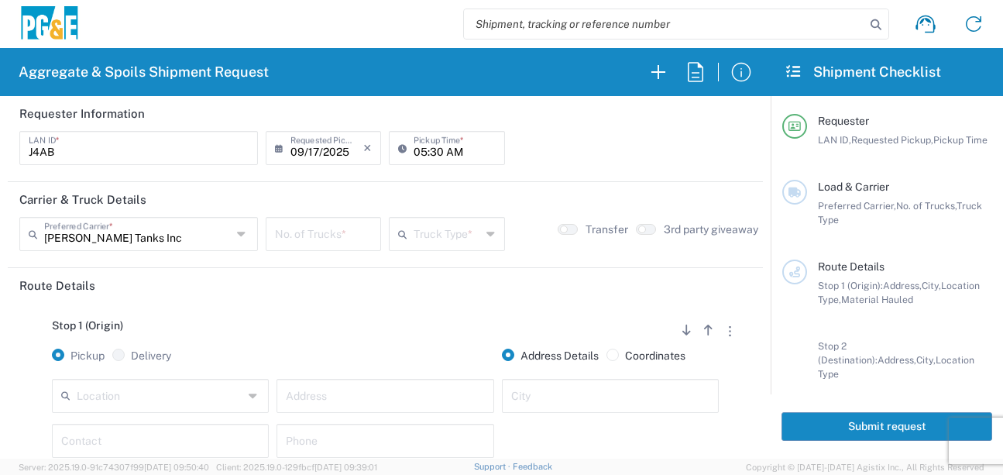
click at [297, 236] on input "number" at bounding box center [323, 232] width 97 height 27
type input "8"
click at [438, 239] on input "text" at bounding box center [447, 232] width 67 height 27
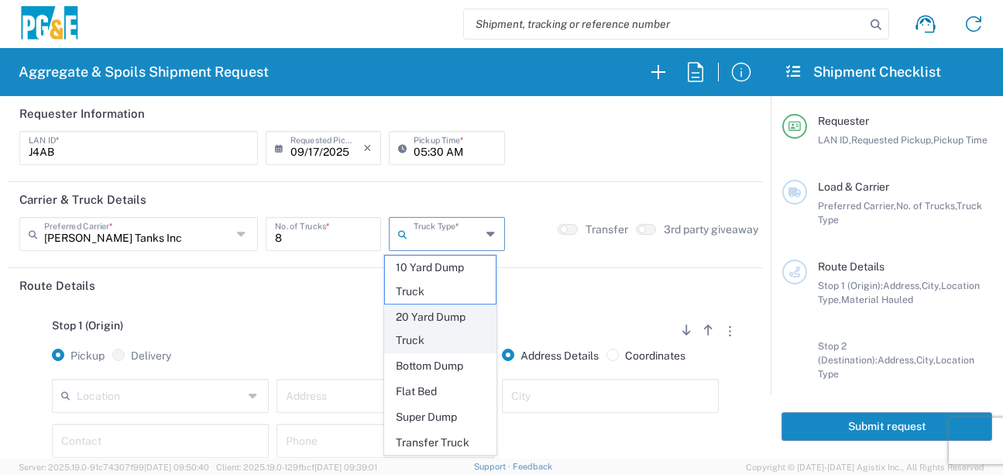
click at [434, 330] on span "20 Yard Dump Truck" at bounding box center [440, 329] width 111 height 48
type input "20 Yard Dump Truck"
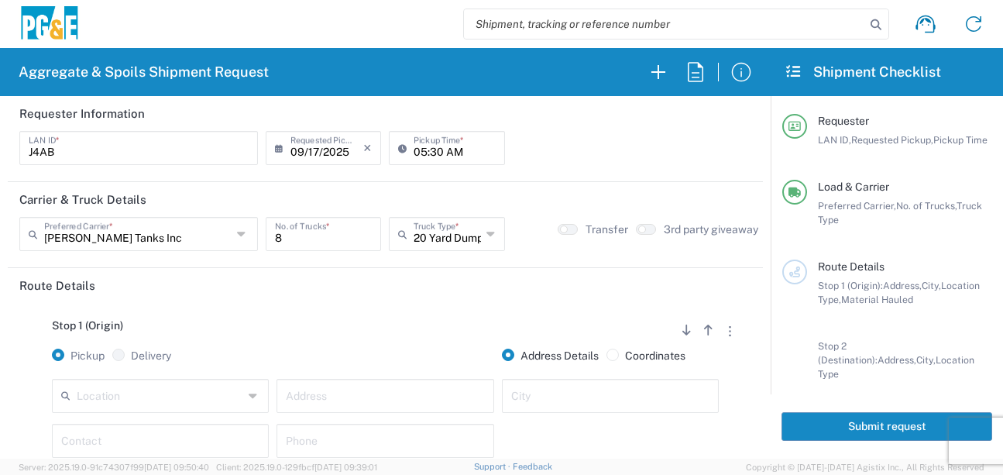
click at [415, 319] on div "Stop 1 (Origin) Add Stop Above Add Stop Below Remove Stop Pickup Delivery Addre…" at bounding box center [385, 424] width 732 height 243
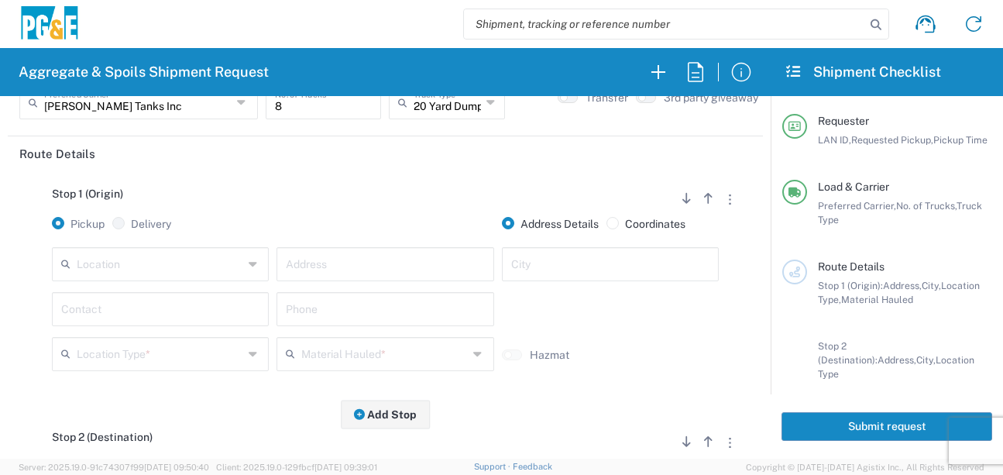
scroll to position [155, 0]
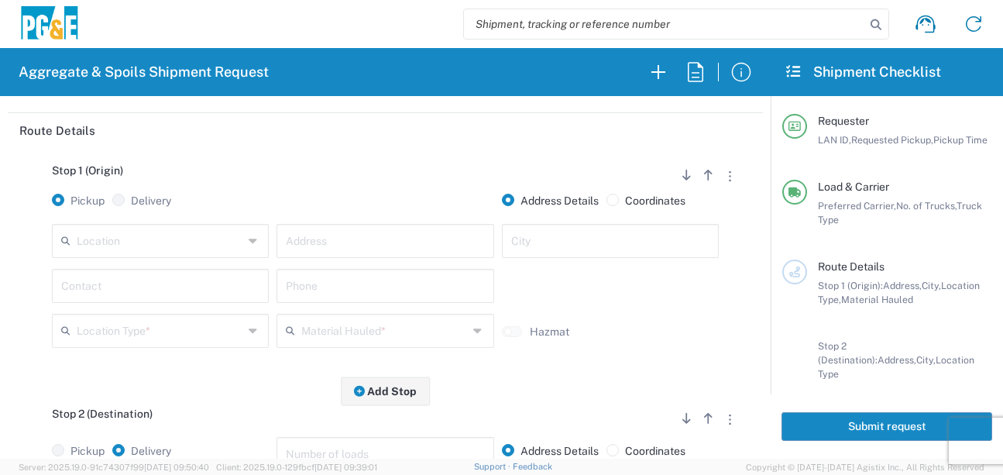
click at [200, 246] on input "text" at bounding box center [160, 239] width 167 height 27
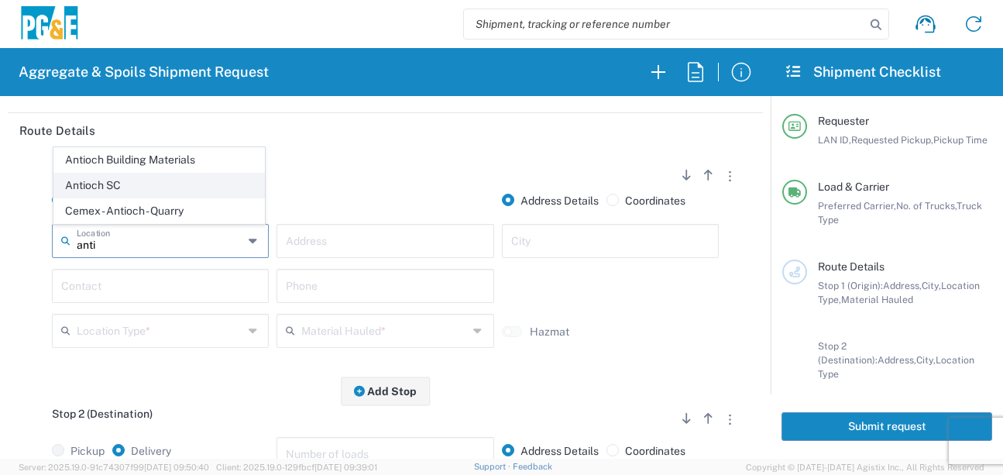
click at [125, 188] on span "Antioch SC" at bounding box center [159, 185] width 210 height 24
type input "Antioch SC"
type input "[STREET_ADDRESS]"
type input "Antioch"
type input "Business No Loading Dock"
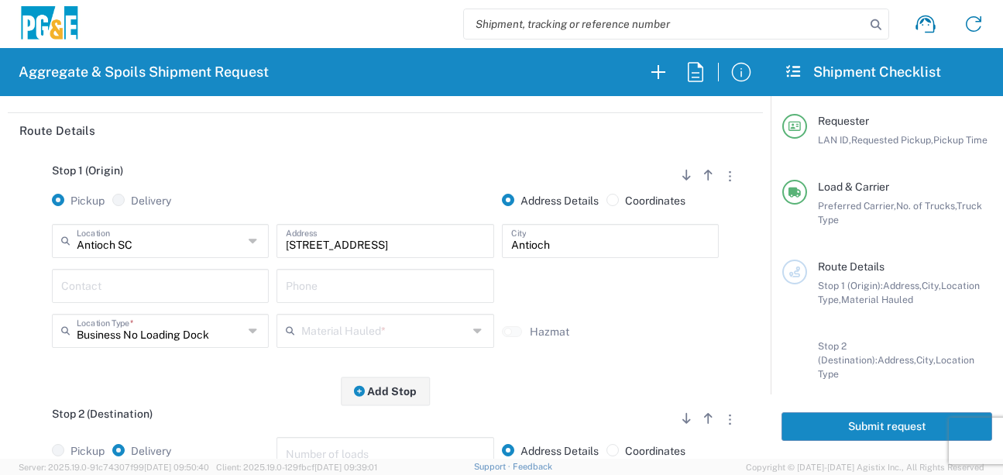
click at [124, 304] on div "Contact" at bounding box center [160, 291] width 225 height 45
click at [123, 292] on input "text" at bounding box center [160, 284] width 198 height 27
type input "a"
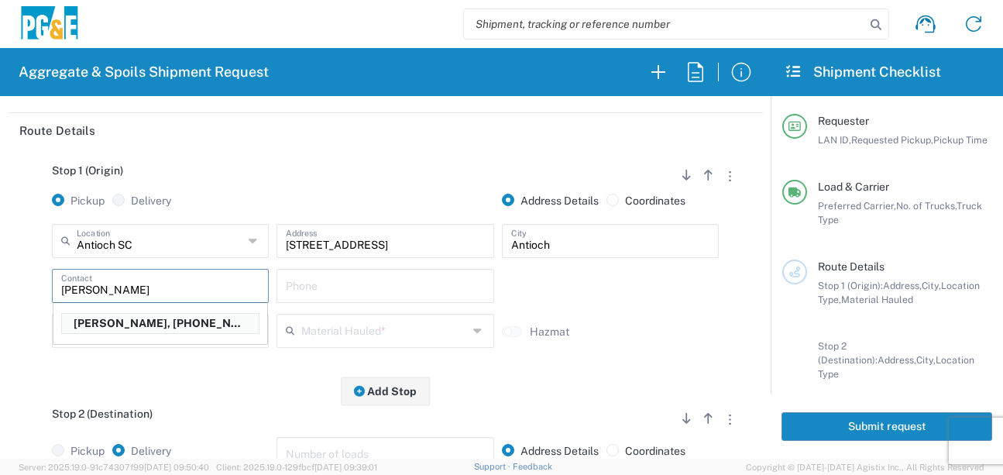
click at [124, 330] on p "[PERSON_NAME], [PHONE_NUMBER]" at bounding box center [160, 323] width 197 height 19
type input "[PERSON_NAME]"
type input "[PHONE_NUMBER]"
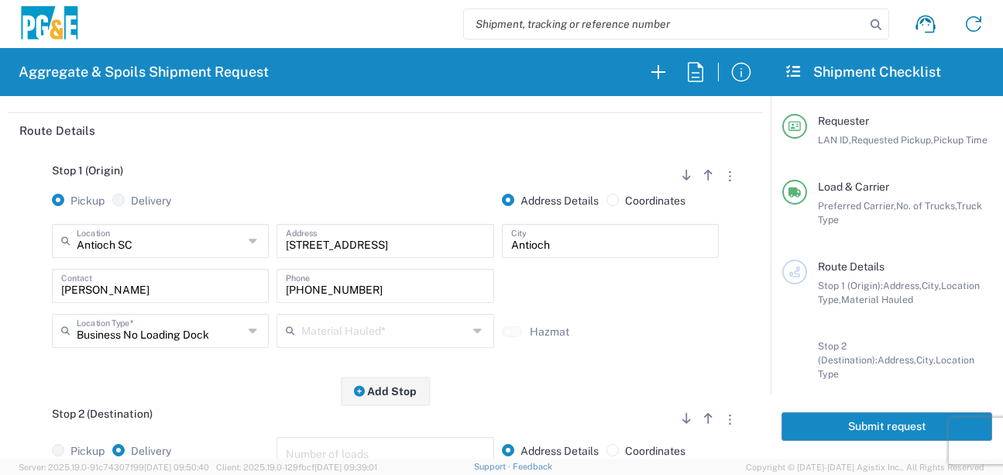
click at [325, 345] on div "Material Hauled *" at bounding box center [384, 331] width 217 height 34
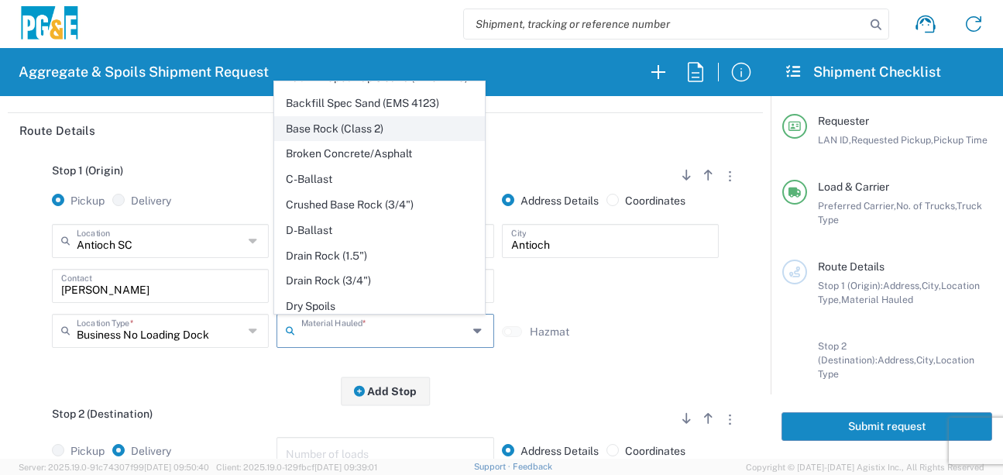
scroll to position [232, 0]
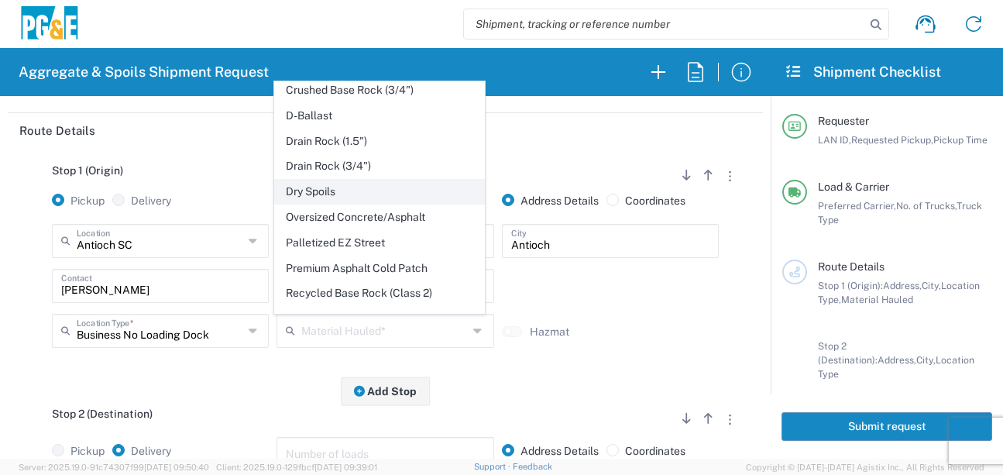
click at [316, 204] on span "Dry Spoils" at bounding box center [380, 192] width 210 height 24
type input "Dry Spoils"
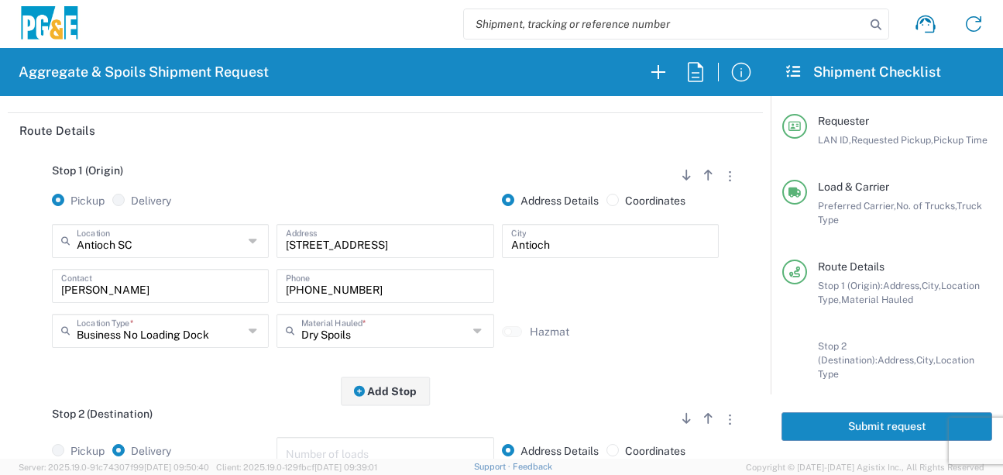
click at [225, 387] on div "Stop 1 (Origin) Add Stop Above Add Stop Below Remove Stop Pickup Delivery Addre…" at bounding box center [385, 269] width 732 height 243
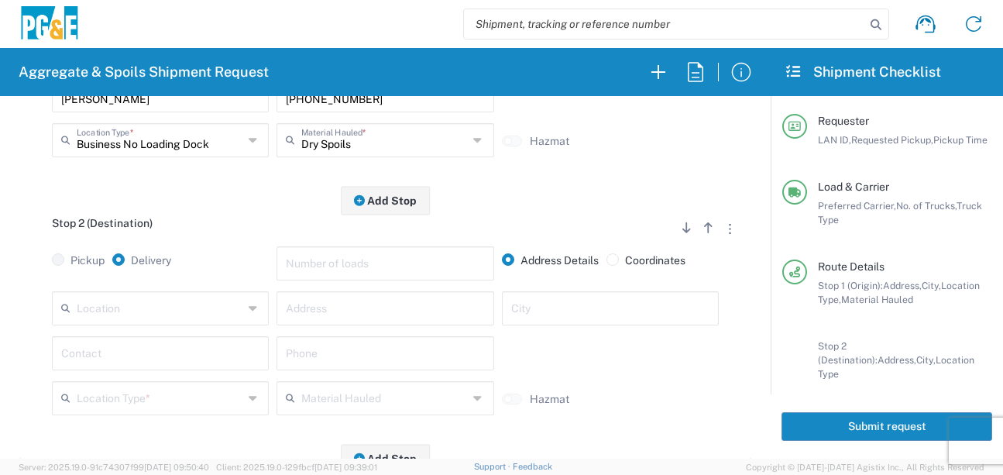
scroll to position [387, 0]
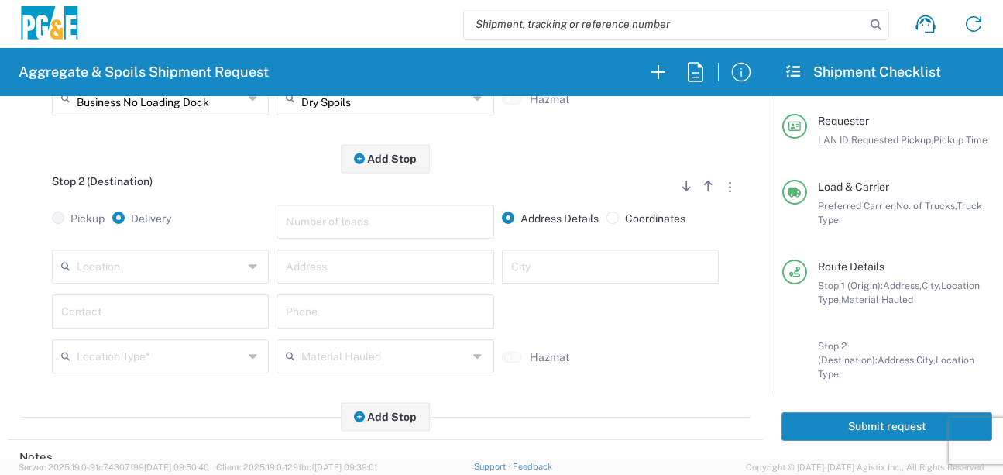
click at [187, 273] on input "text" at bounding box center [160, 265] width 167 height 27
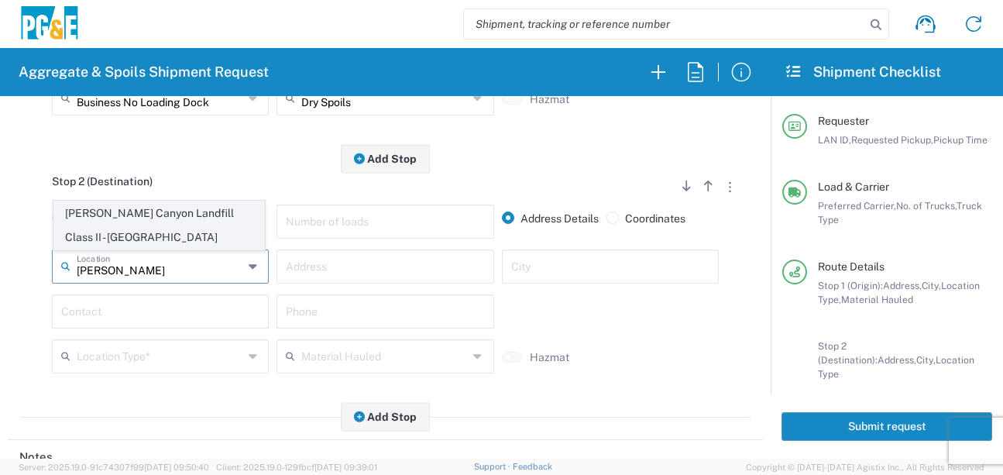
click at [172, 216] on span "[PERSON_NAME] Canyon Landfill Class II - [GEOGRAPHIC_DATA]" at bounding box center [159, 225] width 210 height 48
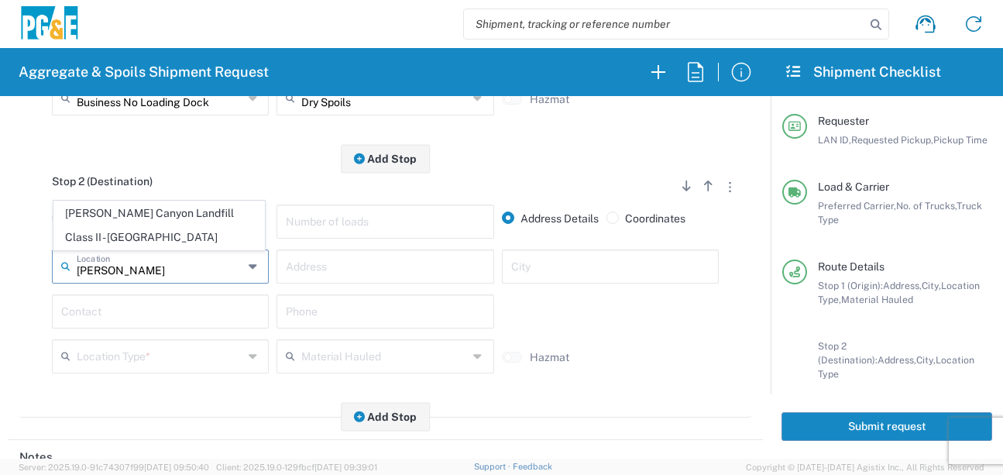
type input "[PERSON_NAME] Canyon Landfill Class II - [GEOGRAPHIC_DATA]"
type input "[STREET_ADDRESS][PERSON_NAME]"
type input "[GEOGRAPHIC_DATA]"
type input "Landfill"
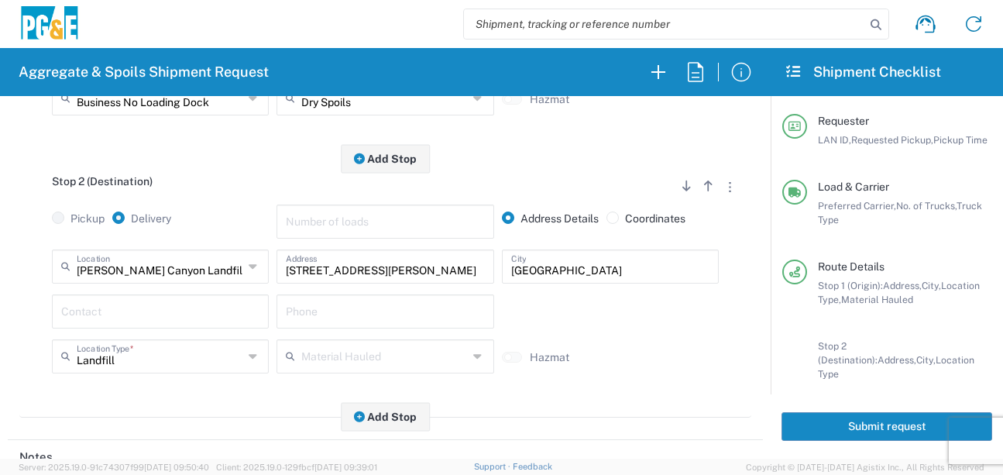
drag, startPoint x: 150, startPoint y: 330, endPoint x: 146, endPoint y: 315, distance: 15.2
click at [149, 330] on div "Contact" at bounding box center [160, 316] width 225 height 45
click at [146, 314] on input "text" at bounding box center [160, 310] width 198 height 27
type input "a"
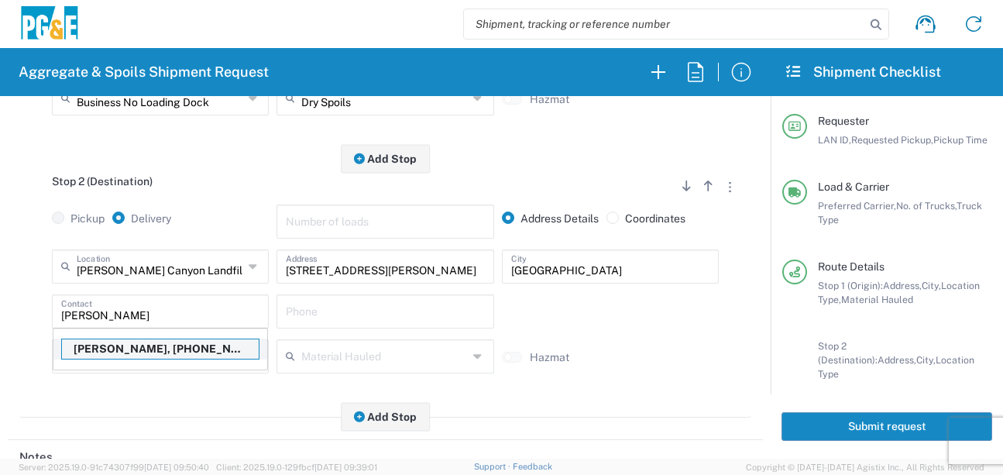
click at [128, 345] on p "[PERSON_NAME], [PHONE_NUMBER]" at bounding box center [160, 348] width 197 height 19
type input "[PERSON_NAME]"
type input "[PHONE_NUMBER]"
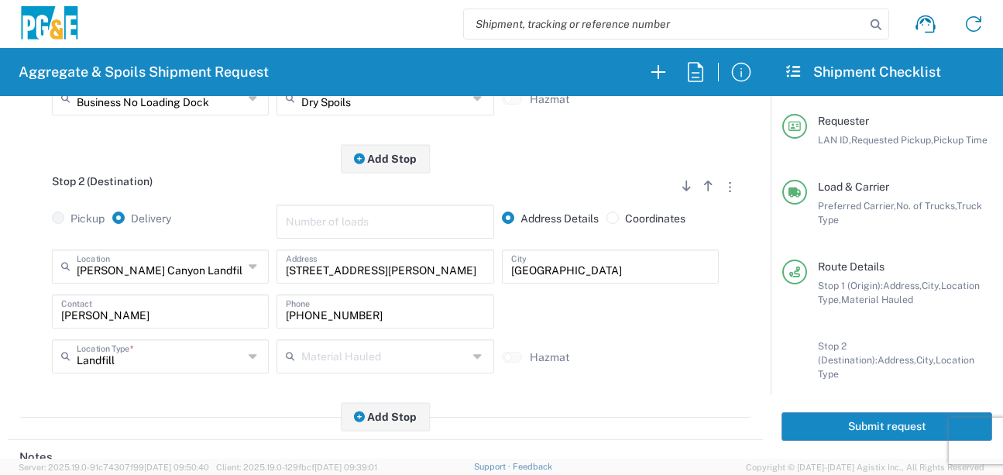
click at [160, 400] on div "Stop 2 (Destination) Add Stop Above Add Stop Below Remove Stop Pickup Delivery …" at bounding box center [385, 288] width 732 height 259
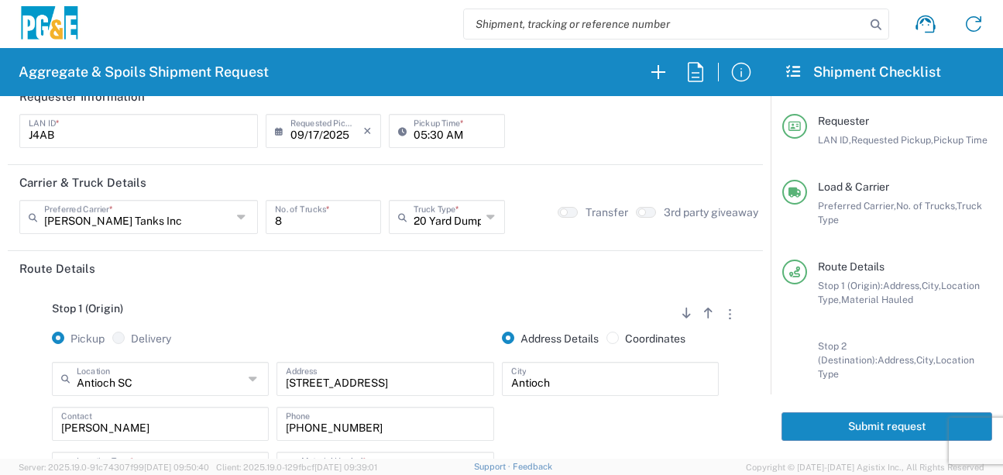
scroll to position [0, 0]
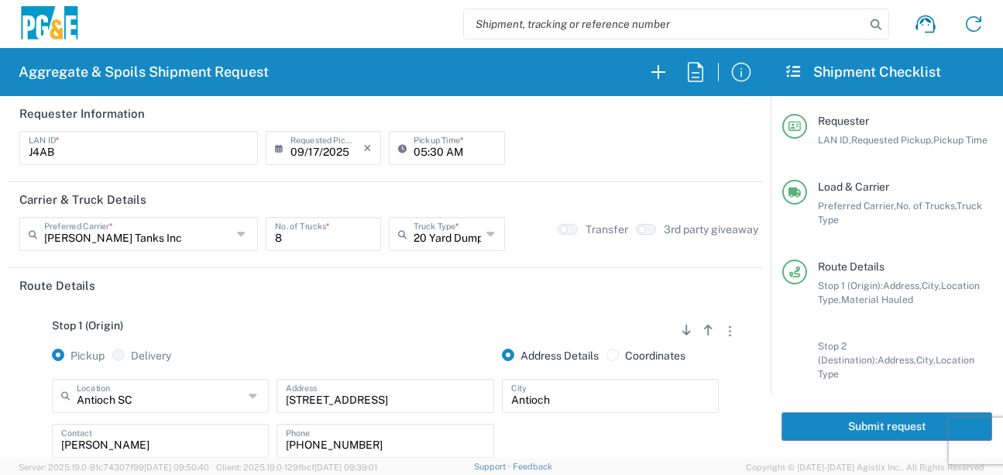
click at [832, 427] on button "Submit request" at bounding box center [886, 426] width 211 height 29
